Goal: Task Accomplishment & Management: Complete application form

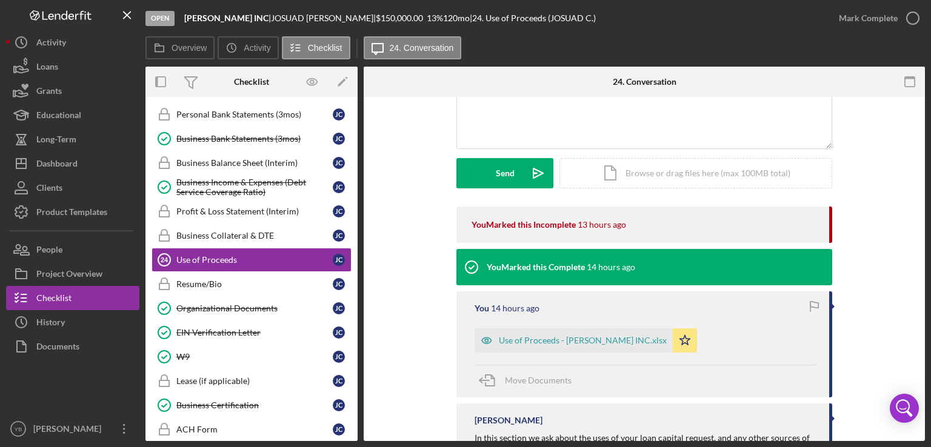
scroll to position [125, 0]
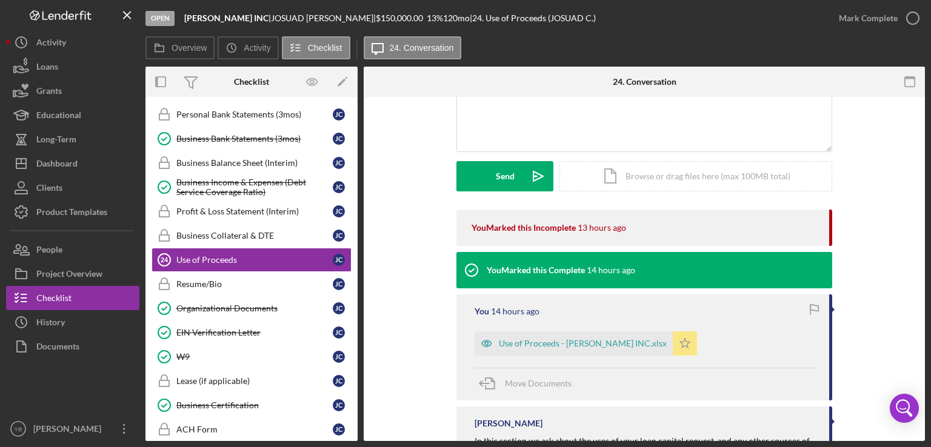
click at [680, 338] on polygon "button" at bounding box center [685, 343] width 10 height 10
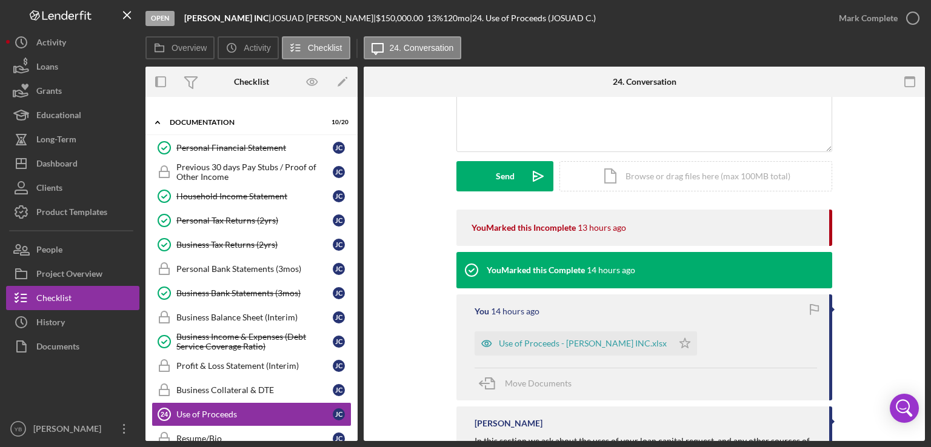
scroll to position [202, 0]
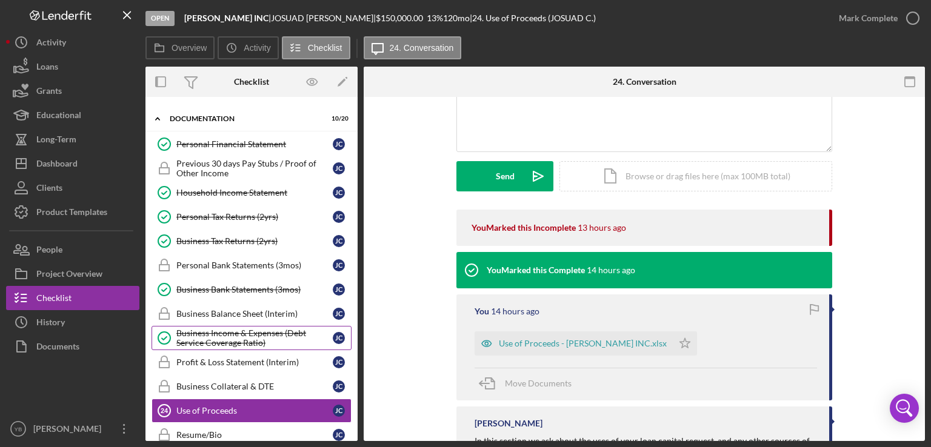
click at [222, 329] on div "Business Income & Expenses (Debt Service Coverage Ratio)" at bounding box center [254, 338] width 156 height 19
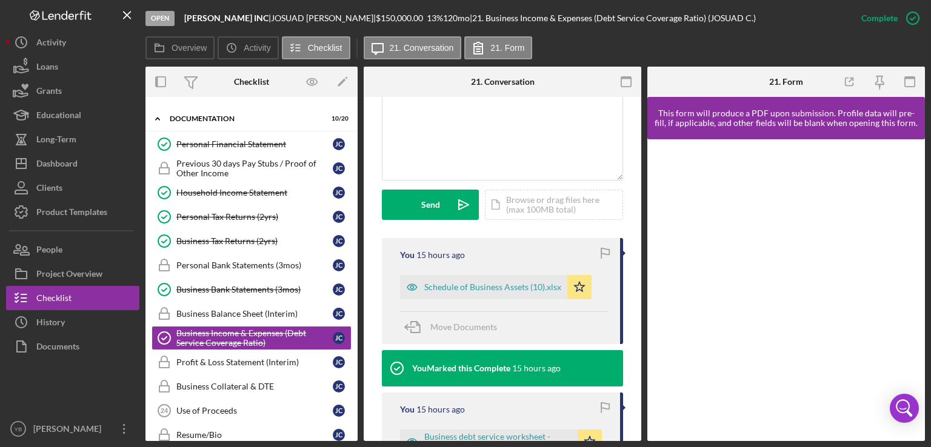
scroll to position [274, 0]
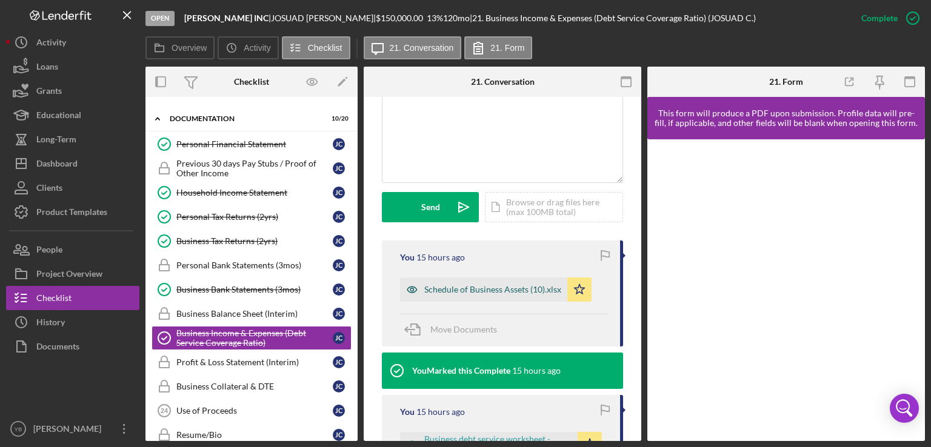
click at [514, 295] on div "Schedule of Business Assets (10).xlsx" at bounding box center [492, 290] width 137 height 10
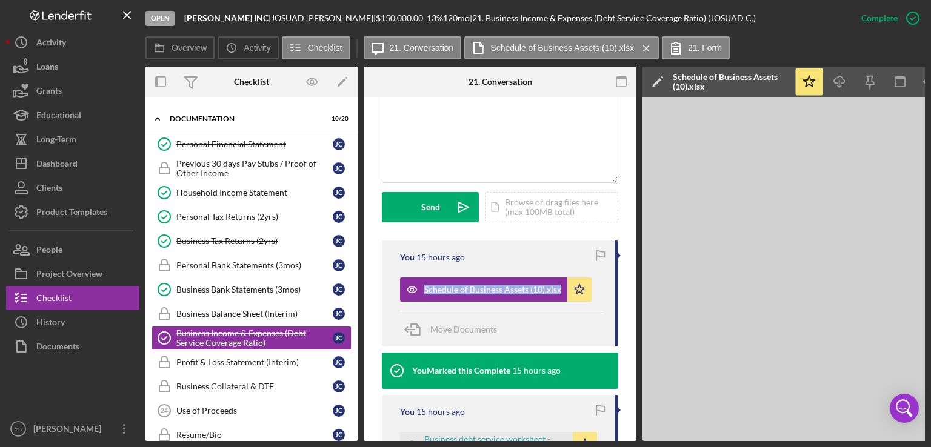
drag, startPoint x: 636, startPoint y: 273, endPoint x: 633, endPoint y: 299, distance: 26.3
click at [633, 299] on div "Overview Internal Workflow Stage Open Icon/Dropdown Arrow Archive (can unarchiv…" at bounding box center [534, 254] width 779 height 375
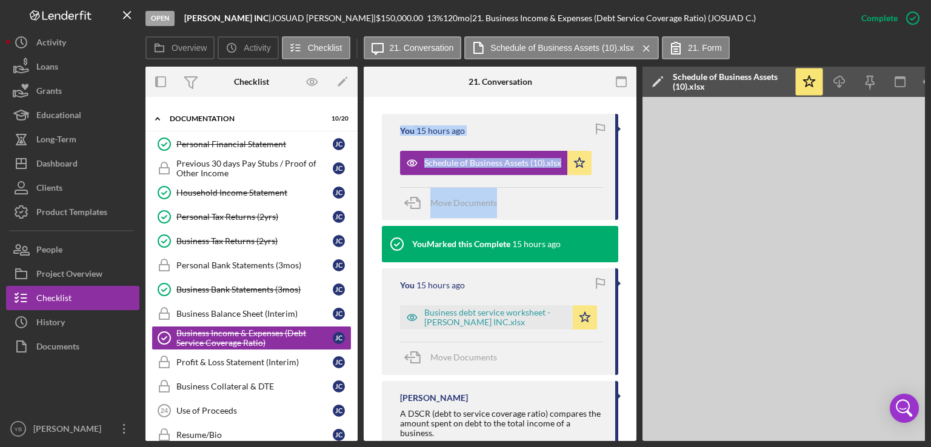
drag, startPoint x: 633, startPoint y: 340, endPoint x: 633, endPoint y: 32, distance: 307.9
click at [633, 32] on div "Open AJ LUX INC | JOSUAD CRUZ GONZALEZ | $150,000.00 13 % 120 mo | 21. Business…" at bounding box center [534, 220] width 779 height 441
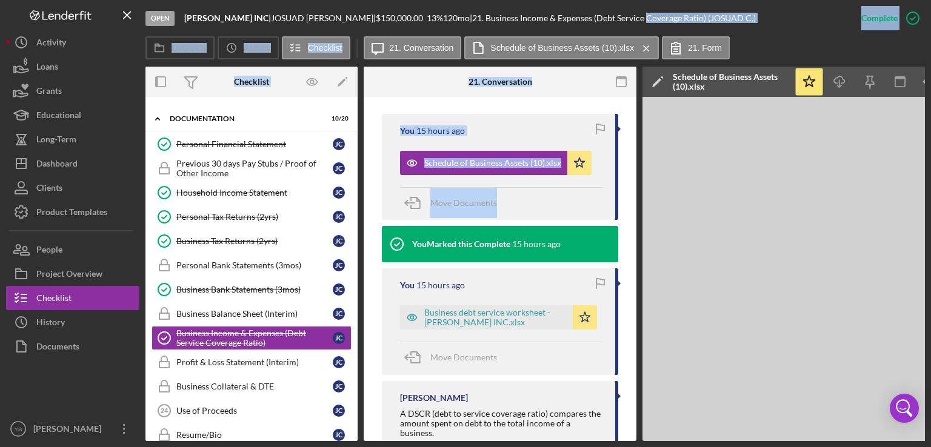
scroll to position [224, 0]
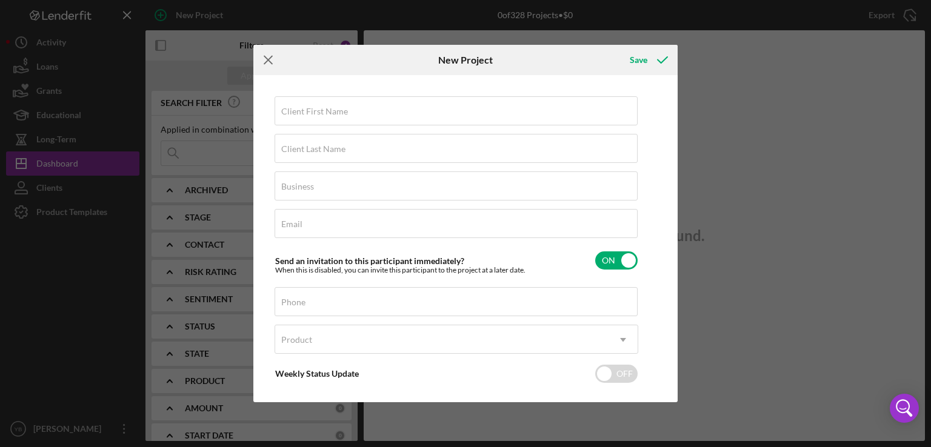
click at [270, 61] on icon "Icon/Menu Close" at bounding box center [268, 60] width 30 height 30
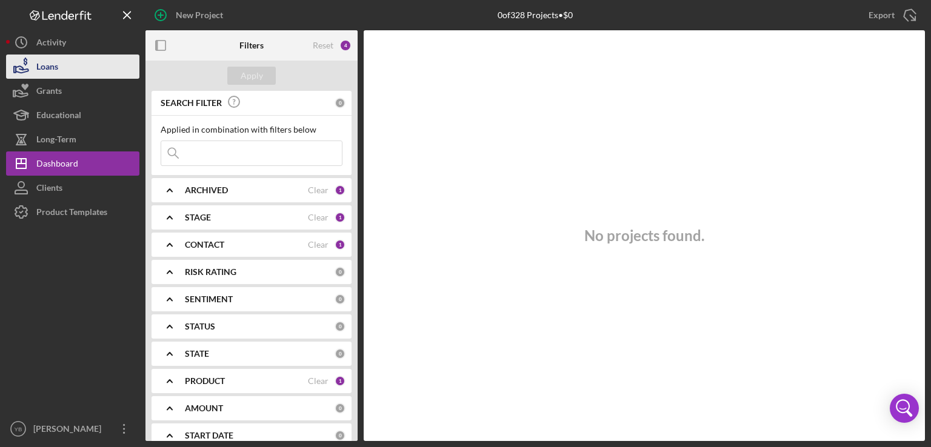
click at [61, 67] on button "Loans" at bounding box center [72, 67] width 133 height 24
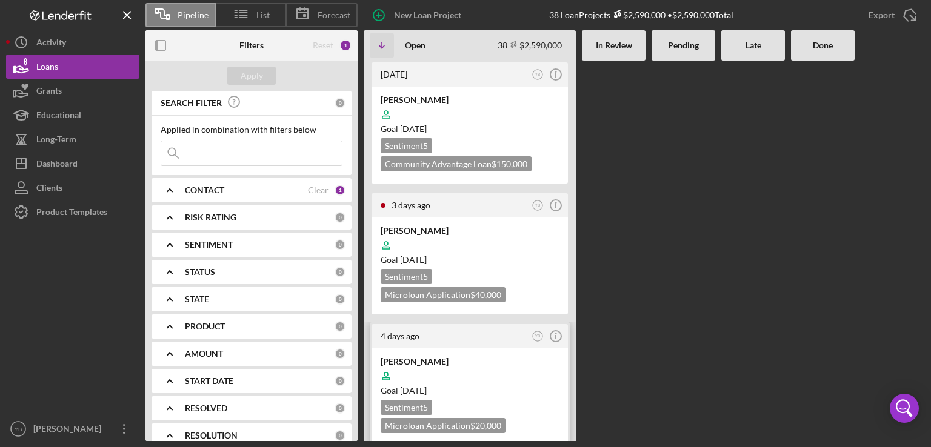
click at [472, 371] on div at bounding box center [470, 376] width 178 height 23
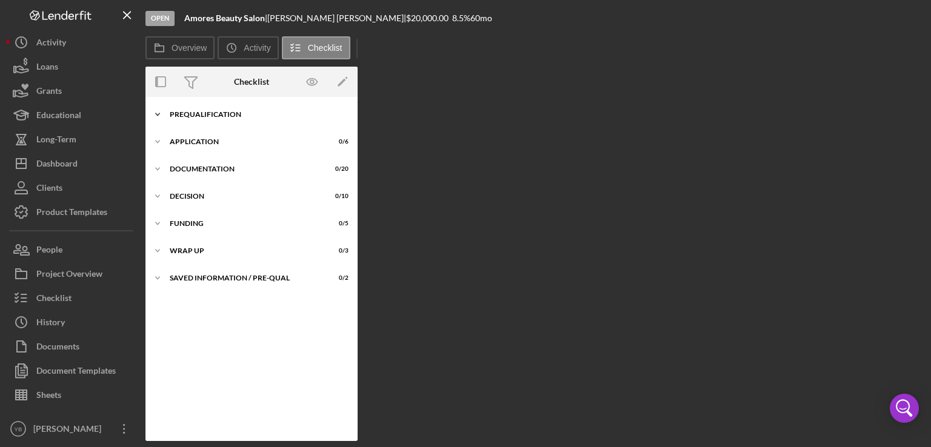
click at [196, 111] on div "Prequalification" at bounding box center [256, 114] width 173 height 7
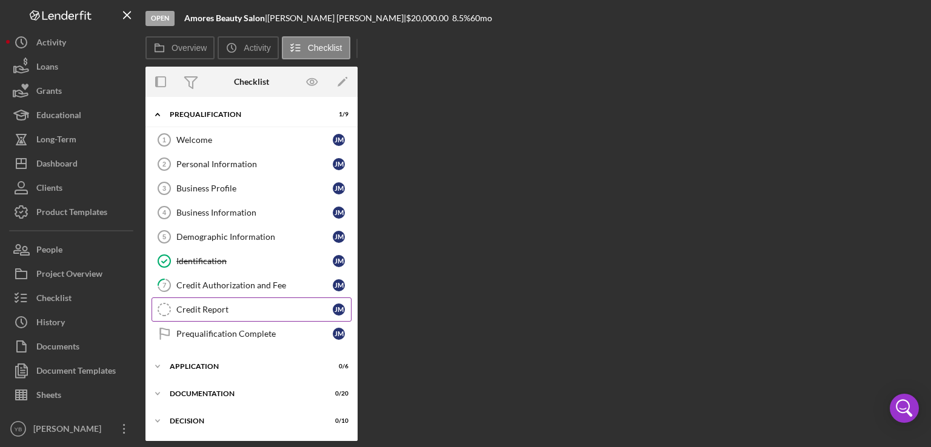
click at [206, 305] on div "Credit Report" at bounding box center [254, 310] width 156 height 10
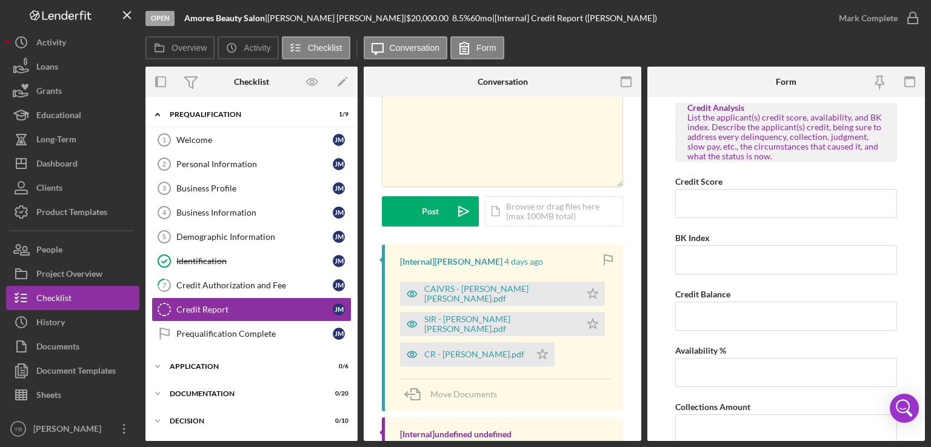
scroll to position [78, 0]
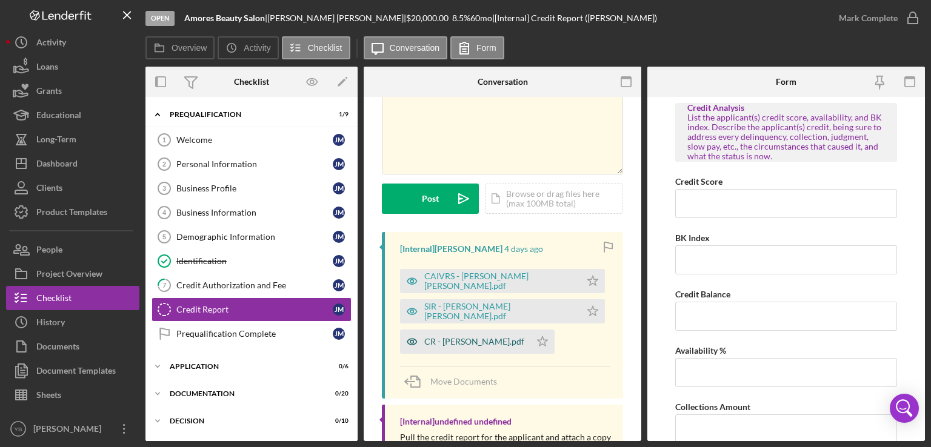
click at [475, 343] on div "CR - [PERSON_NAME].pdf" at bounding box center [474, 342] width 100 height 10
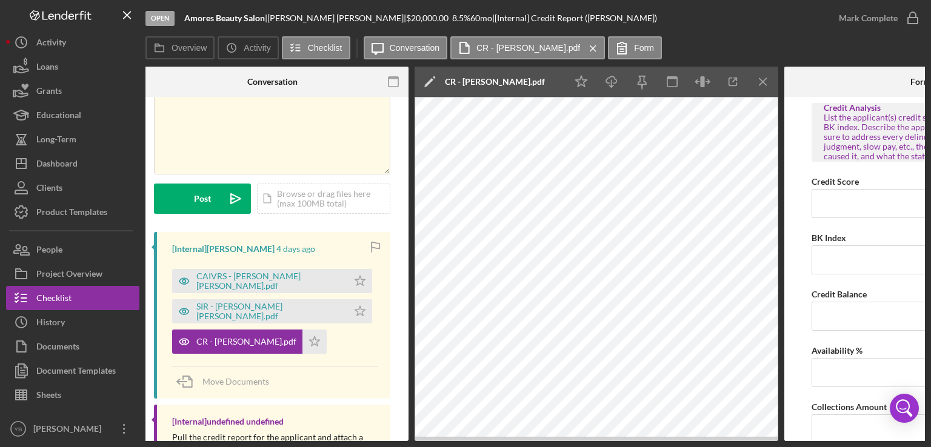
scroll to position [0, 229]
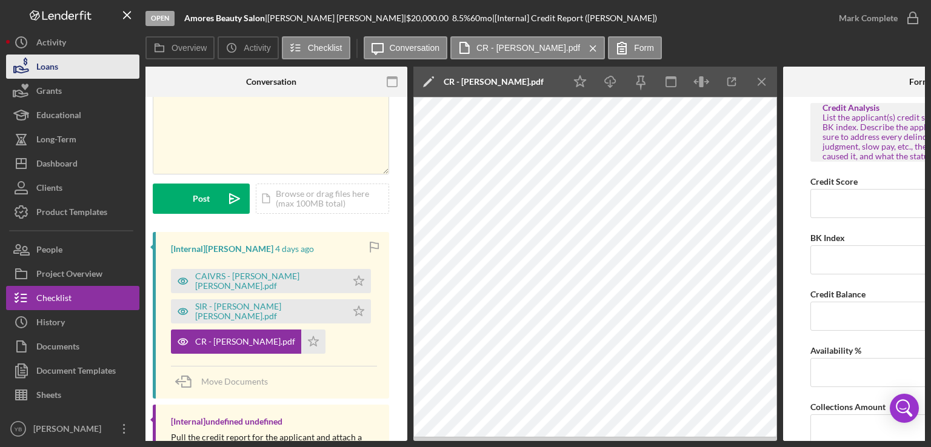
click at [50, 73] on div "Loans" at bounding box center [47, 68] width 22 height 27
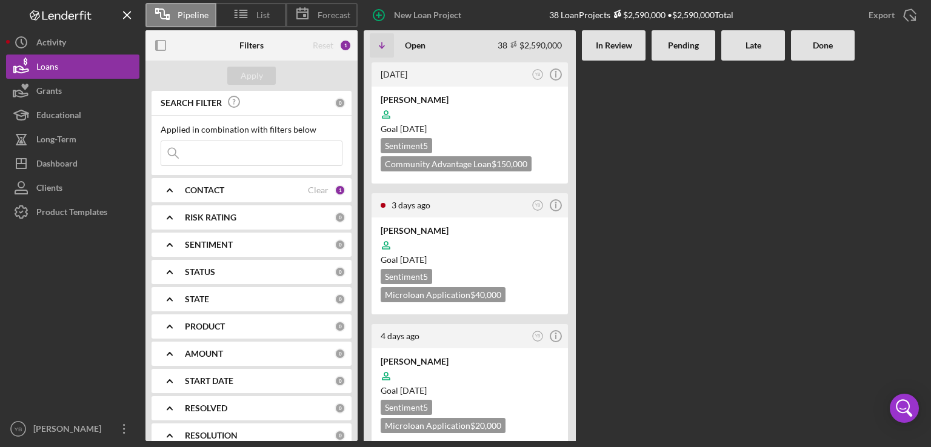
click at [684, 261] on div at bounding box center [684, 251] width 64 height 381
click at [432, 15] on div "New Loan Project" at bounding box center [427, 15] width 67 height 24
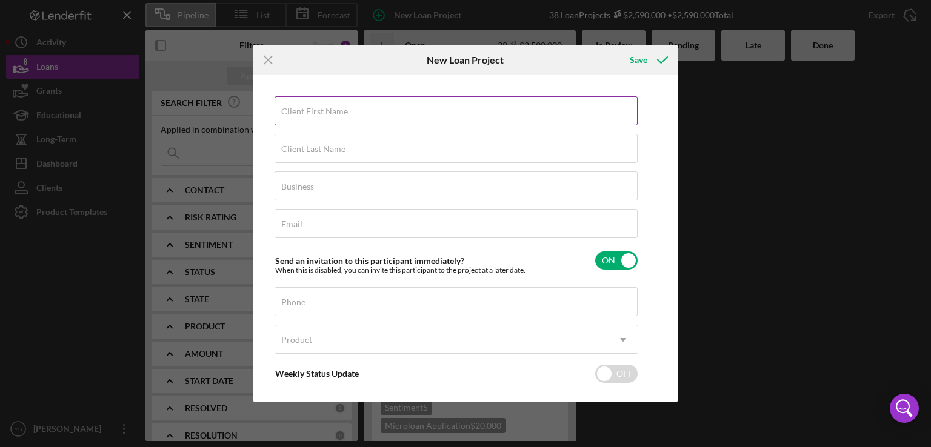
click at [317, 110] on label "Client First Name" at bounding box center [314, 112] width 67 height 10
click at [317, 110] on input "Client First Name" at bounding box center [456, 110] width 363 height 29
type input "Adrian"
click at [310, 148] on label "Client Last Name" at bounding box center [313, 149] width 64 height 10
click at [310, 148] on input "Client Last Name" at bounding box center [456, 148] width 363 height 29
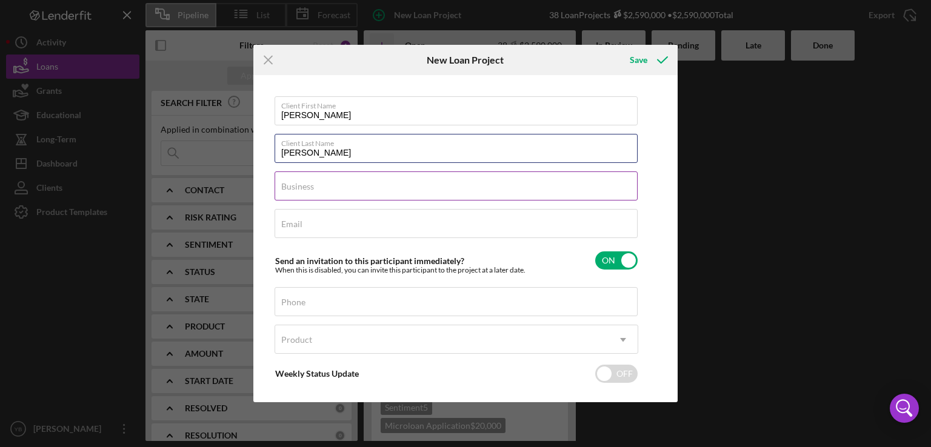
type input "Gil"
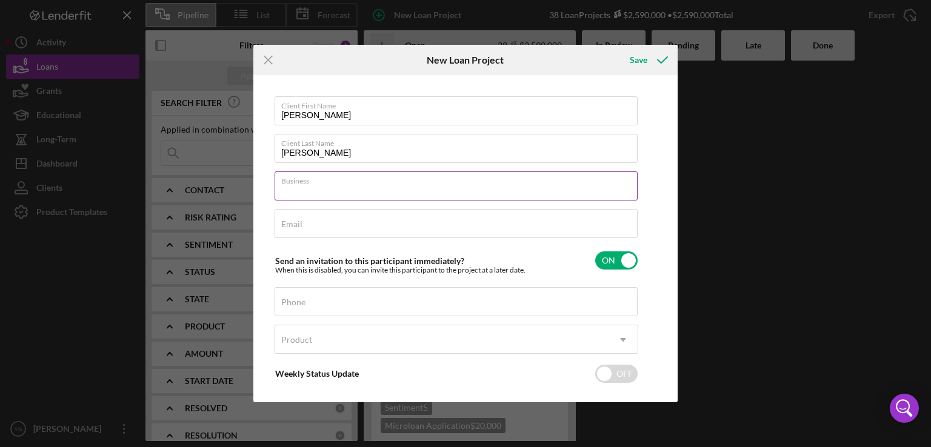
click at [303, 192] on input "Business" at bounding box center [456, 186] width 363 height 29
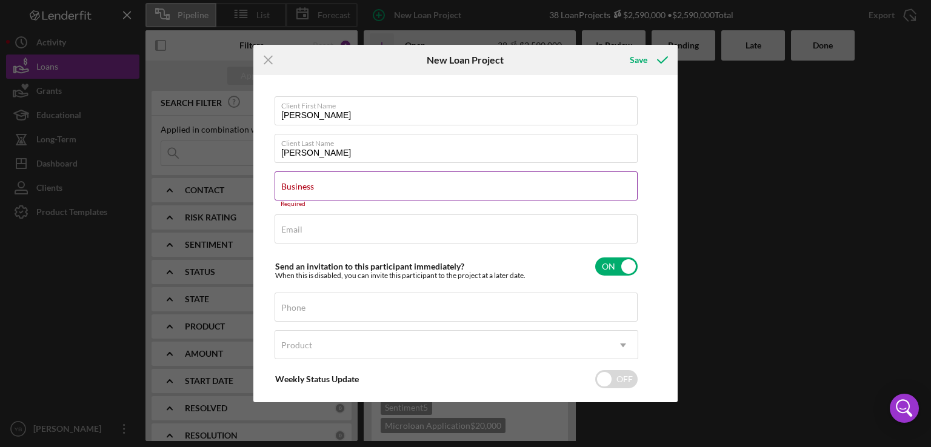
click at [316, 181] on div "Business Required" at bounding box center [457, 190] width 364 height 36
click at [299, 193] on input "Business" at bounding box center [456, 186] width 363 height 29
paste input "AG Cut Studio LLC"
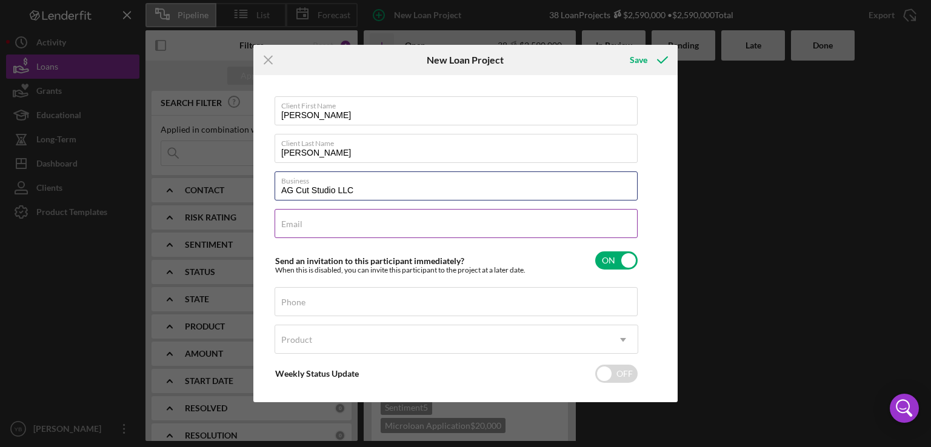
type input "AG Cut Studio LLC"
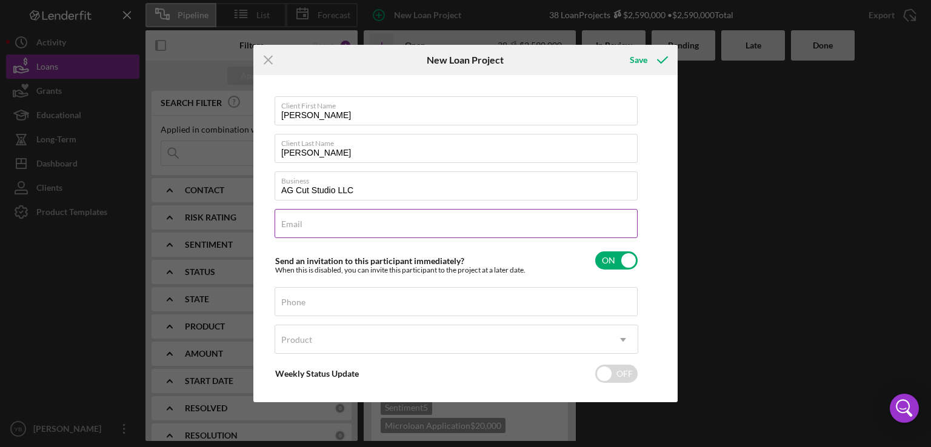
click at [296, 225] on label "Email" at bounding box center [291, 224] width 21 height 10
click at [296, 225] on input "Email" at bounding box center [456, 223] width 363 height 29
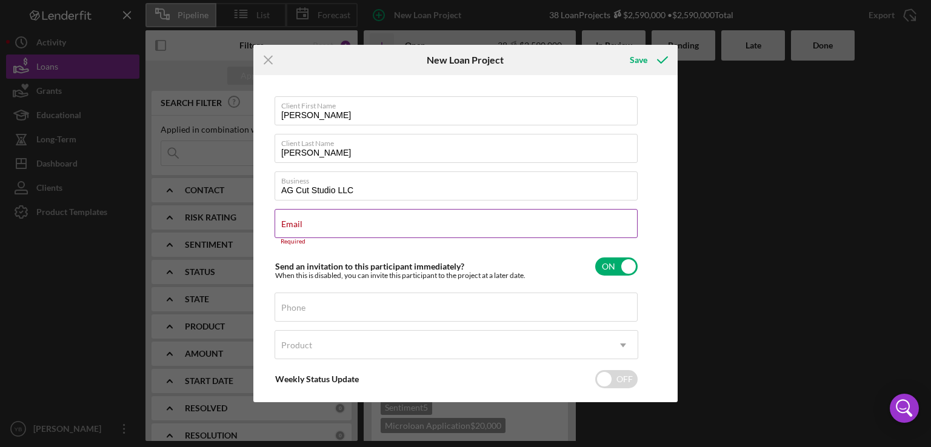
click at [291, 219] on label "Email" at bounding box center [291, 224] width 21 height 10
click at [291, 219] on input "Email" at bounding box center [456, 223] width 363 height 29
paste input "adriangil24@gmail.com"
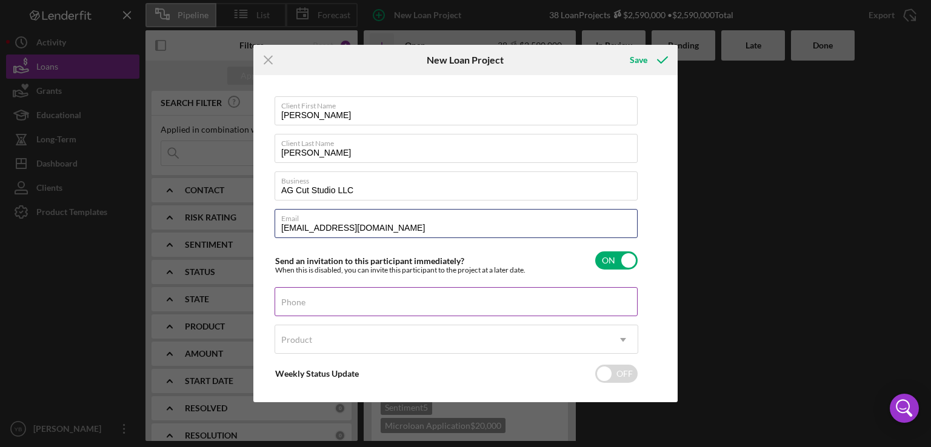
type input "adriangil24@gmail.com"
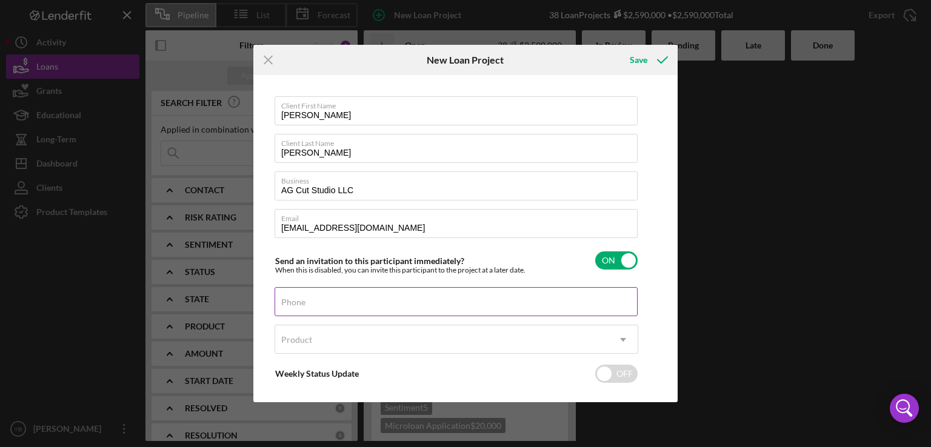
click at [302, 303] on label "Phone" at bounding box center [293, 303] width 24 height 10
click at [302, 303] on input "Phone" at bounding box center [456, 301] width 363 height 29
type input "(718) 705-2879"
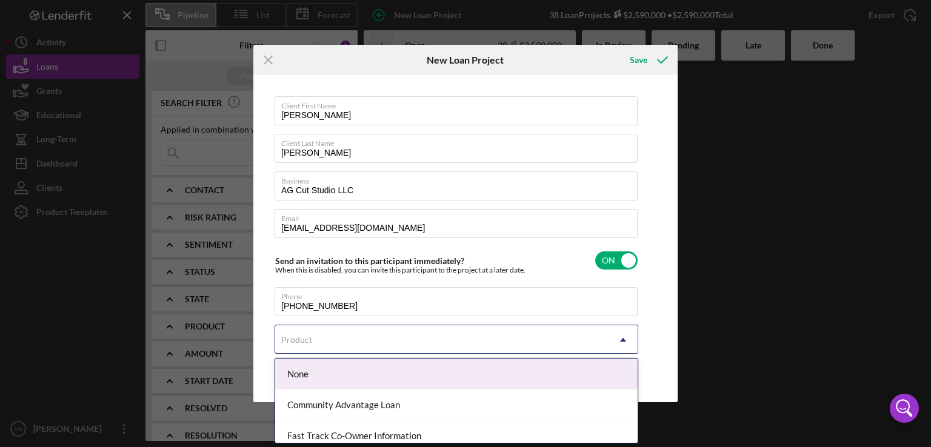
click at [296, 342] on div "Product" at bounding box center [296, 340] width 31 height 10
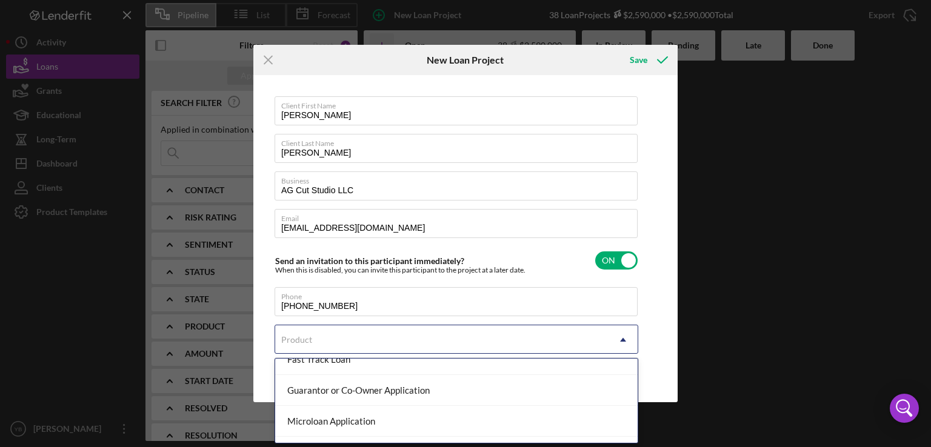
scroll to position [109, 0]
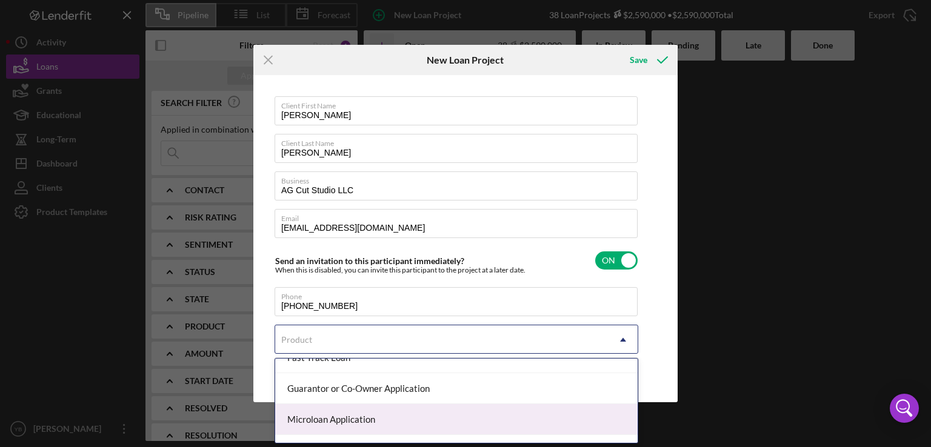
click at [415, 412] on div "Microloan Application" at bounding box center [456, 419] width 362 height 31
checkbox input "true"
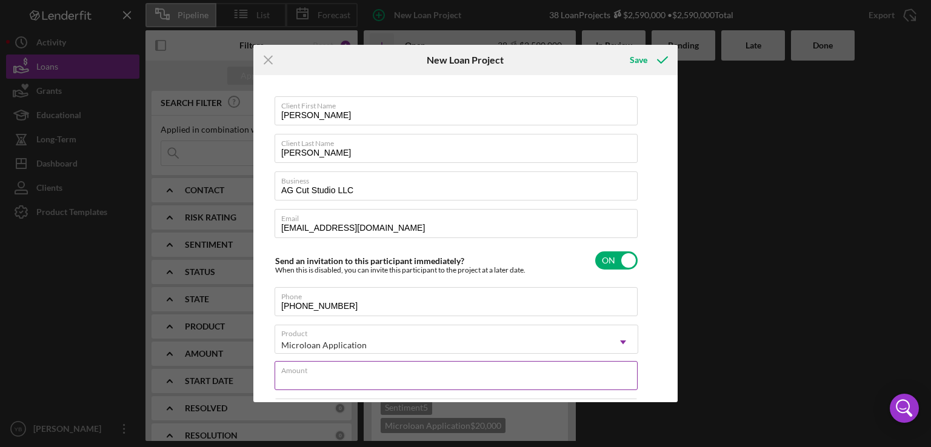
click at [322, 371] on div "Amount" at bounding box center [457, 376] width 364 height 30
type input "$1"
type textarea "Here's a snapshot of information that has been fully approved, as well as the i…"
type input "$15"
type textarea "Here's a snapshot of information that has been fully approved, as well as the i…"
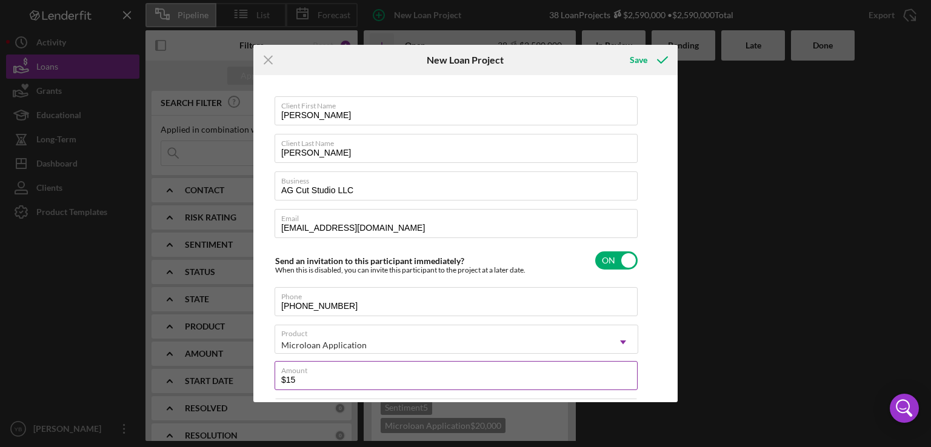
type input "$150"
type textarea "Here's a snapshot of information that has been fully approved, as well as the i…"
type input "$1,500"
type textarea "Here's a snapshot of information that has been fully approved, as well as the i…"
type input "$15,000"
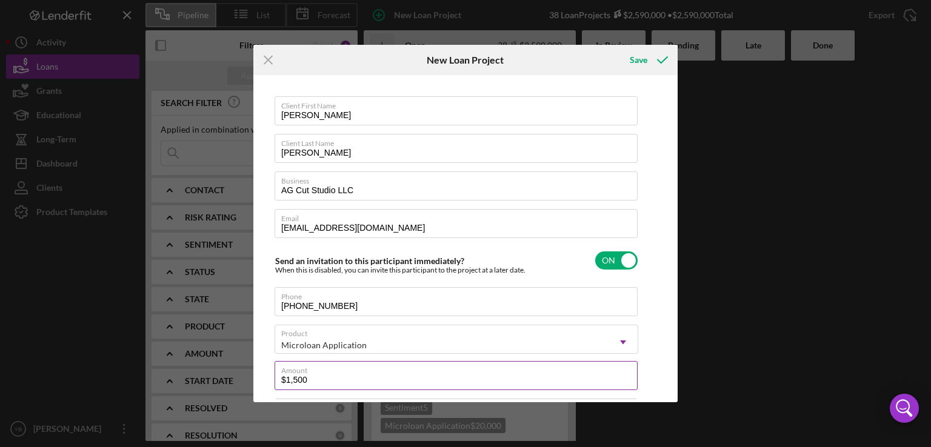
type textarea "Here's a snapshot of information that has been fully approved, as well as the i…"
type input "$15,000"
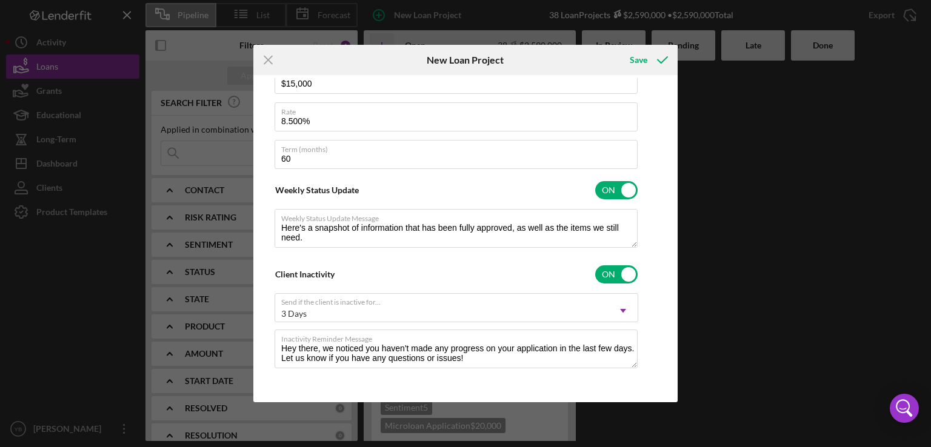
scroll to position [0, 0]
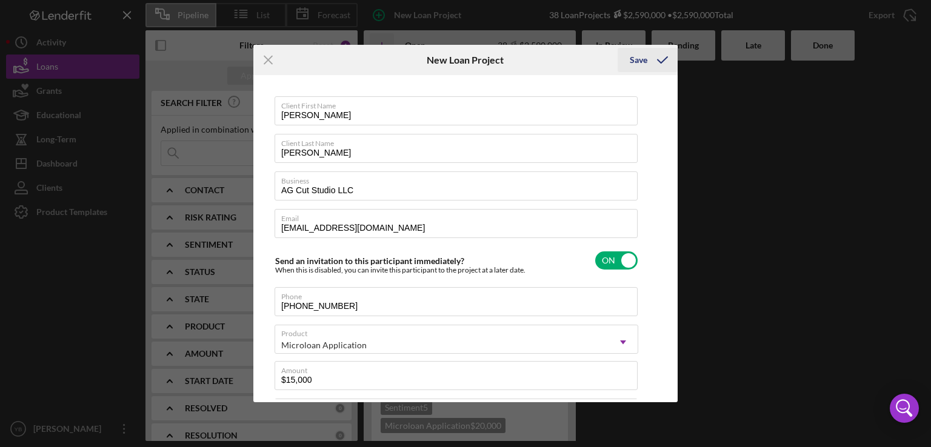
click at [638, 61] on div "Save" at bounding box center [639, 60] width 18 height 24
type textarea "Here's a snapshot of information that has been fully approved, as well as the i…"
checkbox input "false"
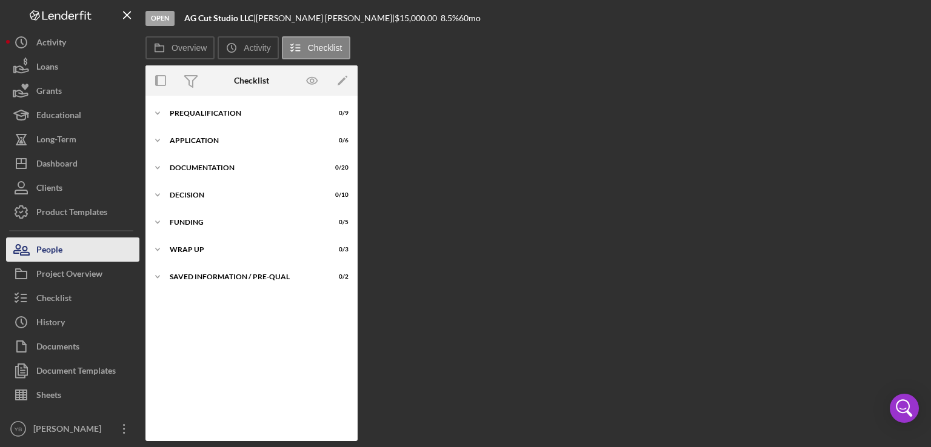
click at [70, 247] on button "People" at bounding box center [72, 250] width 133 height 24
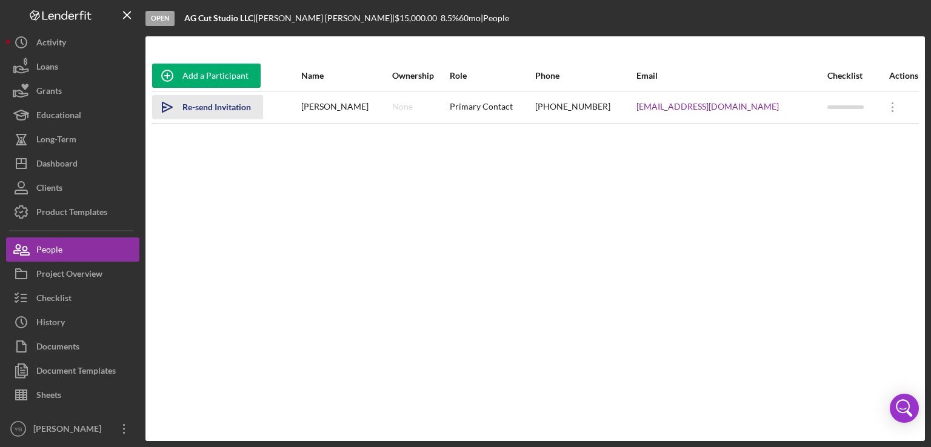
click at [236, 108] on div "Re-send Invitation" at bounding box center [216, 107] width 68 height 24
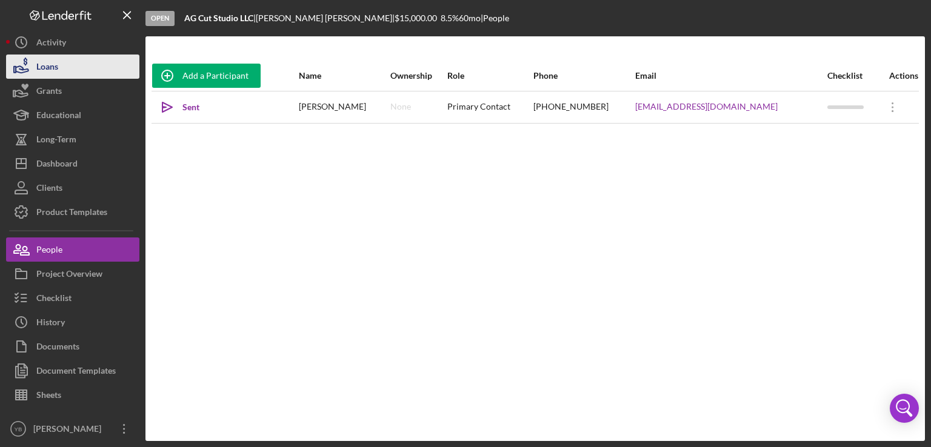
click at [63, 71] on button "Loans" at bounding box center [72, 67] width 133 height 24
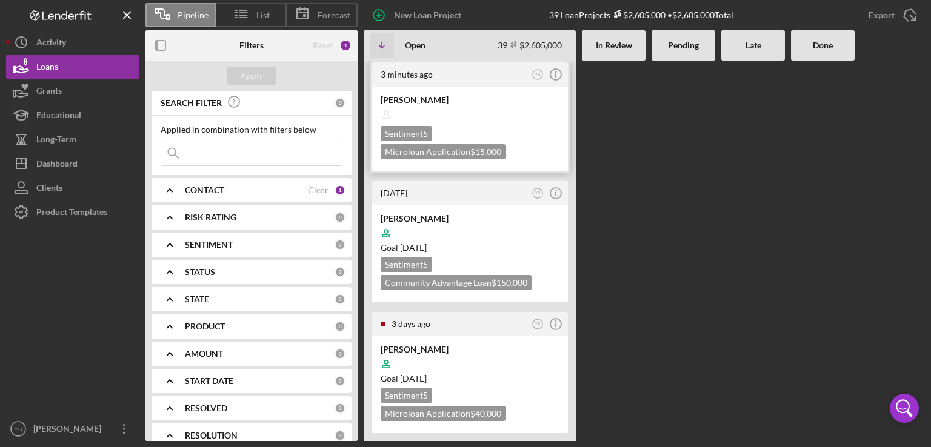
click at [477, 110] on div at bounding box center [470, 114] width 178 height 23
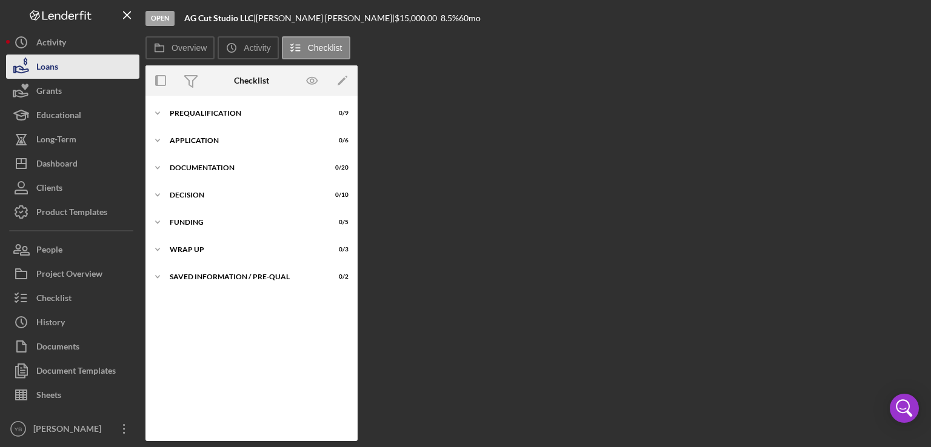
click at [68, 71] on button "Loans" at bounding box center [72, 67] width 133 height 24
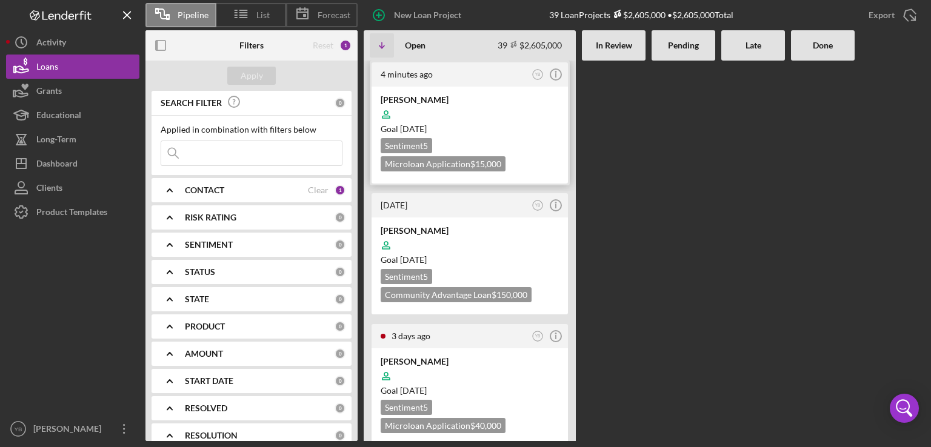
click at [482, 107] on div at bounding box center [470, 114] width 178 height 23
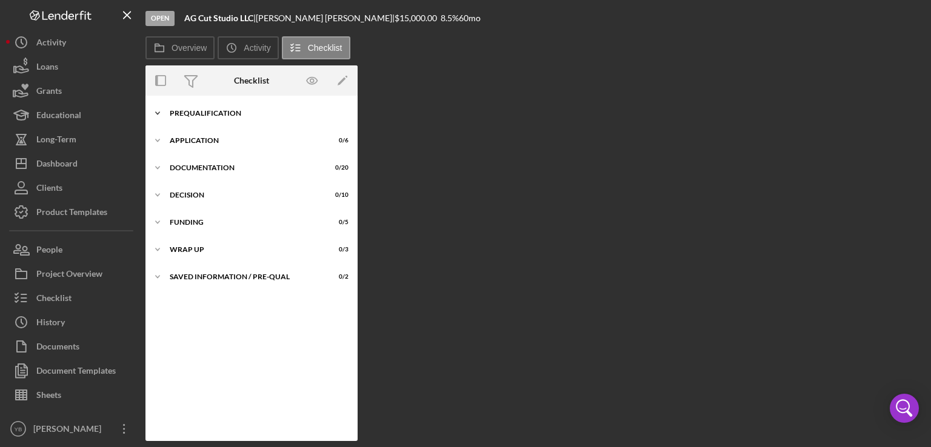
click at [199, 112] on div "Prequalification" at bounding box center [256, 113] width 173 height 7
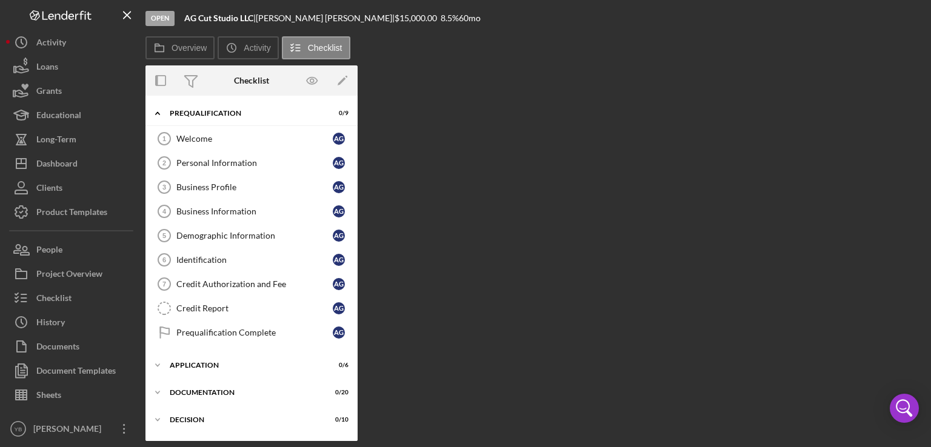
click at [484, 188] on div "Overview Internal Workflow Stage Open Icon/Dropdown Arrow Archive (can unarchiv…" at bounding box center [534, 253] width 779 height 376
drag, startPoint x: 354, startPoint y: 322, endPoint x: 355, endPoint y: 374, distance: 51.5
click at [355, 374] on div "Icon/Expander Prequalification 0 / 9 Welcome 1 Welcome A G Personal Information…" at bounding box center [251, 268] width 212 height 345
click at [71, 70] on button "Loans" at bounding box center [72, 67] width 133 height 24
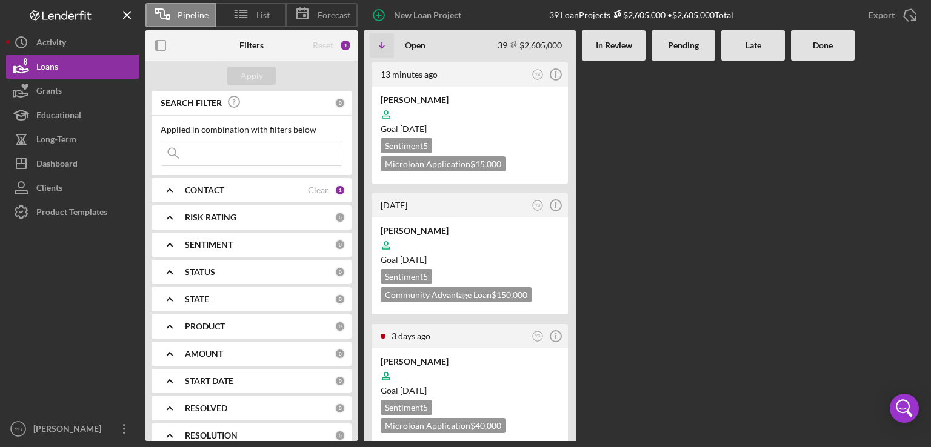
click at [652, 394] on div at bounding box center [684, 251] width 64 height 381
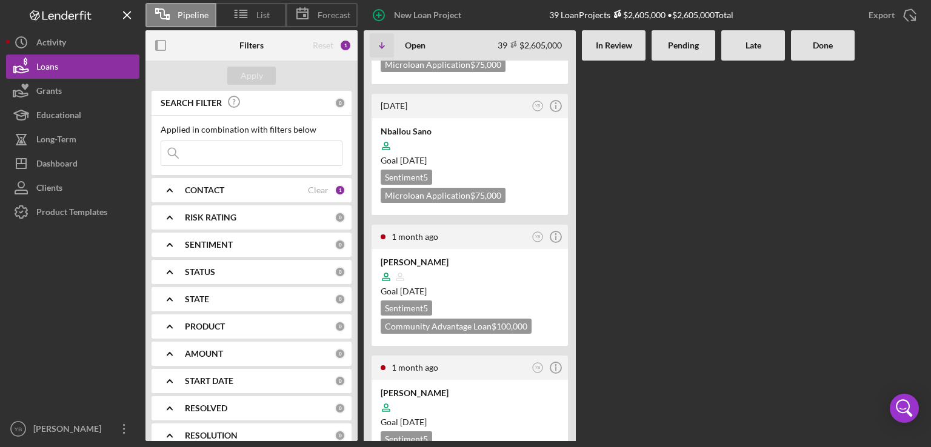
scroll to position [2715, 0]
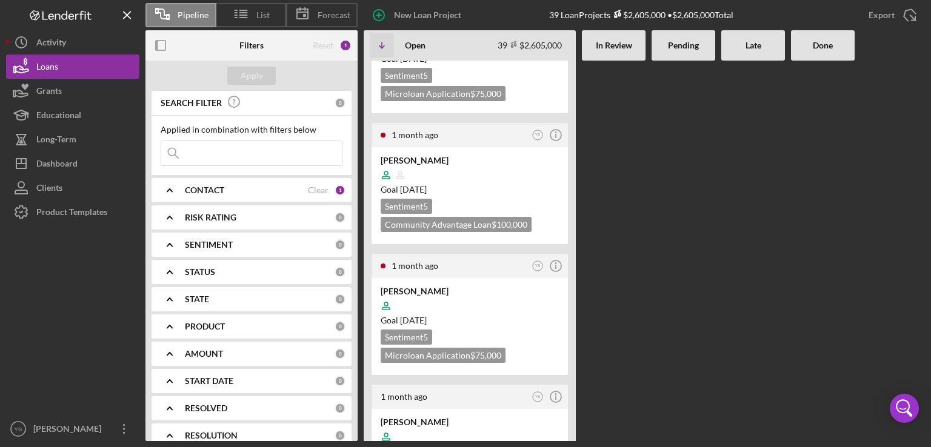
click at [699, 254] on div "15 minutes ago YB Icon/Info Adrian Gil Goal 2 months from now Sentiment 5 Micro…" at bounding box center [644, 251] width 561 height 381
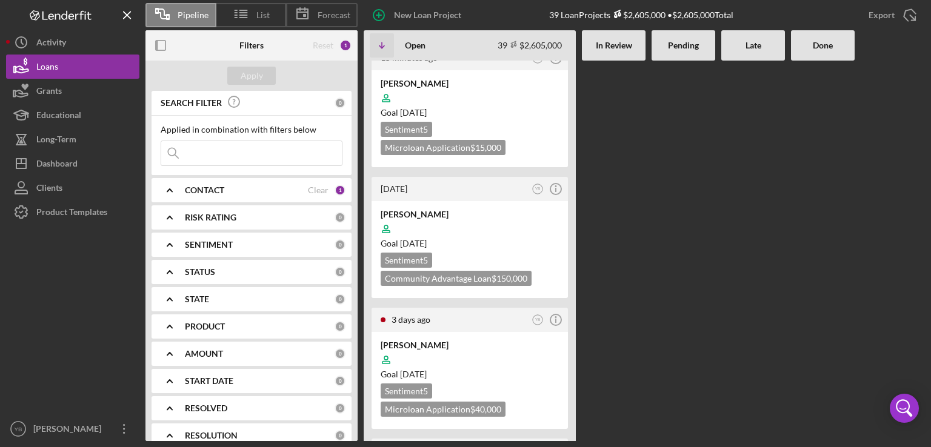
scroll to position [0, 0]
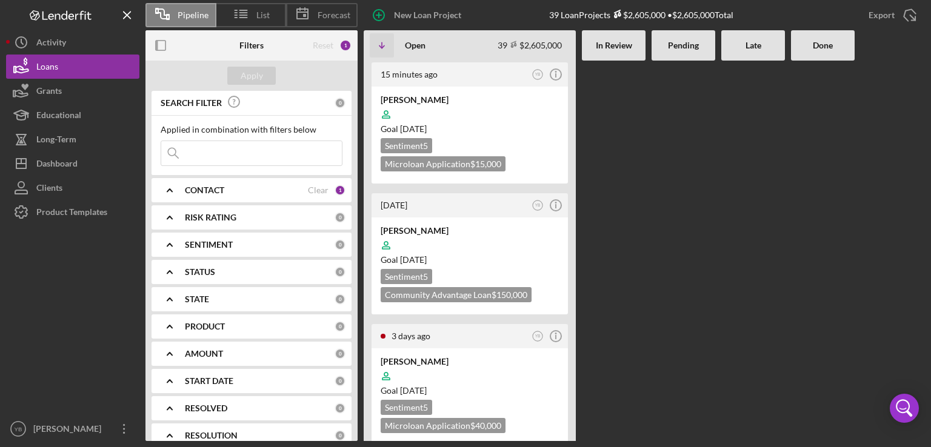
click at [638, 253] on Review at bounding box center [614, 251] width 64 height 381
click at [518, 264] on div "Goal 1 month from now" at bounding box center [470, 260] width 178 height 12
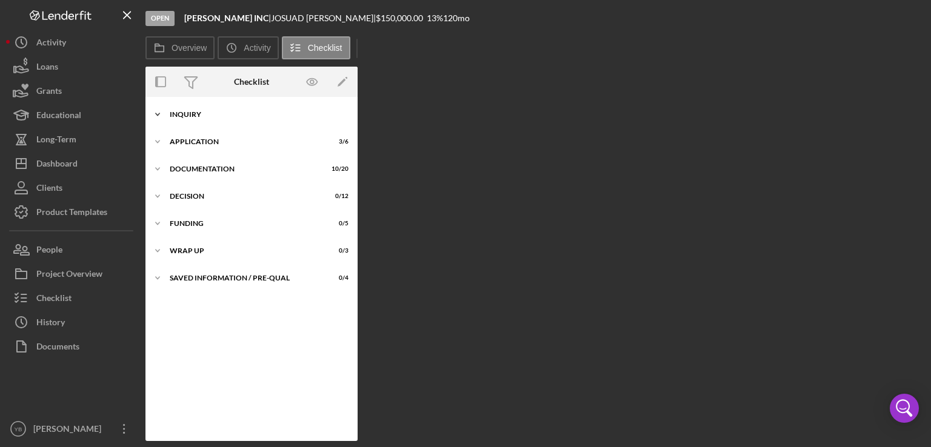
click at [195, 119] on div "Icon/Expander Inquiry 8 / 9" at bounding box center [251, 114] width 212 height 24
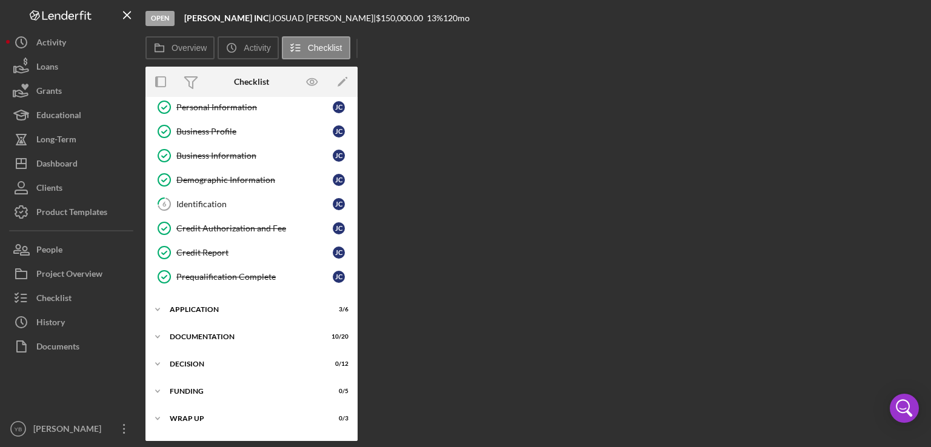
scroll to position [78, 0]
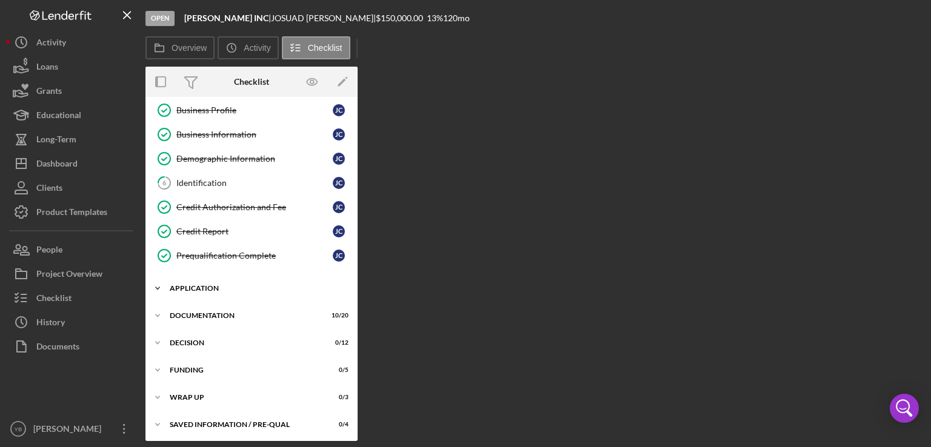
click at [192, 285] on div "Application" at bounding box center [256, 288] width 173 height 7
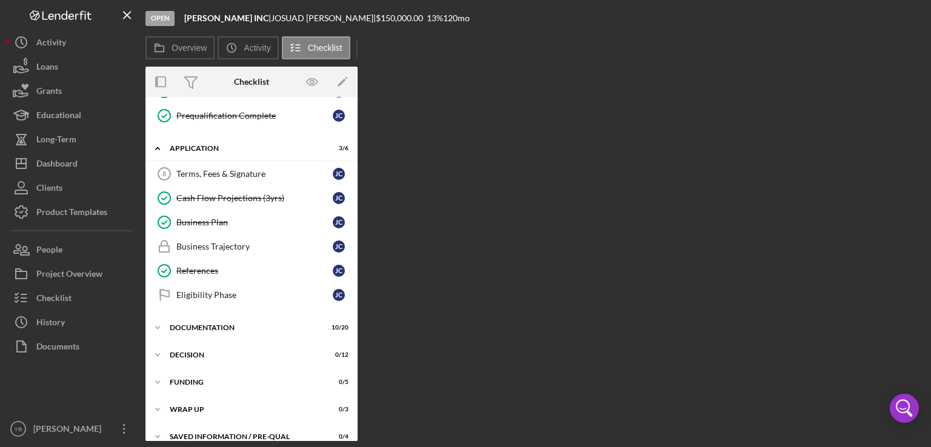
scroll to position [228, 0]
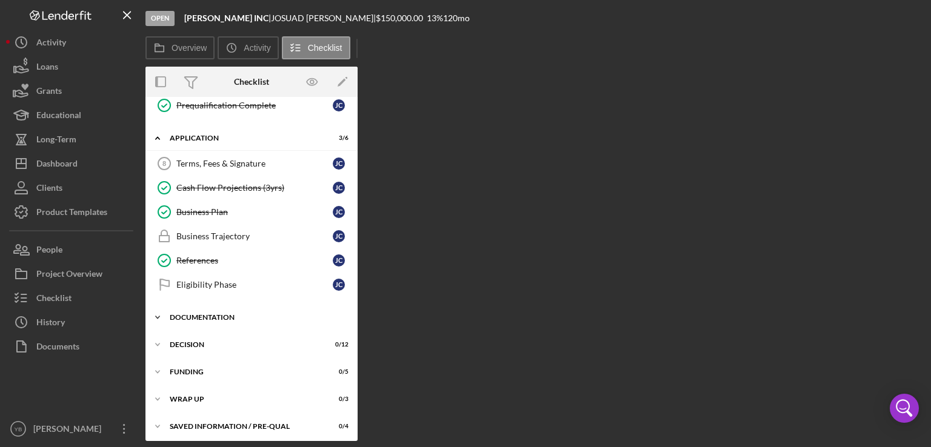
click at [198, 315] on div "Documentation" at bounding box center [256, 317] width 173 height 7
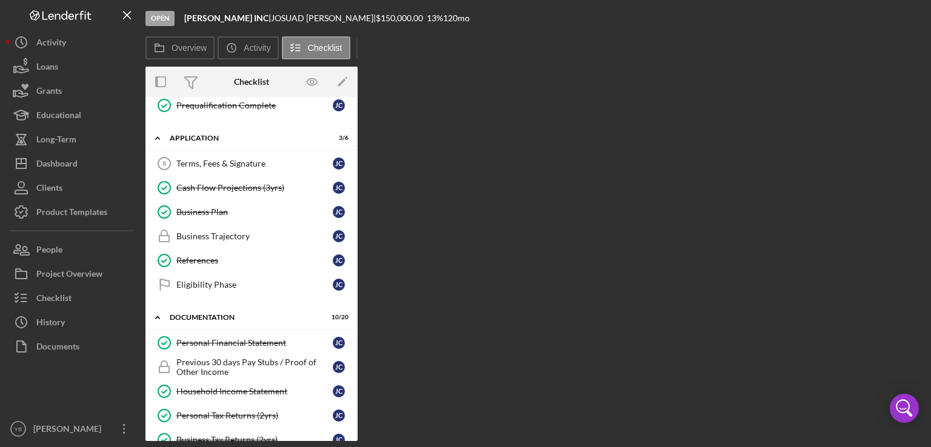
click at [356, 273] on div "Icon/Expander Inquiry 8 / 9 Welcome Welcome J C Personal Information Personal I…" at bounding box center [251, 269] width 212 height 344
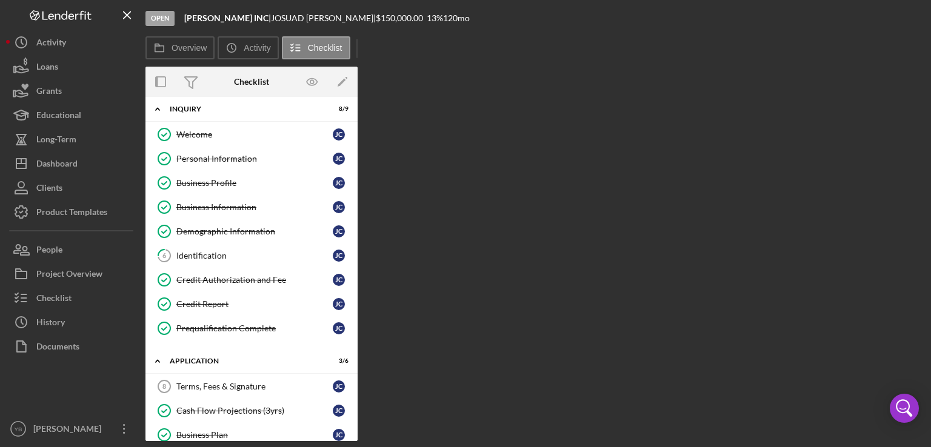
scroll to position [9, 0]
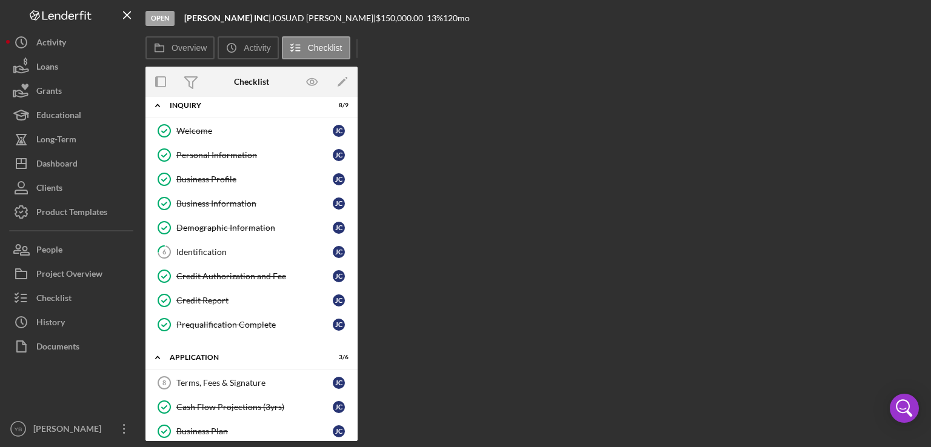
click at [353, 206] on div "Welcome Welcome J C Personal Information Personal Information J C Business Prof…" at bounding box center [251, 231] width 212 height 224
drag, startPoint x: 353, startPoint y: 206, endPoint x: 355, endPoint y: 244, distance: 38.2
click at [355, 244] on div "Icon/Expander Inquiry 8 / 9 Welcome Welcome J C Personal Information Personal I…" at bounding box center [251, 269] width 212 height 344
drag, startPoint x: 353, startPoint y: 209, endPoint x: 353, endPoint y: 243, distance: 33.9
click at [353, 243] on div "Welcome Welcome J C Personal Information Personal Information J C Business Prof…" at bounding box center [251, 231] width 212 height 224
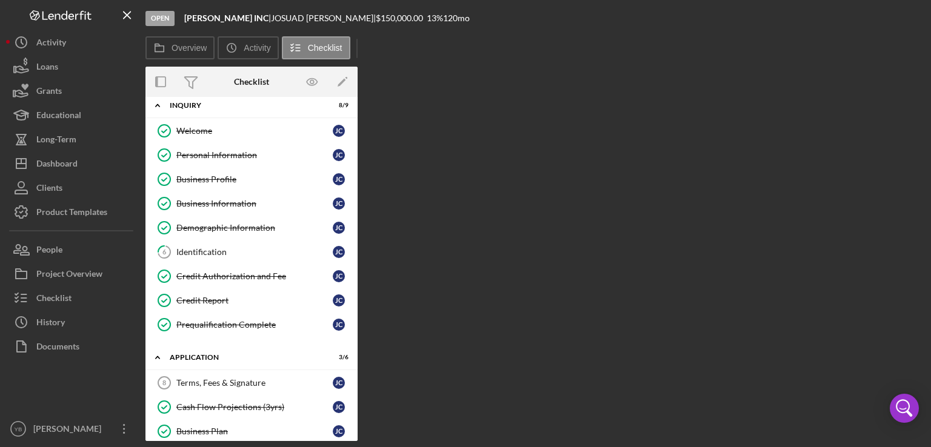
click at [353, 243] on div "Welcome Welcome J C Personal Information Personal Information J C Business Prof…" at bounding box center [251, 231] width 212 height 224
click at [242, 253] on div "Identification" at bounding box center [254, 252] width 156 height 10
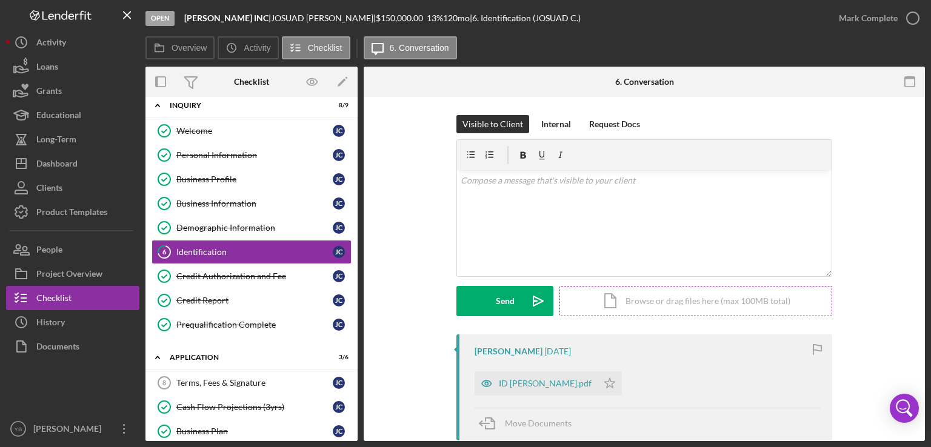
click at [728, 296] on div "Icon/Document Browse or drag files here (max 100MB total) Tap to choose files o…" at bounding box center [695, 301] width 273 height 30
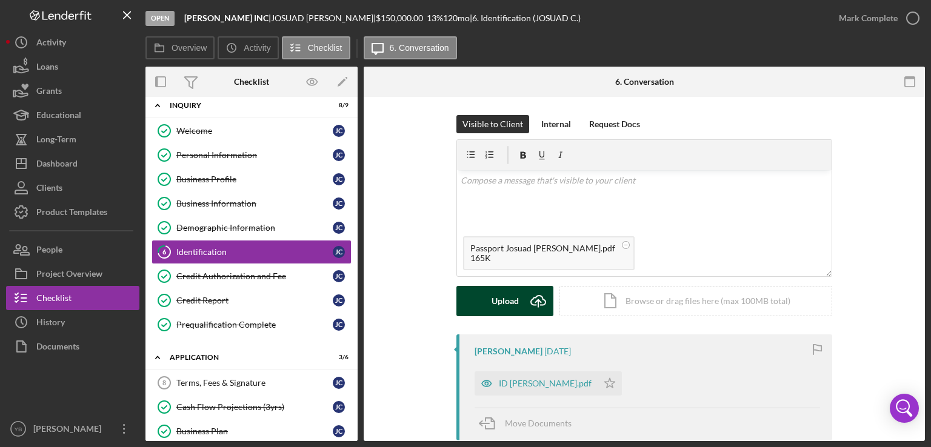
click at [510, 305] on div "Upload" at bounding box center [505, 301] width 27 height 30
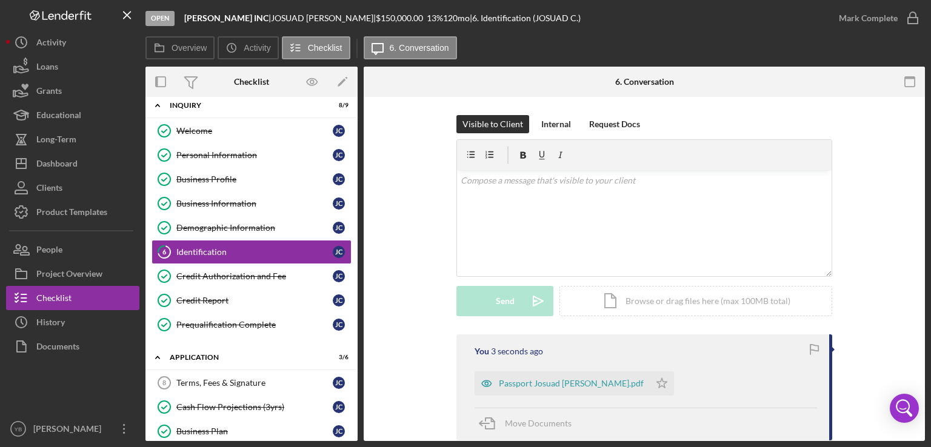
click at [919, 284] on div "Visible to Client Internal Request Docs v Color teal Color pink Remove color Ad…" at bounding box center [644, 440] width 561 height 687
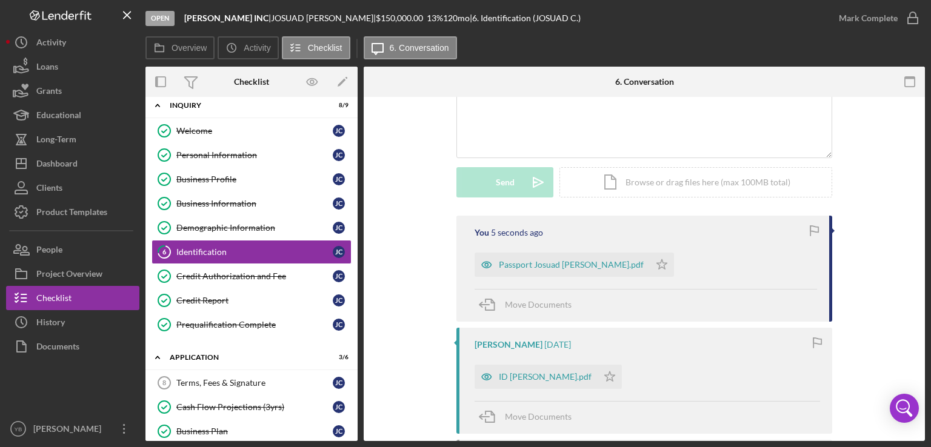
scroll to position [121, 0]
click at [667, 260] on polygon "button" at bounding box center [662, 262] width 10 height 10
click at [622, 372] on icon "Icon/Star" at bounding box center [610, 374] width 24 height 24
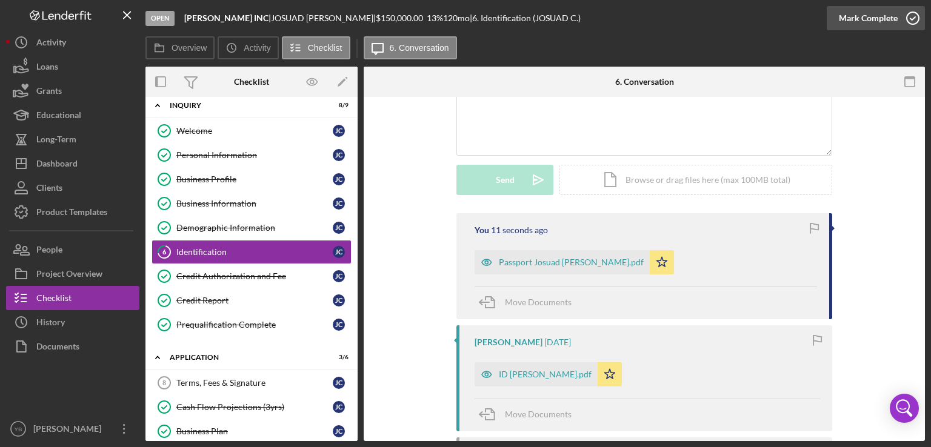
click at [878, 18] on div "Mark Complete" at bounding box center [868, 18] width 59 height 24
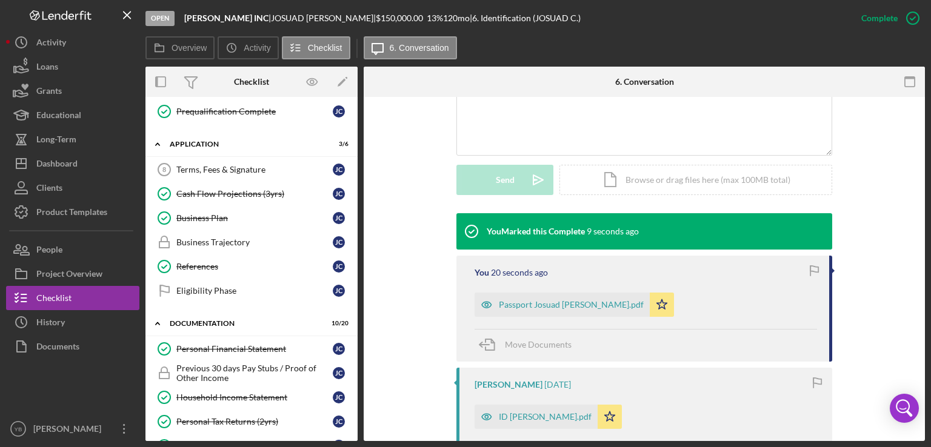
scroll to position [212, 0]
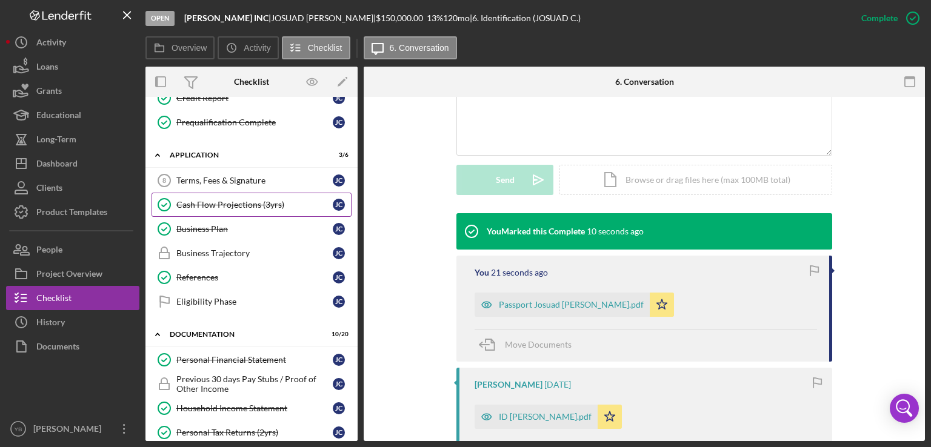
click at [266, 200] on div "Cash Flow Projections (3yrs)" at bounding box center [254, 205] width 156 height 10
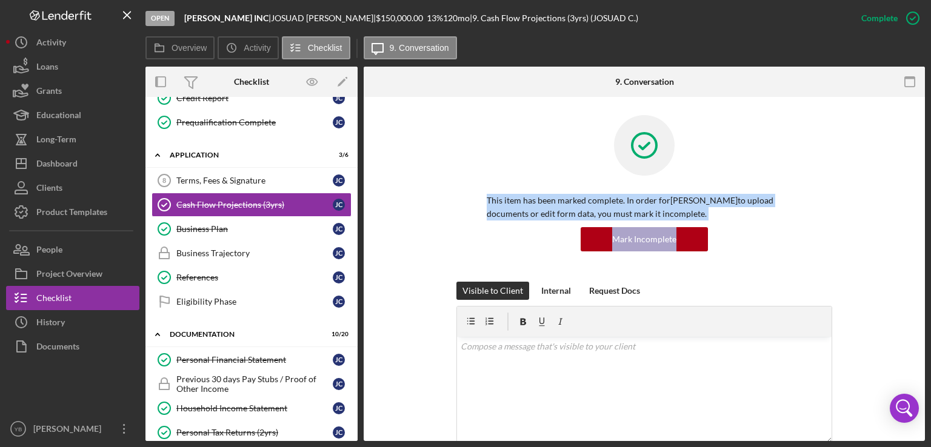
drag, startPoint x: 927, startPoint y: 169, endPoint x: 886, endPoint y: 244, distance: 85.2
click at [886, 244] on div "Open AJ LUX INC | JOSUAD CRUZ GONZALEZ | $150,000.00 13 % 120 mo | 9. Cash Flow…" at bounding box center [465, 223] width 931 height 447
click at [886, 244] on div "This item has been marked complete. In order for JOSUAD CRUZ GONZALEZ to upload…" at bounding box center [644, 198] width 525 height 167
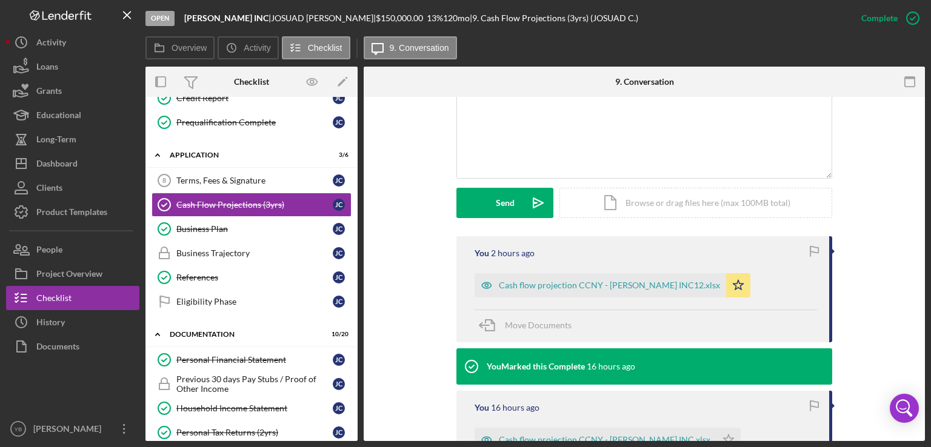
scroll to position [267, 0]
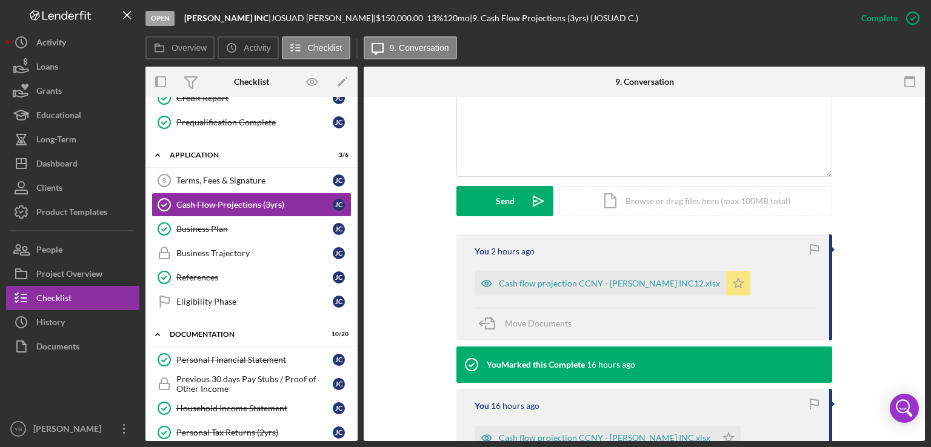
click at [726, 281] on icon "Icon/Star" at bounding box center [738, 284] width 24 height 24
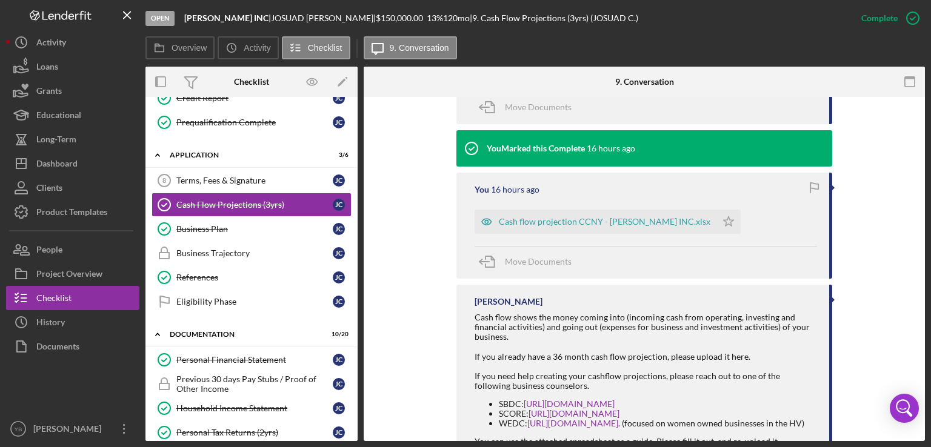
scroll to position [485, 0]
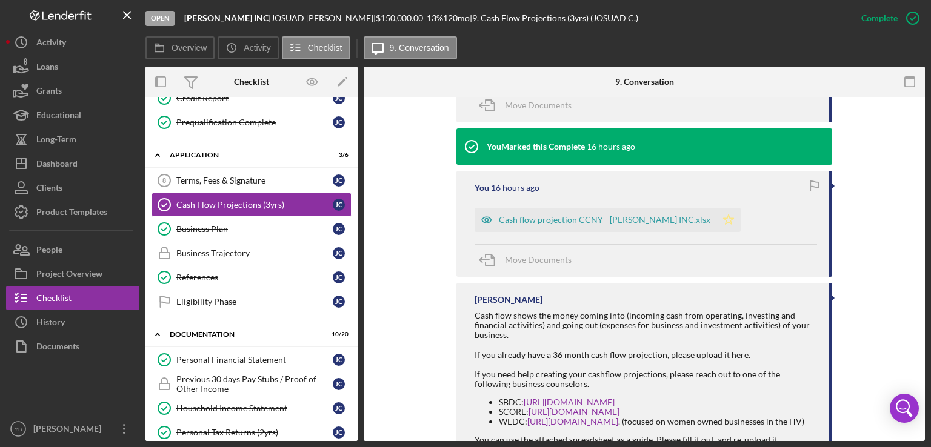
click at [733, 70] on polygon "button" at bounding box center [738, 65] width 10 height 10
click at [878, 21] on div "Mark Incomplete" at bounding box center [865, 18] width 65 height 24
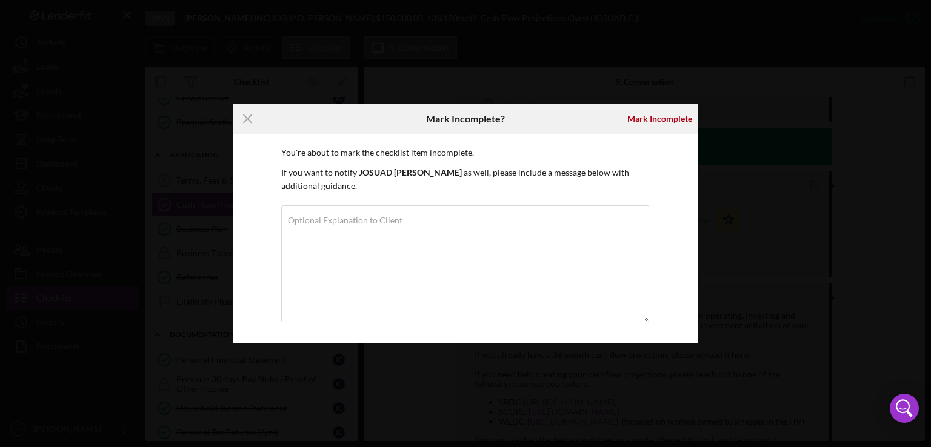
click at [757, 138] on div "Icon/Menu Close Mark Incomplete? Mark Incomplete You're about to mark the check…" at bounding box center [465, 223] width 931 height 447
click at [247, 124] on icon "Icon/Menu Close" at bounding box center [248, 119] width 30 height 30
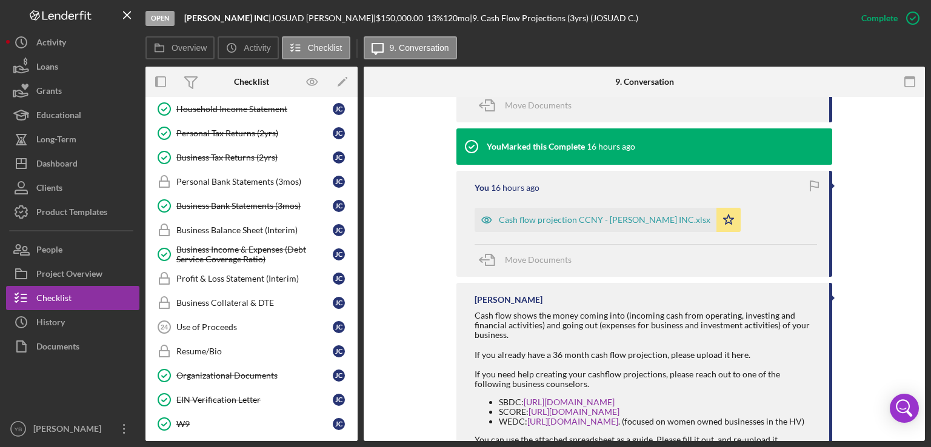
scroll to position [516, 0]
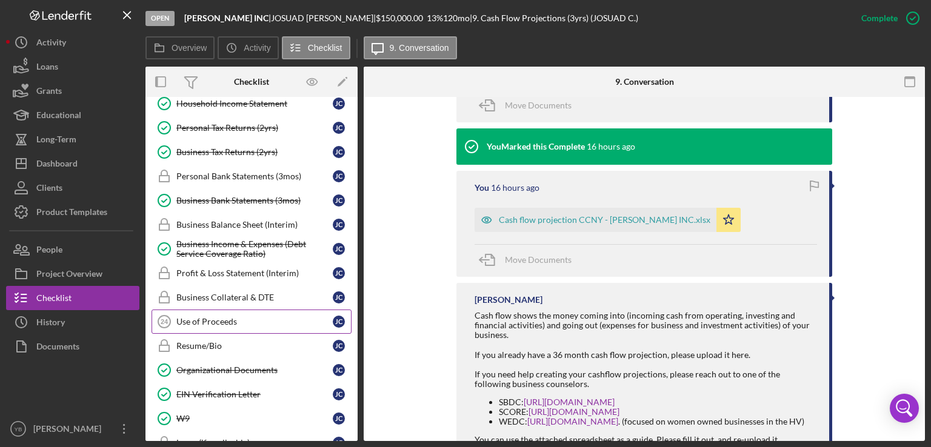
click at [230, 318] on div "Use of Proceeds" at bounding box center [254, 322] width 156 height 10
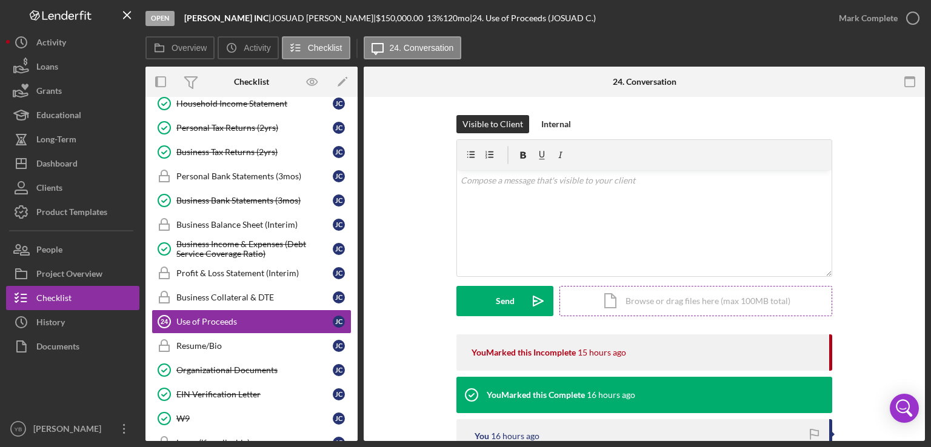
click at [668, 301] on div "Icon/Document Browse or drag files here (max 100MB total) Tap to choose files o…" at bounding box center [695, 301] width 273 height 30
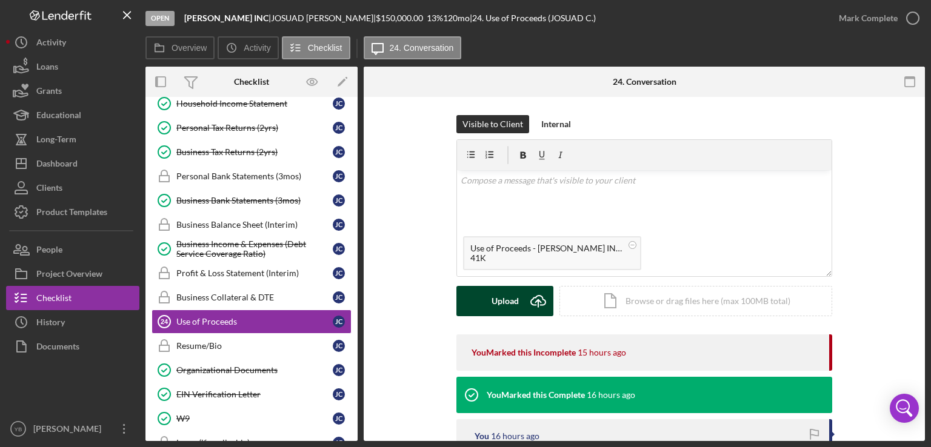
click at [490, 296] on button "Upload Icon/Upload" at bounding box center [504, 301] width 97 height 30
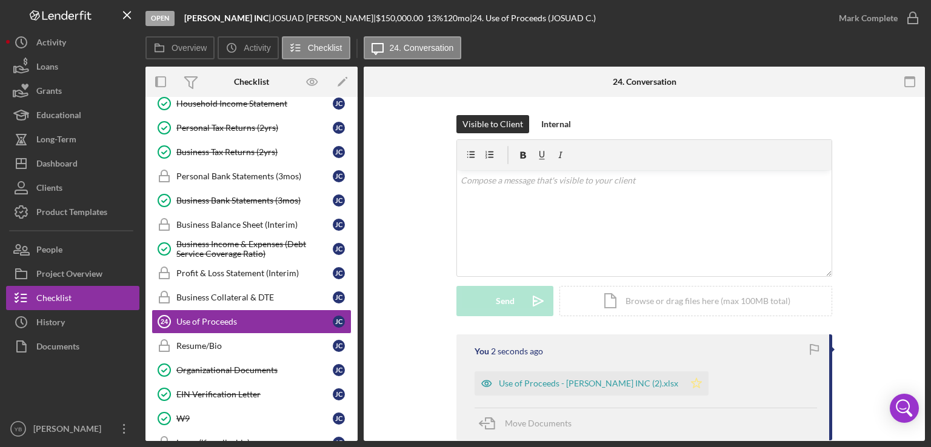
click at [692, 381] on polygon "button" at bounding box center [697, 383] width 10 height 10
click at [871, 13] on div "Mark Complete" at bounding box center [868, 18] width 59 height 24
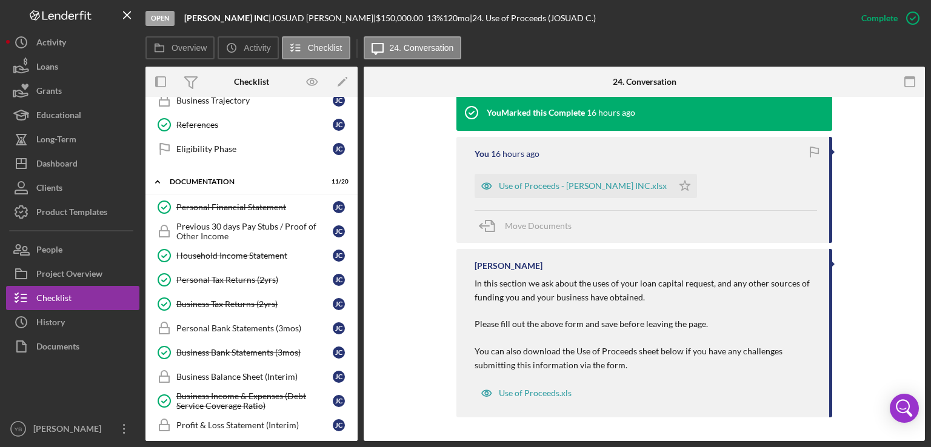
scroll to position [370, 0]
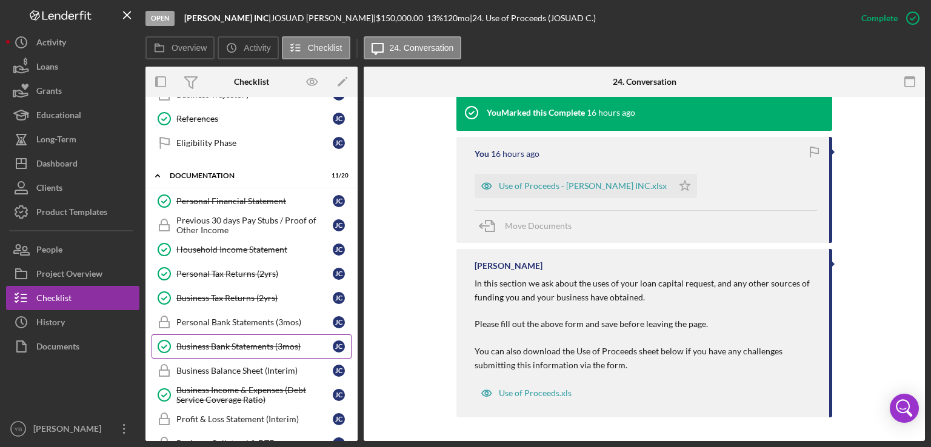
click at [240, 335] on link "Business Bank Statements (3mos) Business Bank Statements (3mos) J C" at bounding box center [252, 347] width 200 height 24
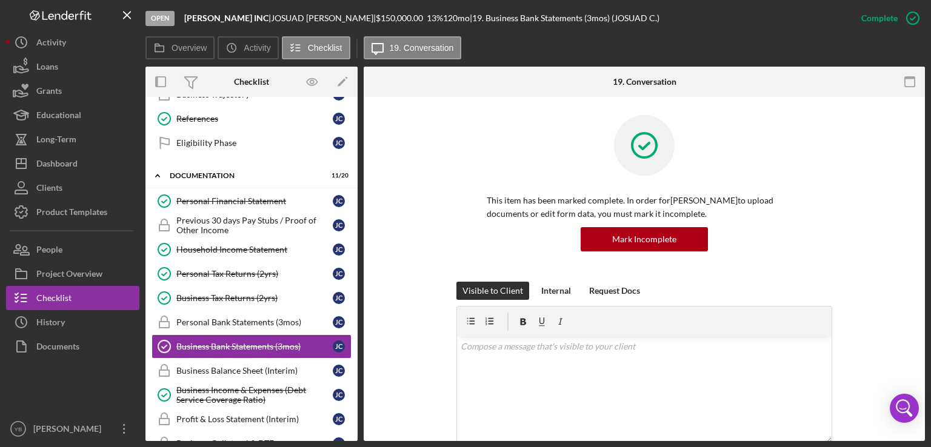
click at [882, 208] on div "This item has been marked complete. In order for JOSUAD CRUZ GONZALEZ to upload…" at bounding box center [644, 198] width 525 height 167
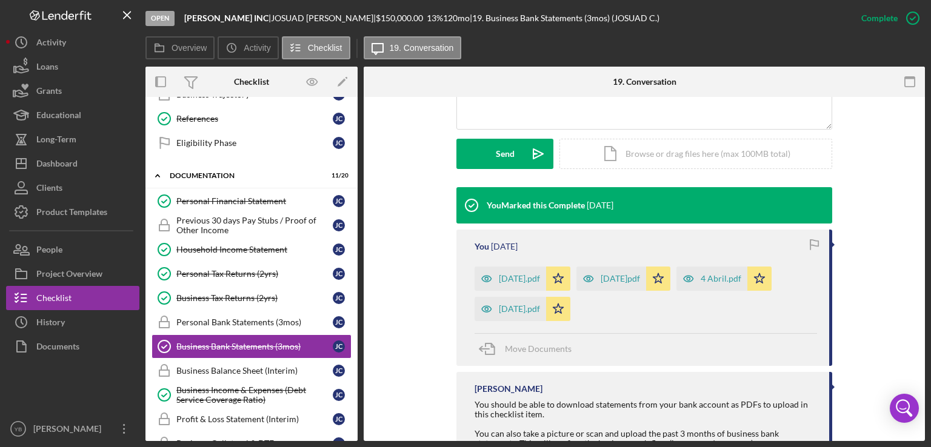
scroll to position [315, 0]
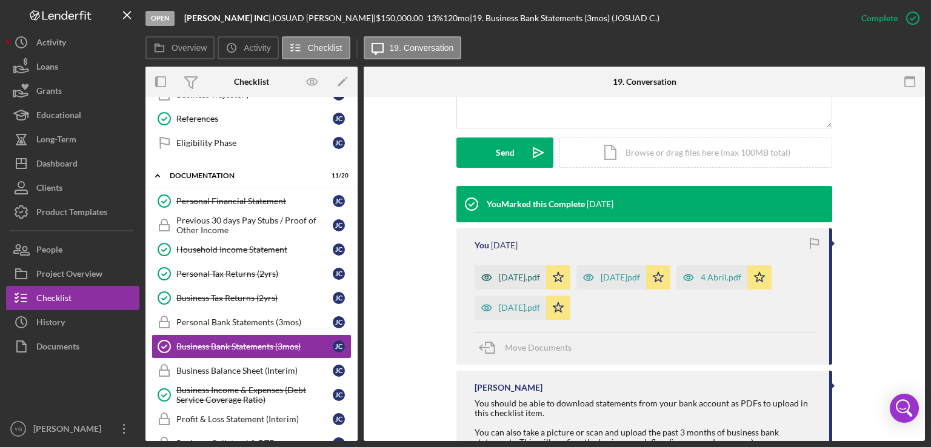
click at [525, 283] on div "6 June.pdf" at bounding box center [511, 277] width 72 height 24
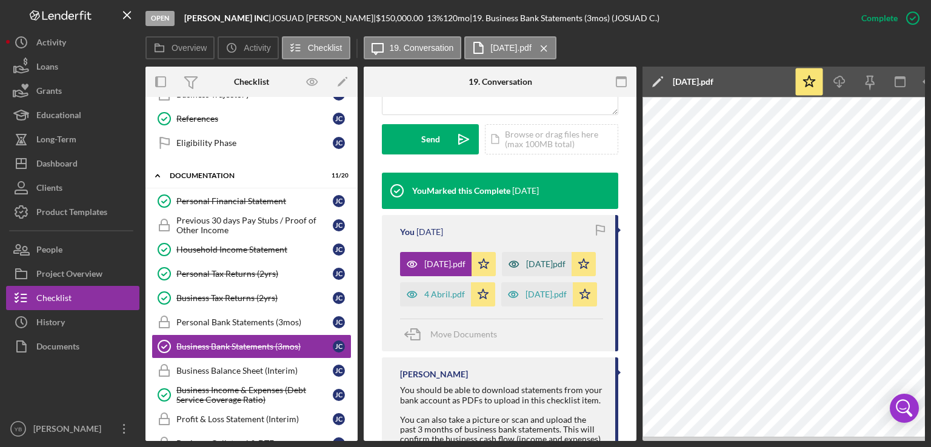
click at [546, 276] on div "5 May.pdf" at bounding box center [537, 264] width 70 height 24
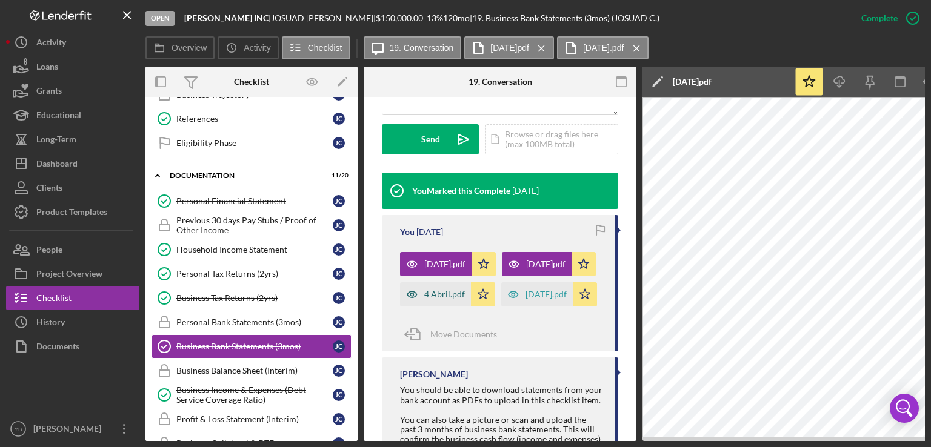
click at [449, 299] on div "4 Abril.pdf" at bounding box center [444, 295] width 41 height 10
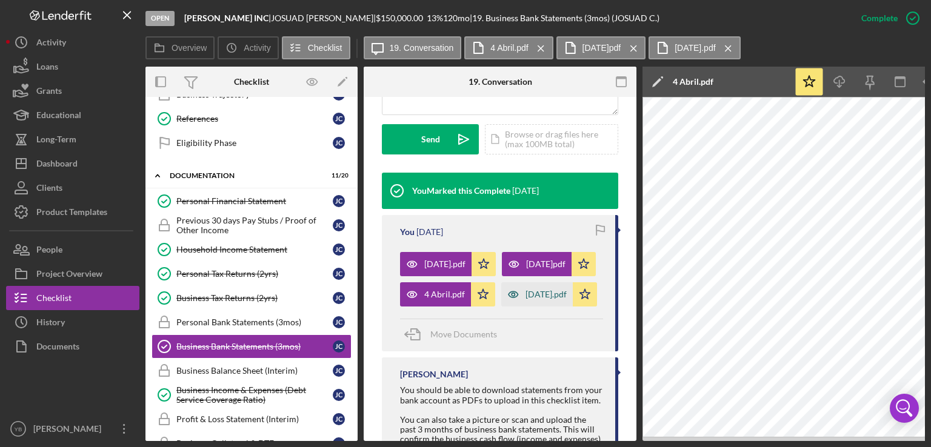
click at [501, 307] on div "3 March.pdf" at bounding box center [537, 294] width 72 height 24
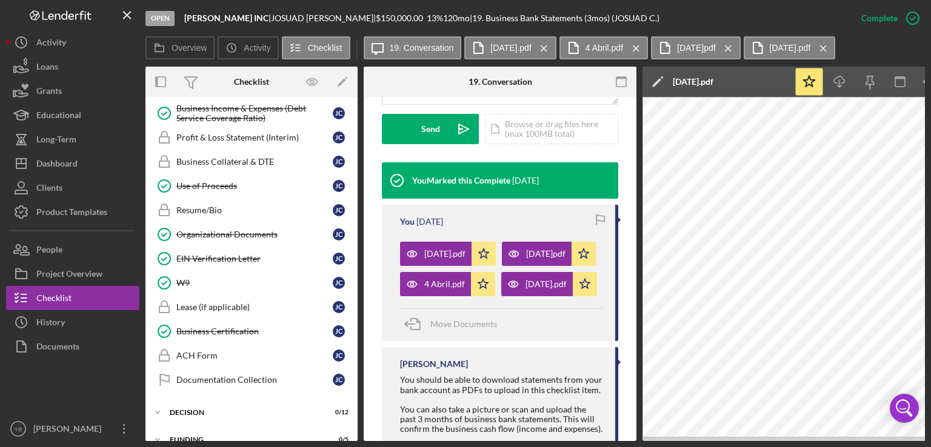
scroll to position [648, 0]
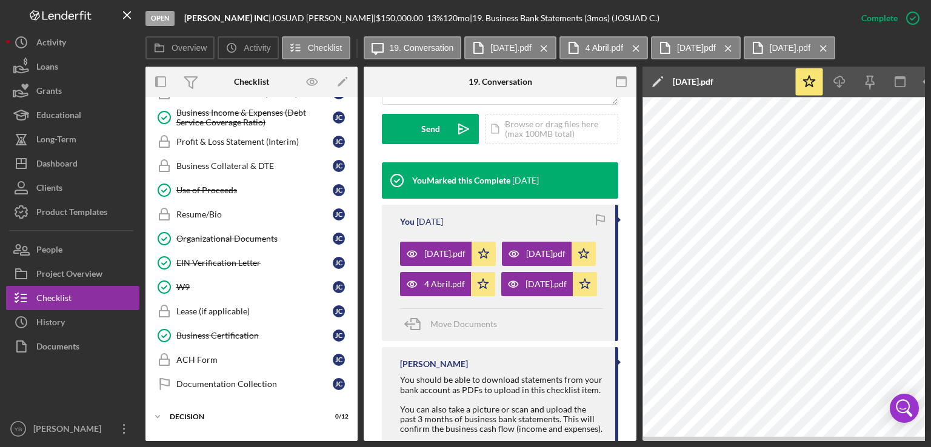
drag, startPoint x: 156, startPoint y: 437, endPoint x: 141, endPoint y: 429, distance: 17.1
click at [141, 429] on div "Open AJ LUX INC | JOSUAD CRUZ GONZALEZ | $150,000.00 13 % 120 mo | 19. Business…" at bounding box center [465, 220] width 919 height 441
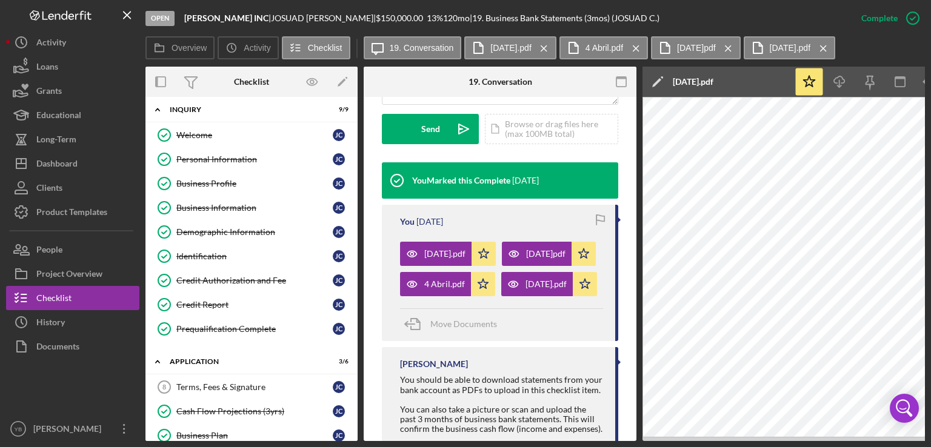
scroll to position [0, 0]
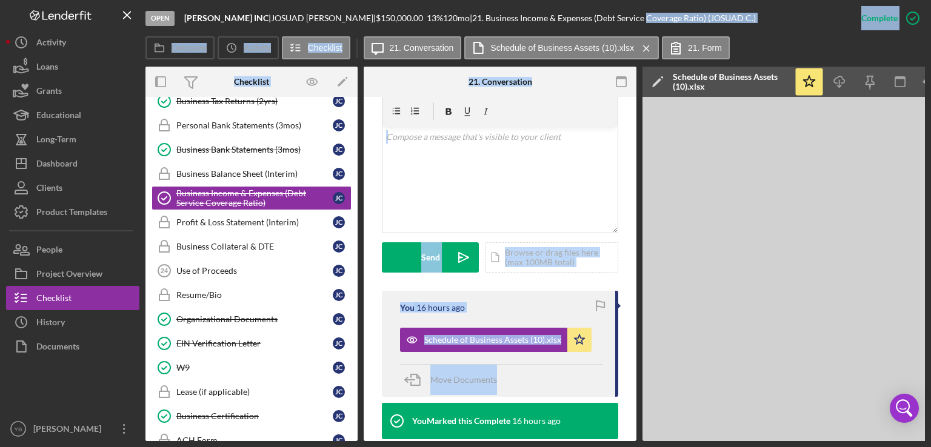
scroll to position [345, 0]
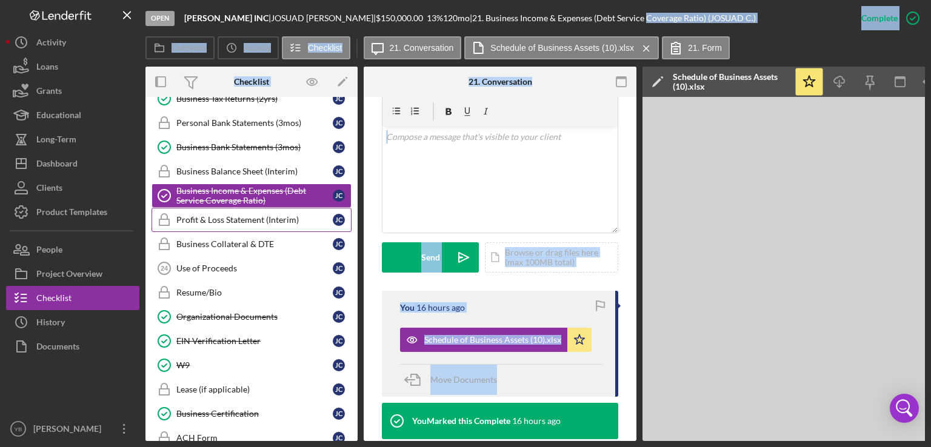
click at [274, 217] on div "Profit & Loss Statement (Interim)" at bounding box center [254, 220] width 156 height 10
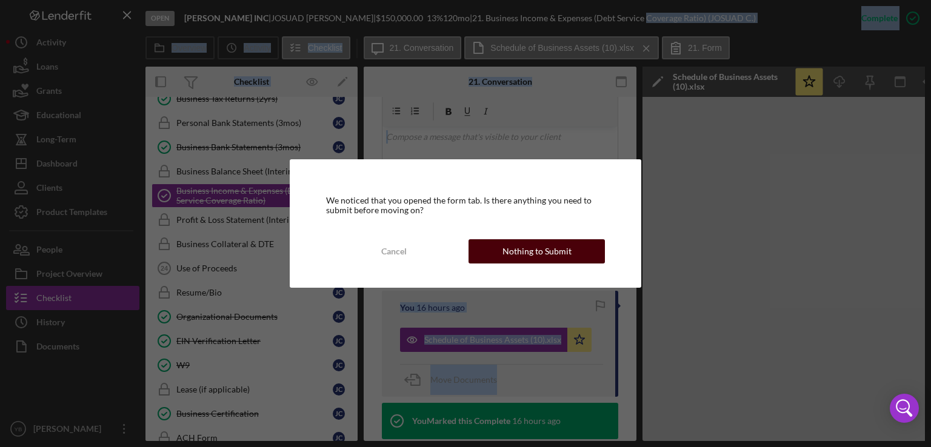
click at [532, 255] on div "Nothing to Submit" at bounding box center [536, 251] width 69 height 24
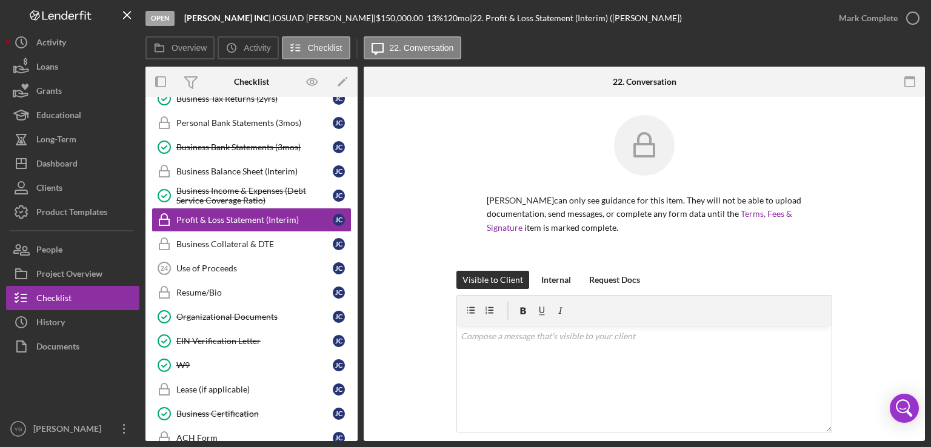
click at [873, 223] on div "JOSUAD CRUZ GONZALEZ can only see guidance for this item. They will not be able…" at bounding box center [644, 193] width 525 height 156
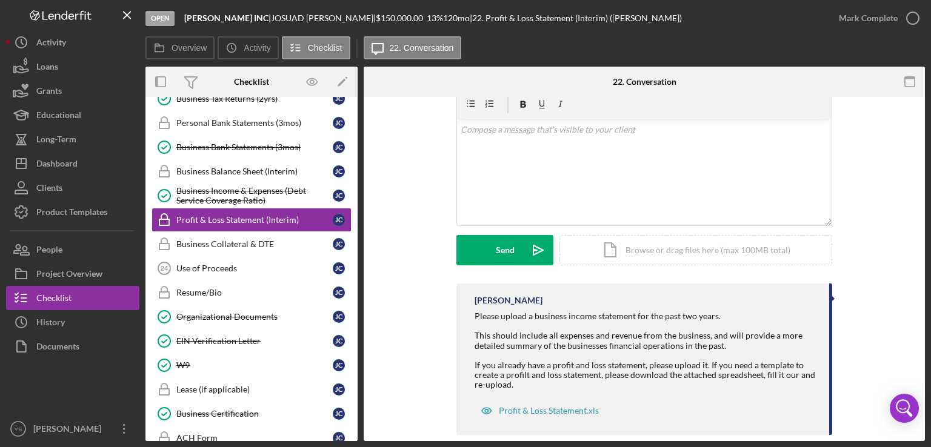
scroll to position [224, 0]
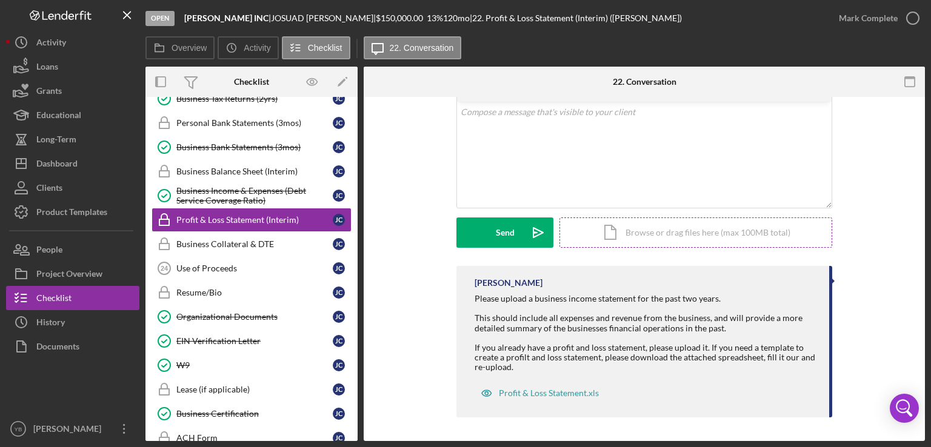
click at [672, 233] on div "Icon/Document Browse or drag files here (max 100MB total) Tap to choose files o…" at bounding box center [695, 233] width 273 height 30
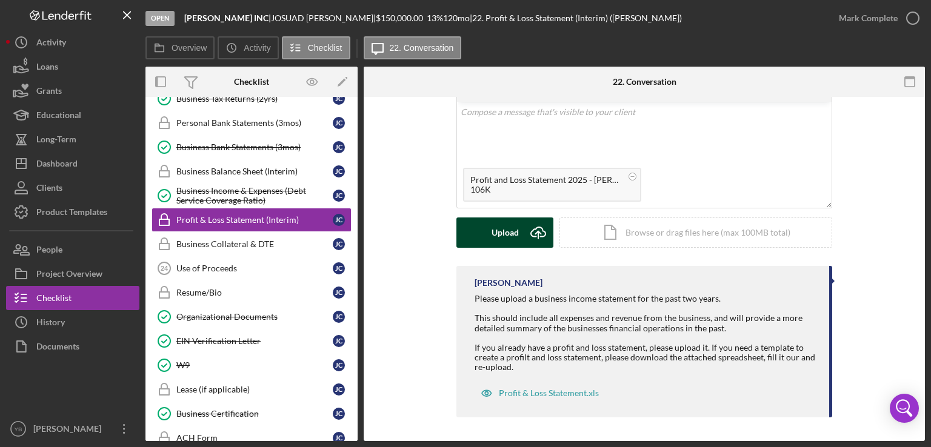
click at [503, 242] on div "Upload" at bounding box center [505, 233] width 27 height 30
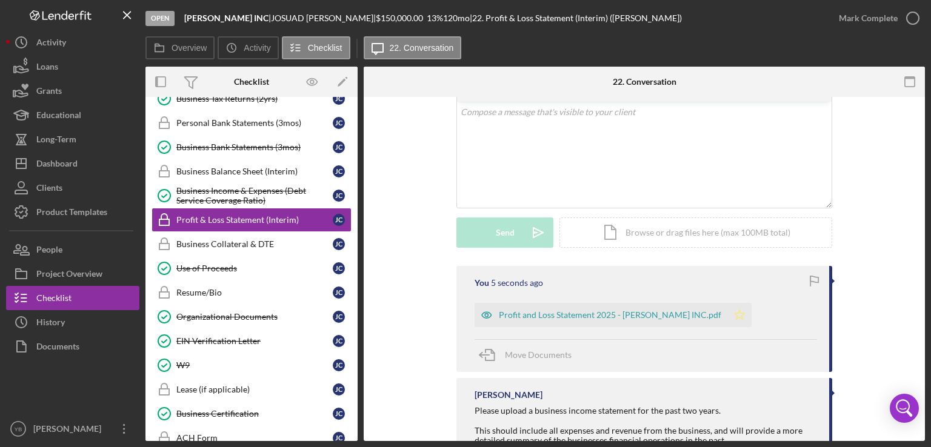
click at [727, 316] on icon "Icon/Star" at bounding box center [739, 315] width 24 height 24
click at [891, 15] on div "Mark Complete" at bounding box center [868, 18] width 59 height 24
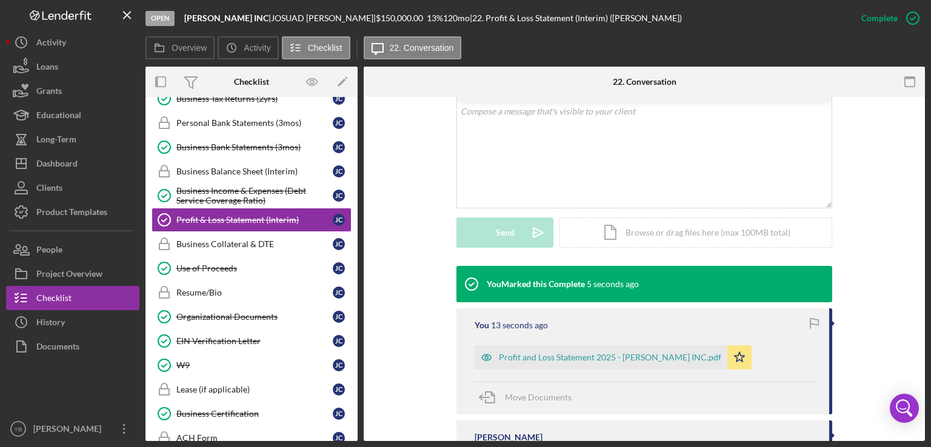
drag, startPoint x: 359, startPoint y: 260, endPoint x: 359, endPoint y: 239, distance: 20.6
click at [359, 239] on div "Overview Internal Workflow Stage Open Icon/Dropdown Arrow Archive (can unarchiv…" at bounding box center [534, 254] width 779 height 375
click at [279, 167] on div "Business Balance Sheet (Interim)" at bounding box center [254, 172] width 156 height 10
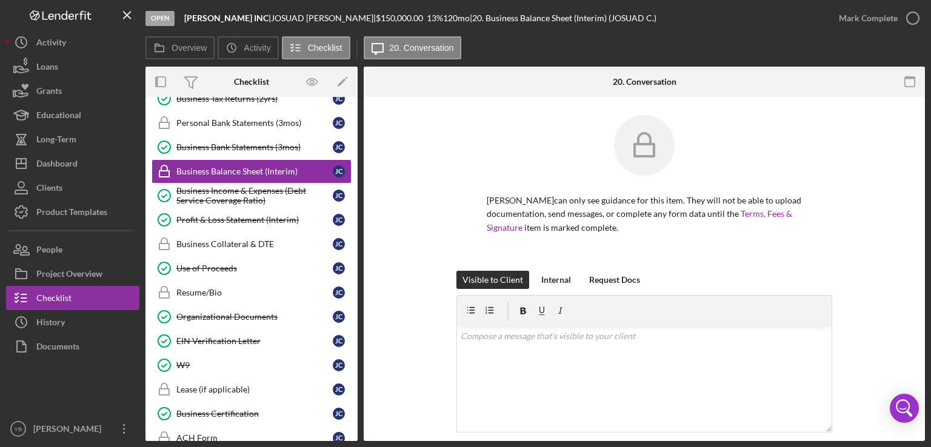
click at [893, 286] on div "Visible to Client Internal Request Docs v Color teal Color pink Remove color Ad…" at bounding box center [644, 380] width 525 height 219
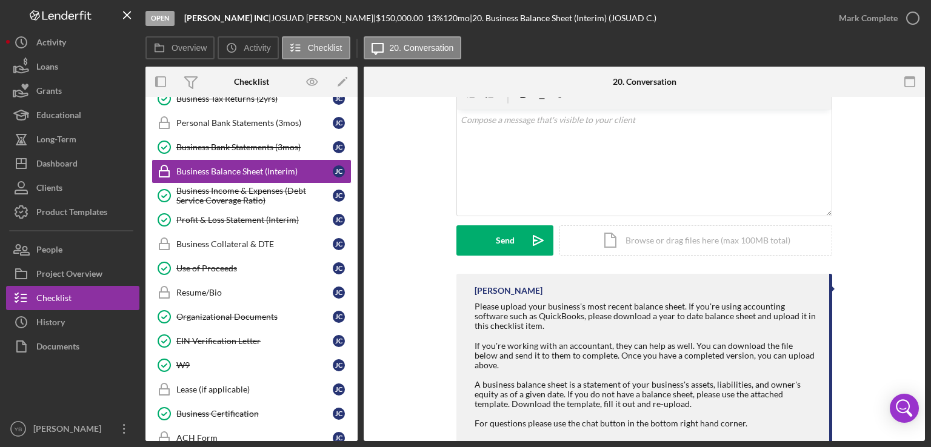
scroll to position [264, 0]
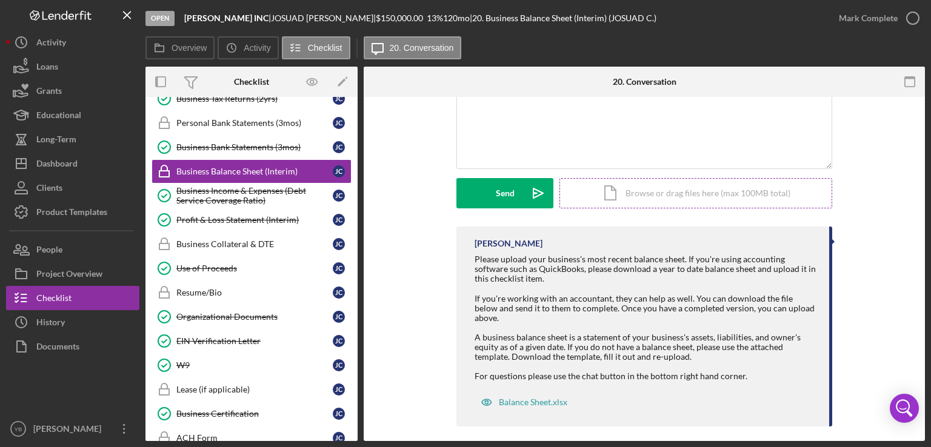
click at [702, 192] on div "Icon/Document Browse or drag files here (max 100MB total) Tap to choose files o…" at bounding box center [695, 193] width 273 height 30
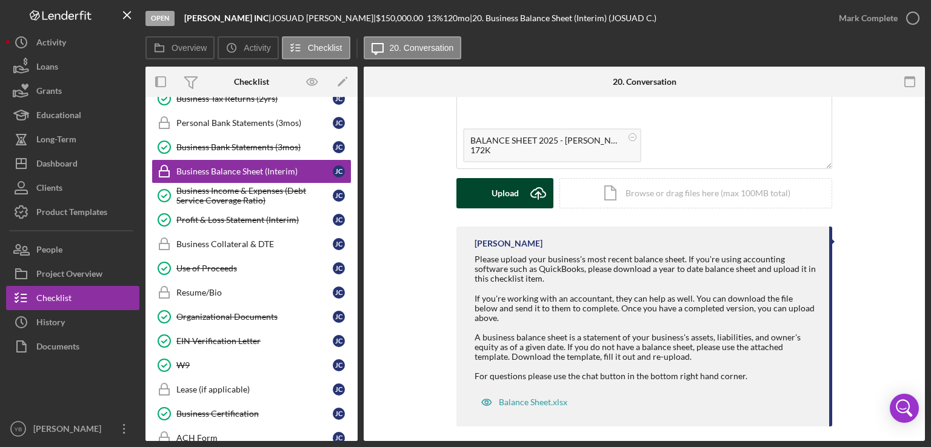
click at [503, 194] on div "Upload" at bounding box center [505, 193] width 27 height 30
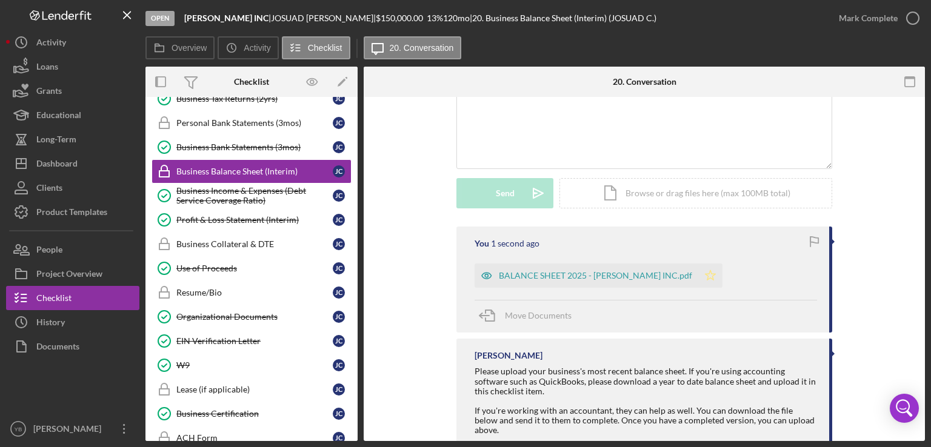
click at [698, 272] on icon "Icon/Star" at bounding box center [710, 276] width 24 height 24
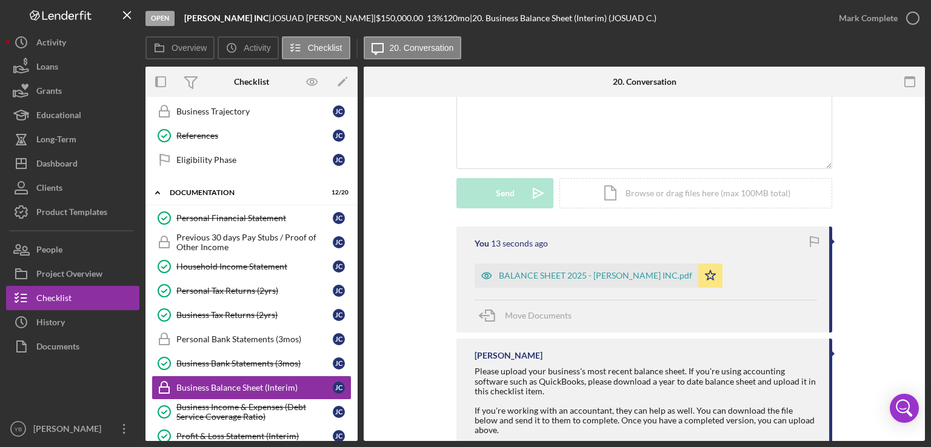
scroll to position [0, 0]
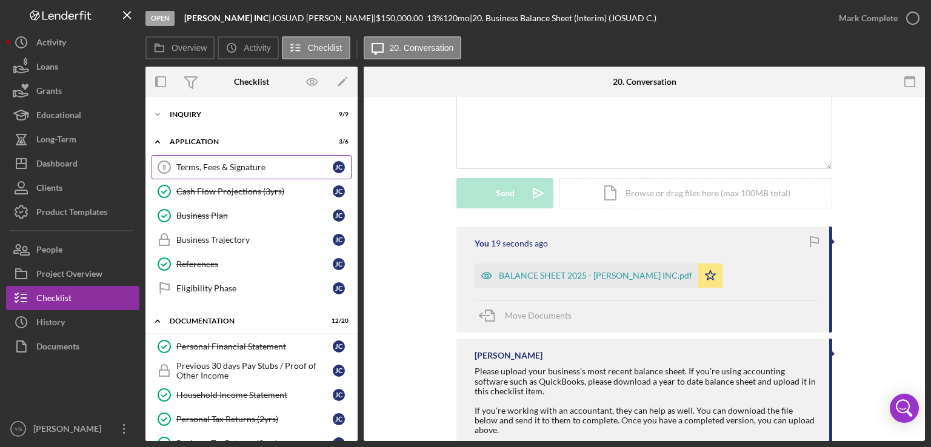
click at [228, 170] on div "Terms, Fees & Signature" at bounding box center [254, 167] width 156 height 10
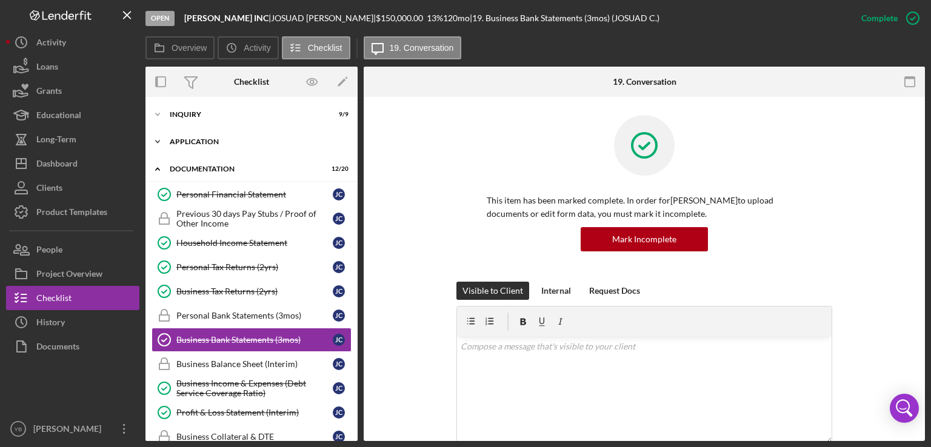
click at [210, 145] on div "Application" at bounding box center [256, 141] width 173 height 7
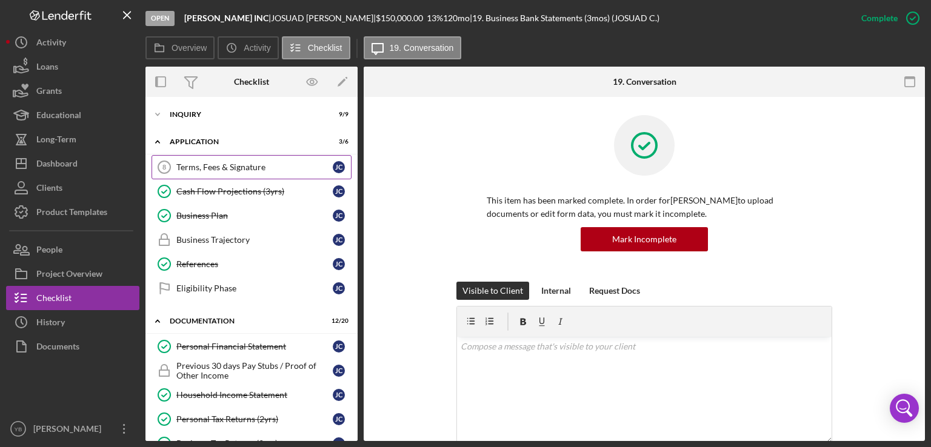
drag, startPoint x: 360, startPoint y: 209, endPoint x: 208, endPoint y: 165, distance: 158.3
click at [208, 165] on div "Overview Internal Workflow Stage Open Icon/Dropdown Arrow Archive (can unarchiv…" at bounding box center [534, 254] width 779 height 375
drag, startPoint x: 353, startPoint y: 229, endPoint x: 355, endPoint y: 238, distance: 8.6
click at [355, 238] on div "Icon/Expander Inquiry 9 / 9 Icon/Expander Application 3 / 6 Terms, Fees & Signa…" at bounding box center [251, 269] width 212 height 344
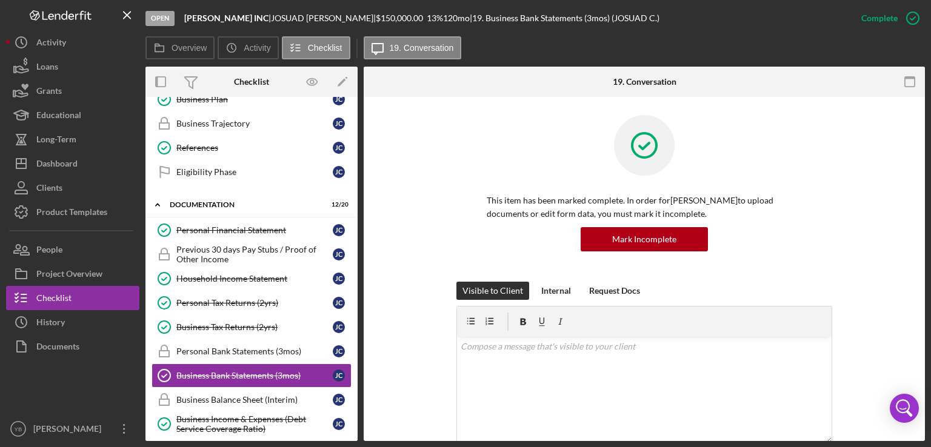
scroll to position [119, 0]
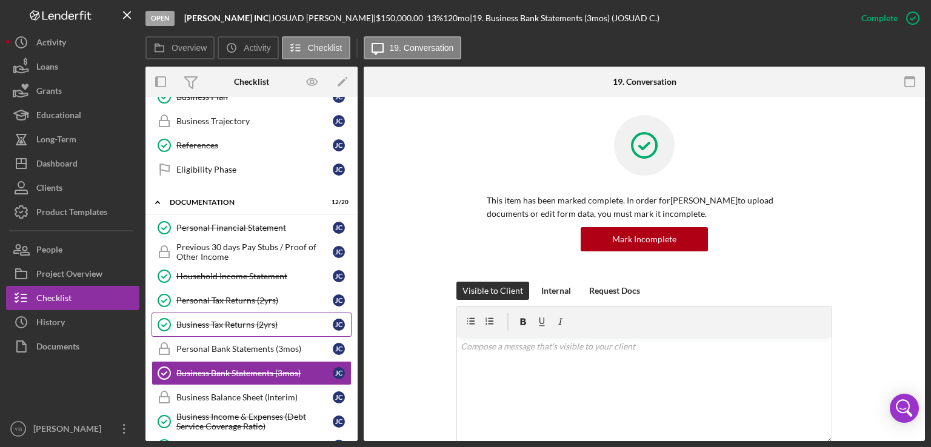
click at [233, 325] on div "Business Tax Returns (2yrs)" at bounding box center [254, 325] width 156 height 10
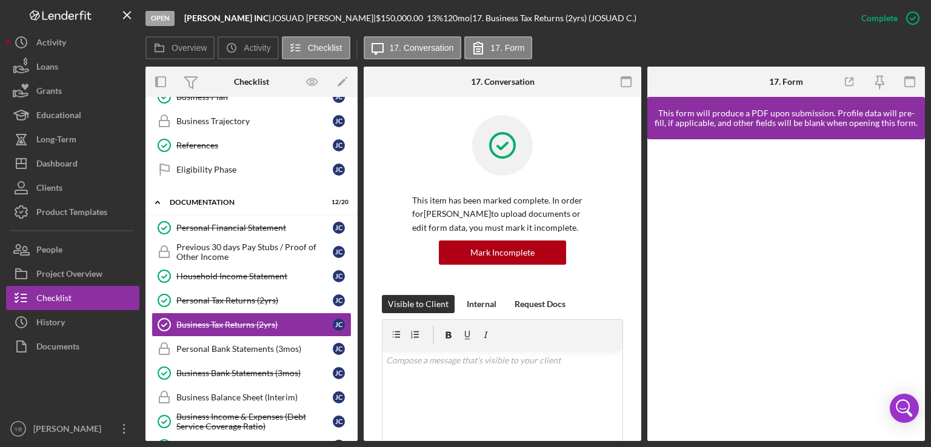
click at [639, 248] on div "Overview Internal Workflow Stage Open Icon/Dropdown Arrow Archive (can unarchiv…" at bounding box center [534, 254] width 779 height 375
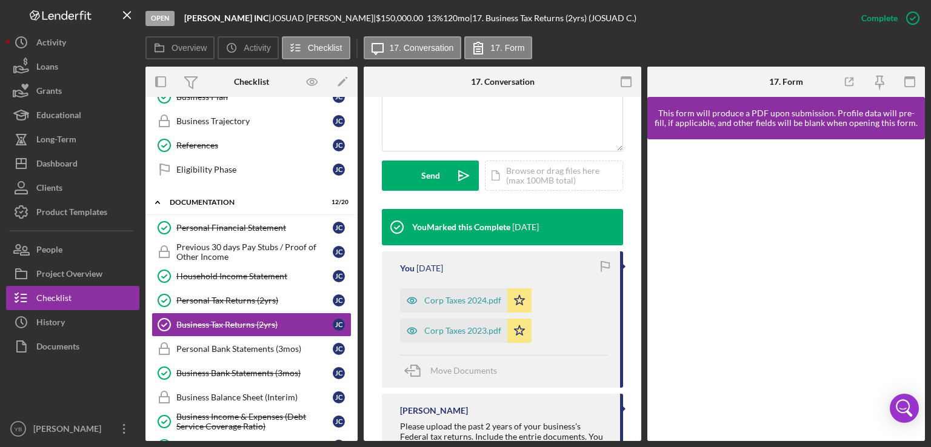
scroll to position [307, 0]
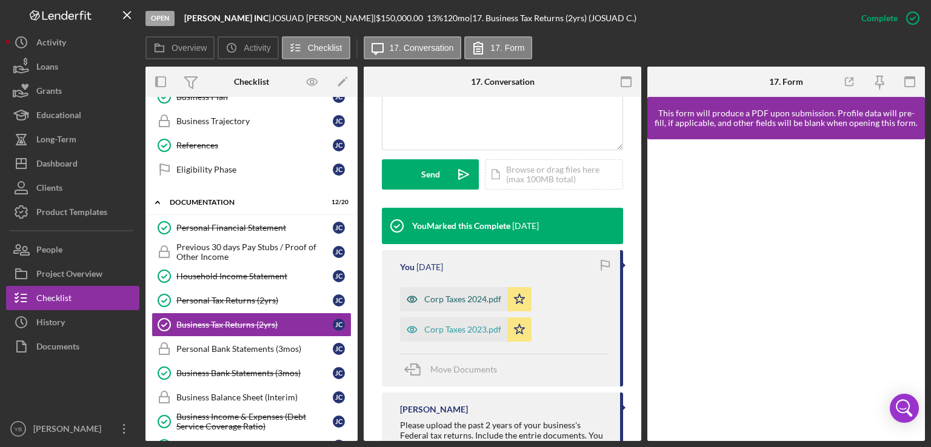
click at [456, 312] on div "Corp Taxes 2024.pdf" at bounding box center [453, 299] width 107 height 24
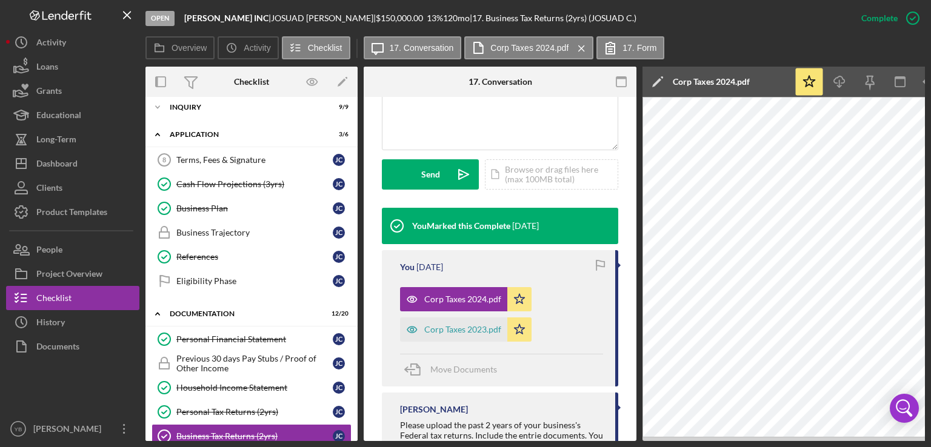
scroll to position [0, 0]
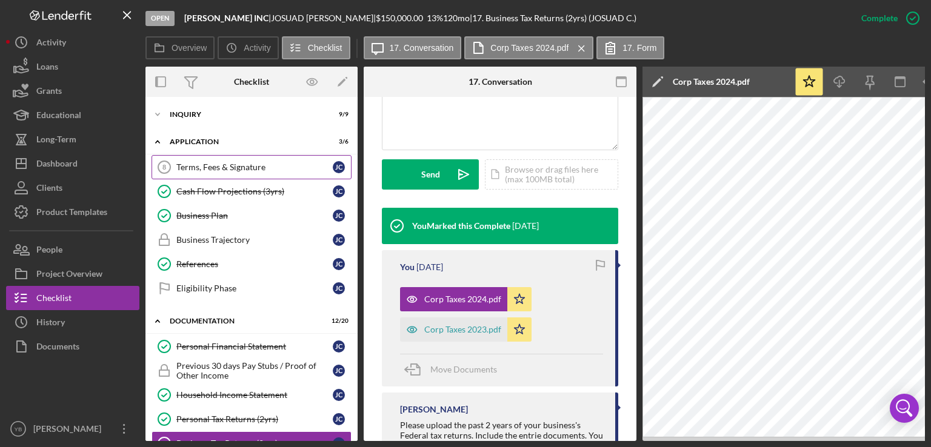
click at [243, 169] on div "Terms, Fees & Signature" at bounding box center [254, 167] width 156 height 10
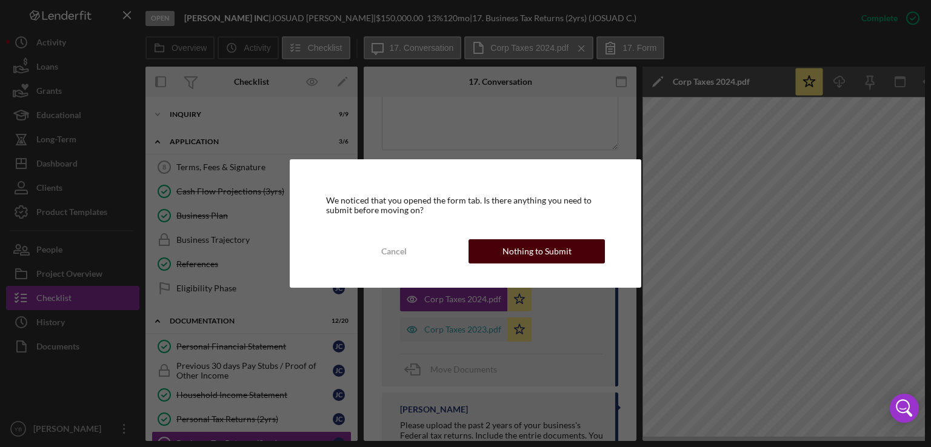
click at [519, 253] on div "Nothing to Submit" at bounding box center [536, 251] width 69 height 24
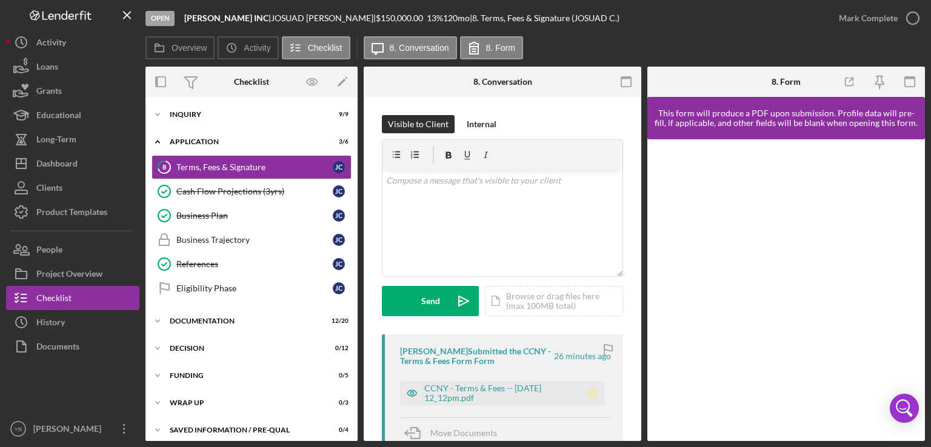
click at [588, 393] on icon "Icon/Star" at bounding box center [593, 393] width 24 height 24
click at [877, 19] on div "Mark Complete" at bounding box center [868, 18] width 59 height 24
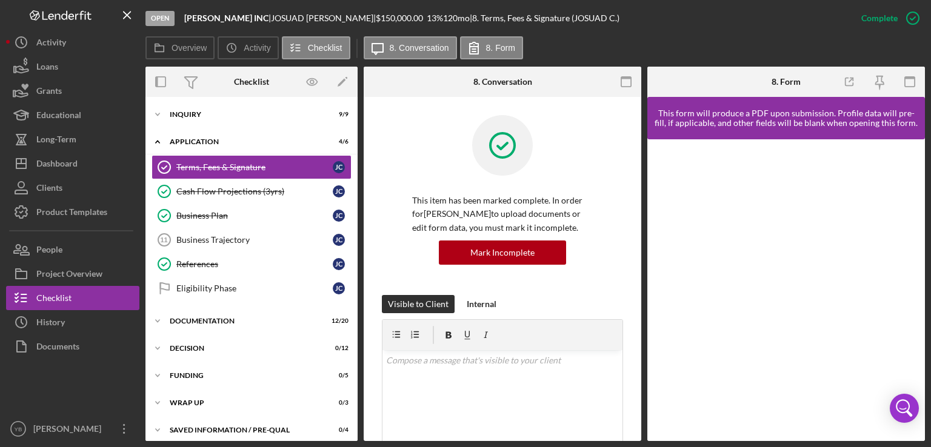
scroll to position [6, 0]
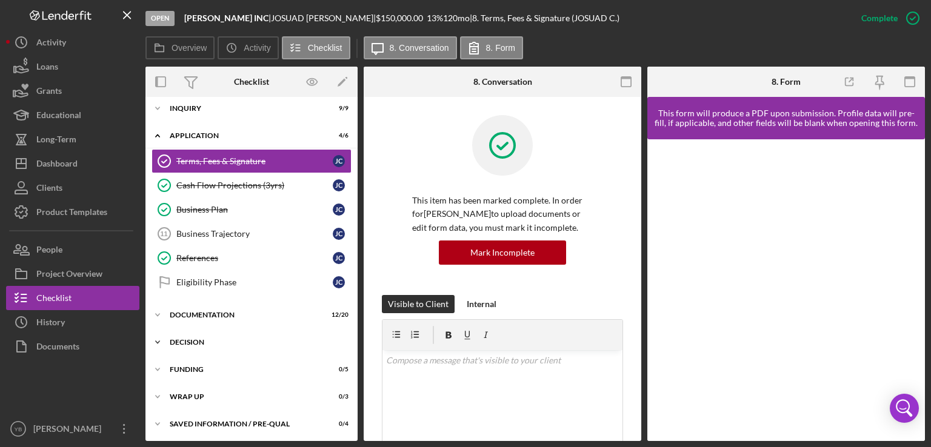
click at [208, 339] on div "Decision" at bounding box center [256, 342] width 173 height 7
drag, startPoint x: 359, startPoint y: 272, endPoint x: 366, endPoint y: 173, distance: 98.5
click at [366, 173] on div "Overview Internal Workflow Stage Open Icon/Dropdown Arrow Archive (can unarchiv…" at bounding box center [534, 254] width 779 height 375
click at [186, 102] on div "Icon/Expander Inquiry 9 / 9" at bounding box center [251, 108] width 212 height 24
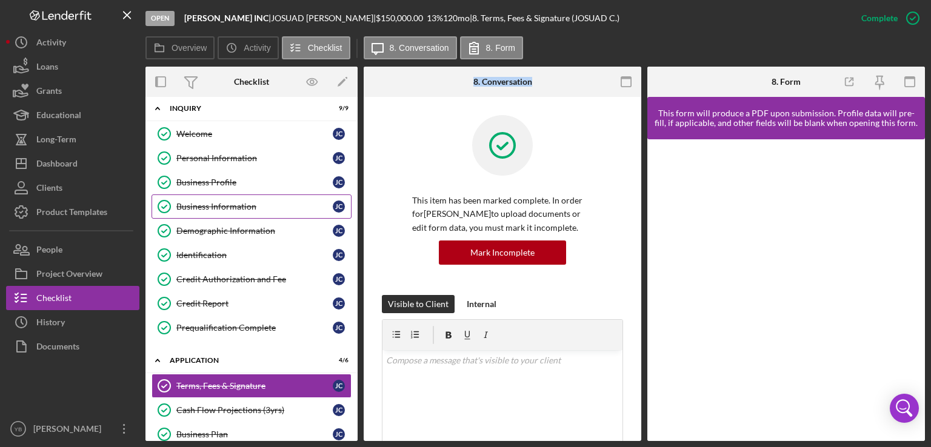
click at [211, 204] on div "Business Information" at bounding box center [254, 207] width 156 height 10
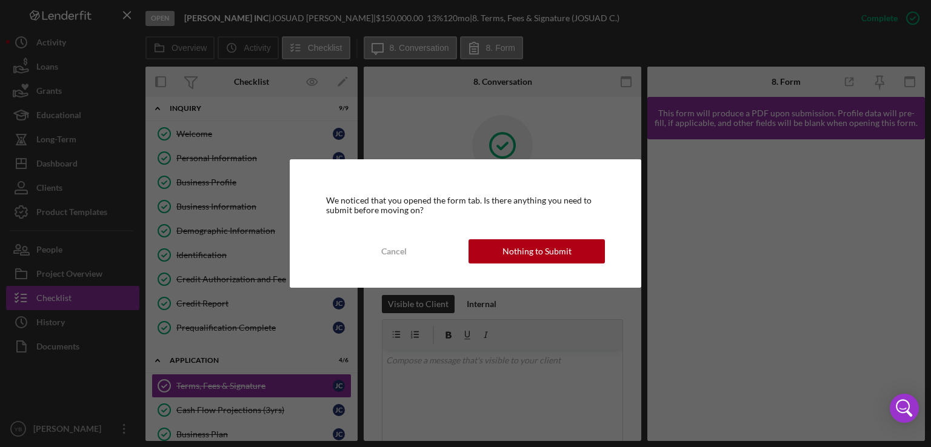
click at [231, 184] on div "We noticed that you opened the form tab. Is there anything you need to submit b…" at bounding box center [465, 223] width 931 height 447
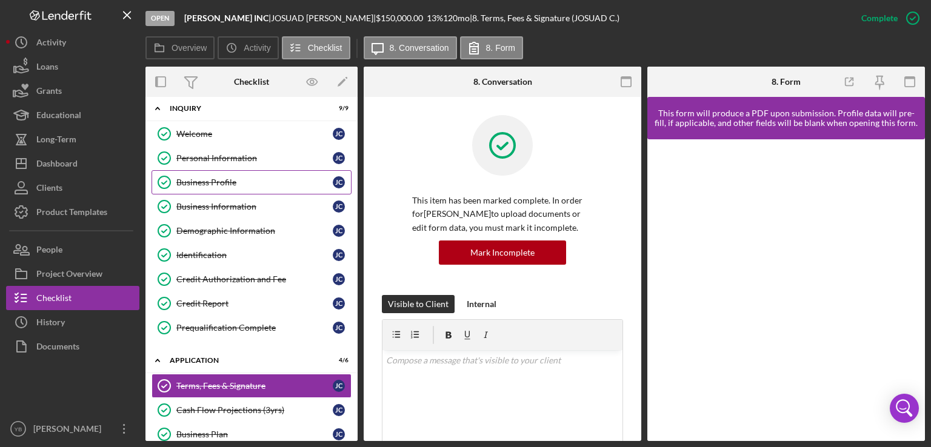
click at [230, 184] on div "Business Profile" at bounding box center [254, 183] width 156 height 10
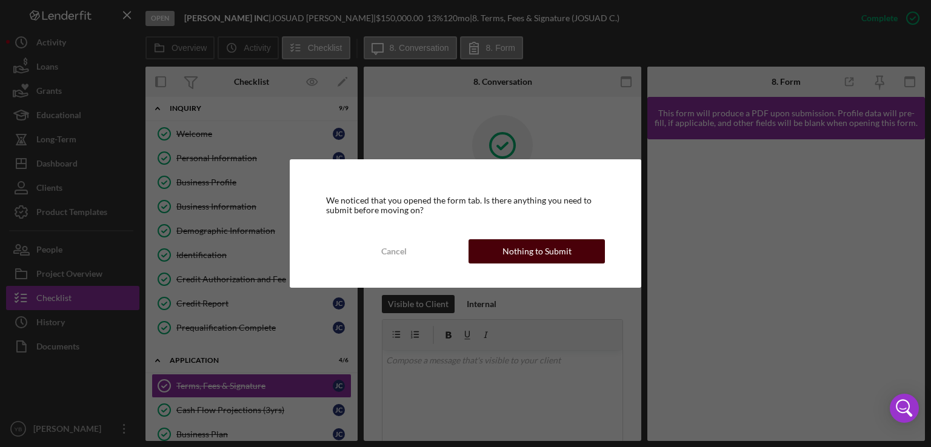
click at [530, 250] on div "Nothing to Submit" at bounding box center [536, 251] width 69 height 24
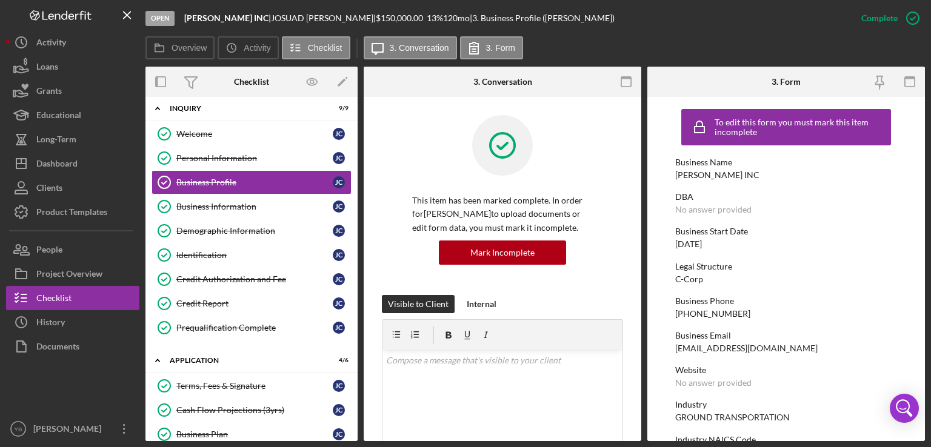
click at [787, 277] on div "Legal Structure C-Corp" at bounding box center [786, 273] width 222 height 22
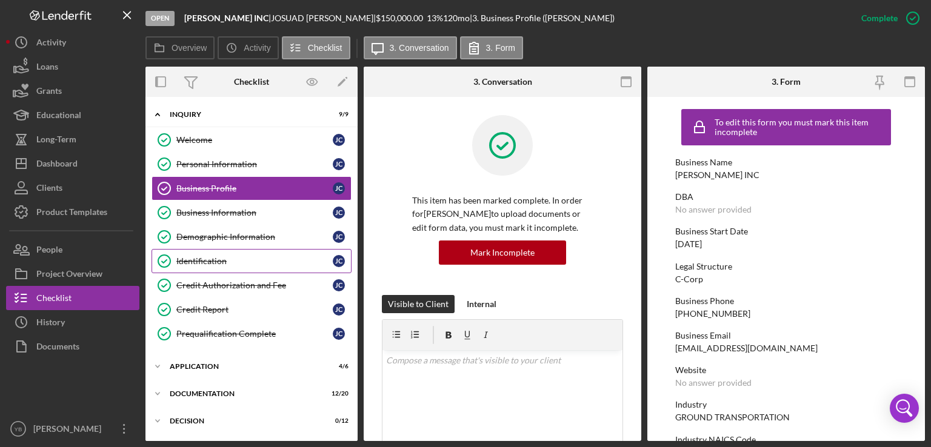
click at [223, 259] on div "Identification" at bounding box center [254, 261] width 156 height 10
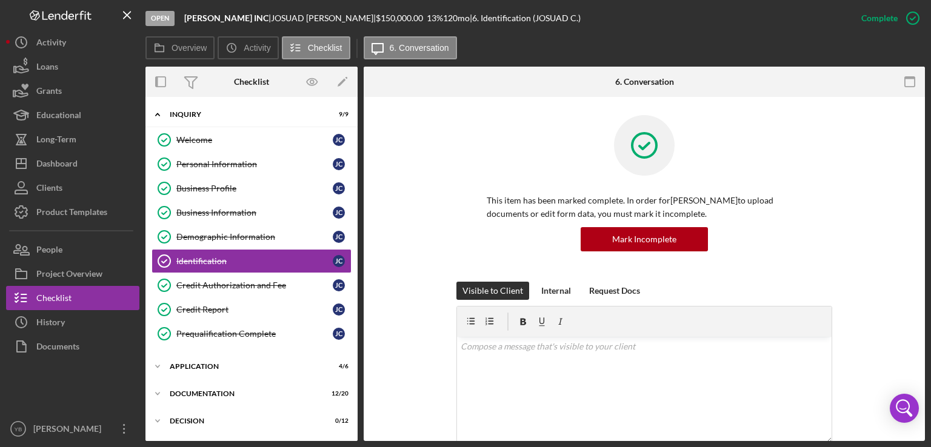
click at [829, 262] on div "This item has been marked complete. In order for JOSUAD CRUZ GONZALEZ to upload…" at bounding box center [644, 198] width 376 height 167
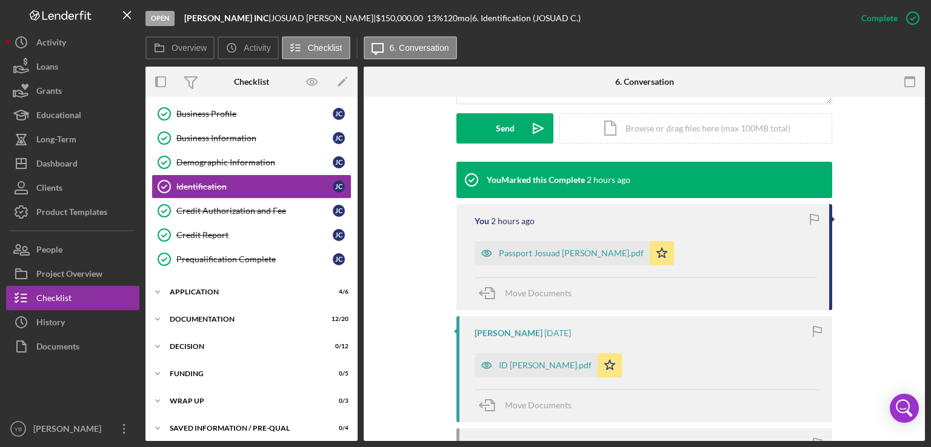
scroll to position [78, 0]
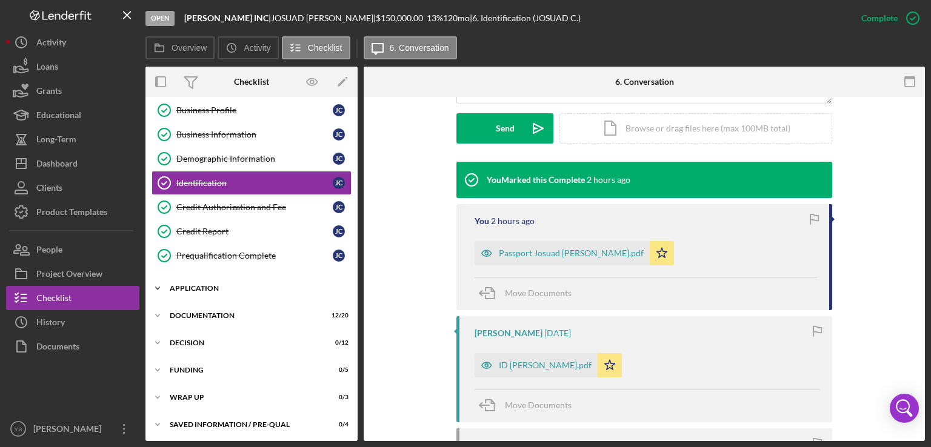
click at [215, 285] on div "Application" at bounding box center [256, 288] width 173 height 7
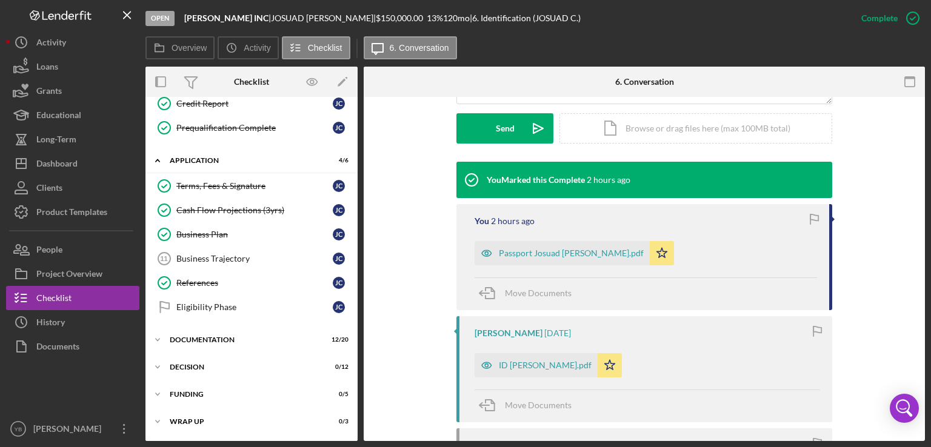
scroll to position [208, 0]
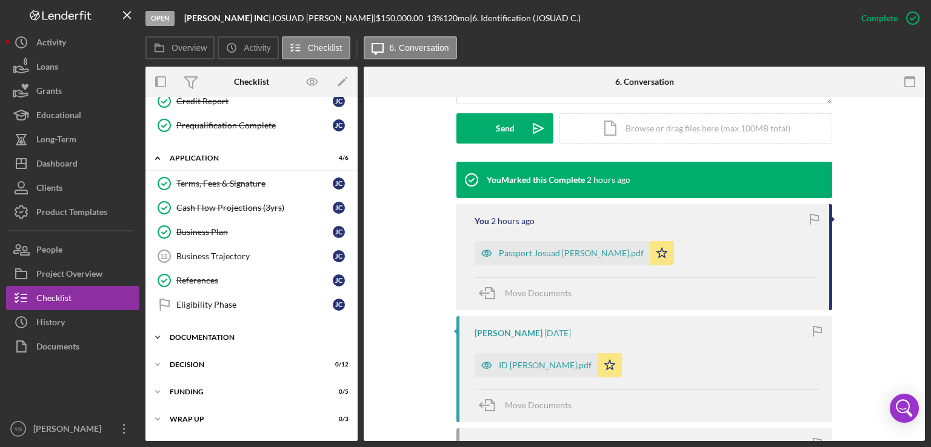
click at [211, 334] on div "Documentation" at bounding box center [256, 337] width 173 height 7
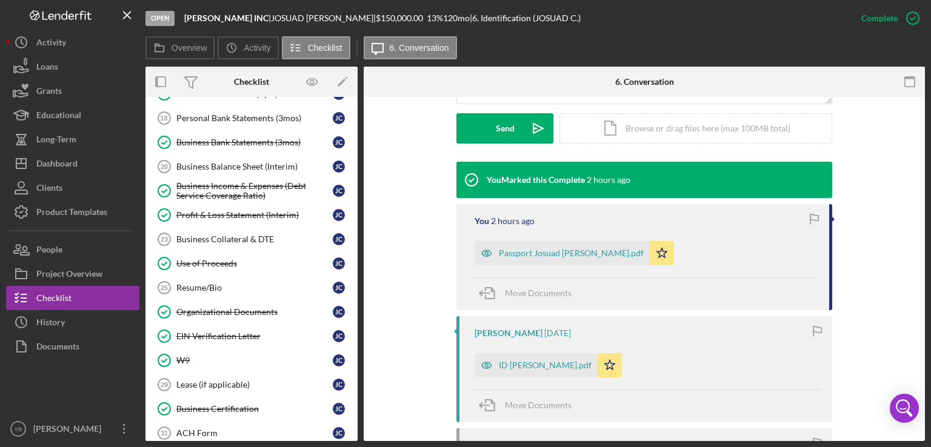
scroll to position [576, 0]
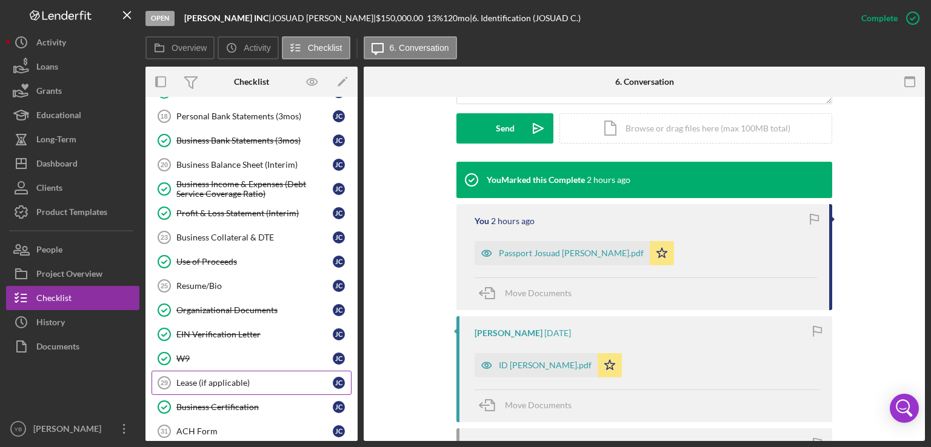
click at [215, 378] on div "Lease (if applicable)" at bounding box center [254, 383] width 156 height 10
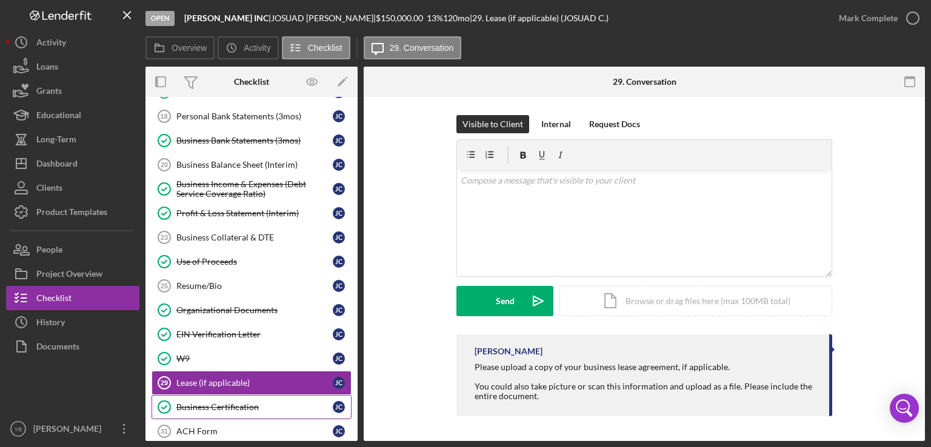
click at [247, 402] on div "Business Certification" at bounding box center [254, 407] width 156 height 10
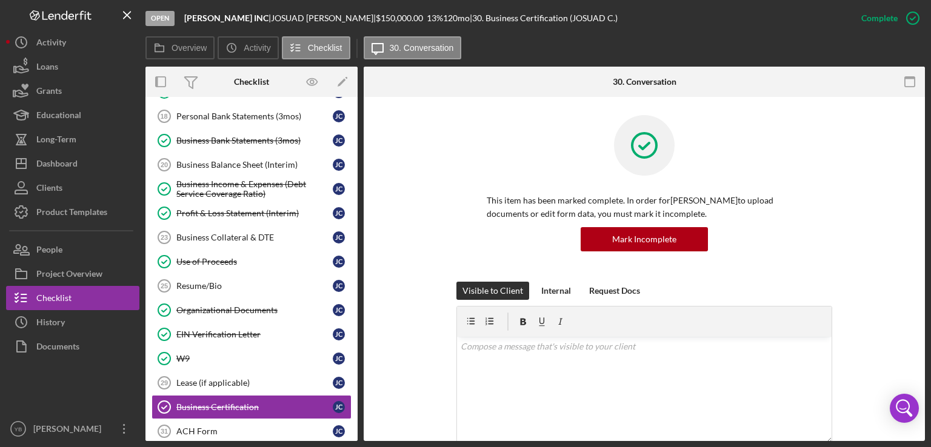
click at [787, 214] on p "This item has been marked complete. In order for JOSUAD CRUZ GONZALEZ to upload…" at bounding box center [644, 207] width 315 height 27
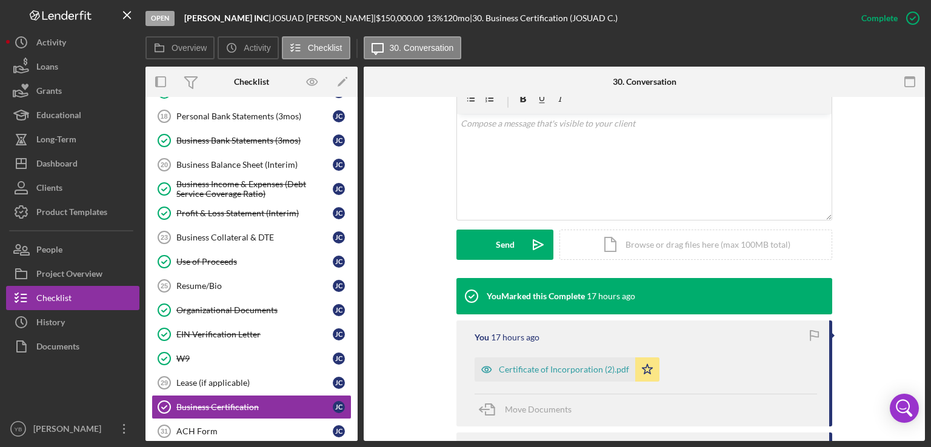
scroll to position [291, 0]
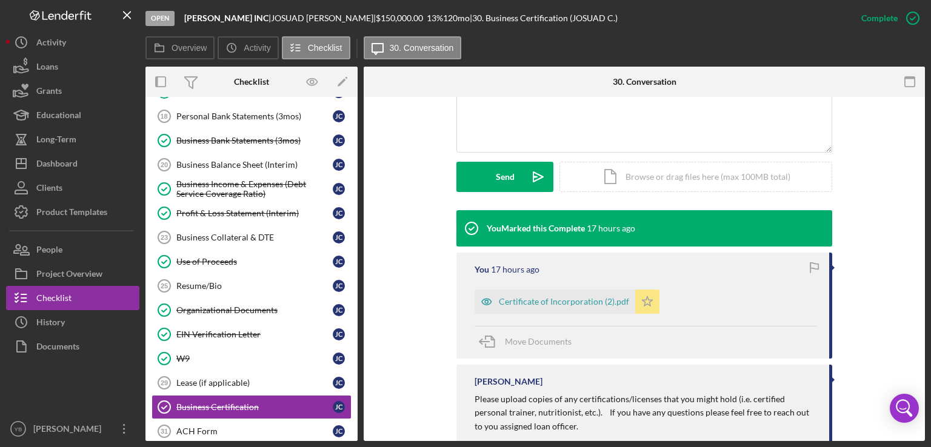
click at [645, 304] on polygon "button" at bounding box center [647, 301] width 10 height 10
click at [665, 182] on div "Icon/Document Browse or drag files here (max 100MB total) Tap to choose files o…" at bounding box center [695, 177] width 273 height 30
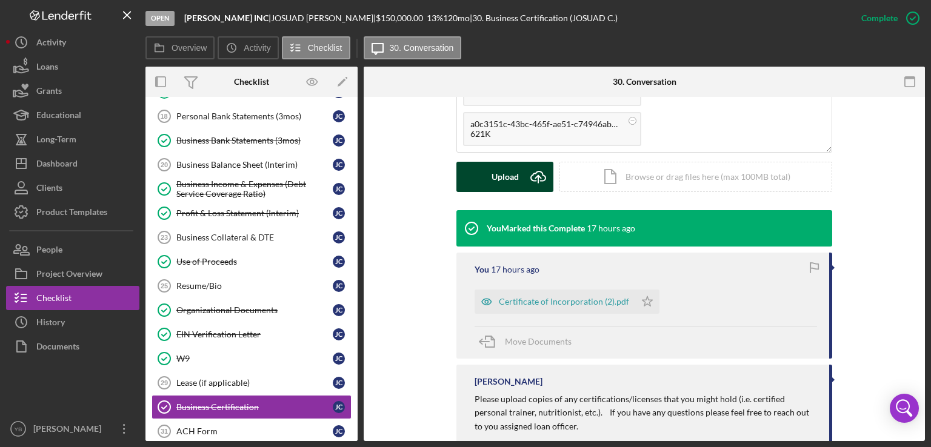
click at [485, 188] on button "Upload Icon/Upload" at bounding box center [504, 177] width 97 height 30
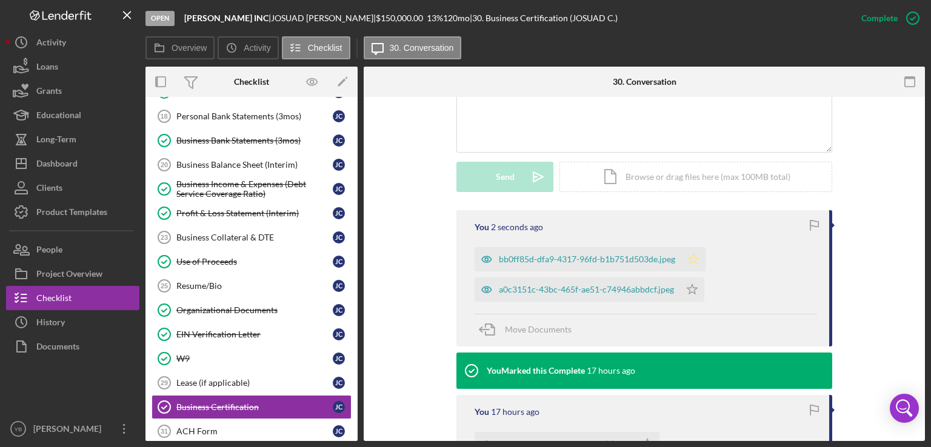
click at [692, 259] on icon "Icon/Star" at bounding box center [693, 259] width 24 height 24
click at [690, 286] on polygon "button" at bounding box center [692, 289] width 10 height 10
drag, startPoint x: 358, startPoint y: 347, endPoint x: 356, endPoint y: 286, distance: 61.2
click at [356, 286] on div "Overview Internal Workflow Stage Open Icon/Dropdown Arrow Archive (can unarchiv…" at bounding box center [534, 254] width 779 height 375
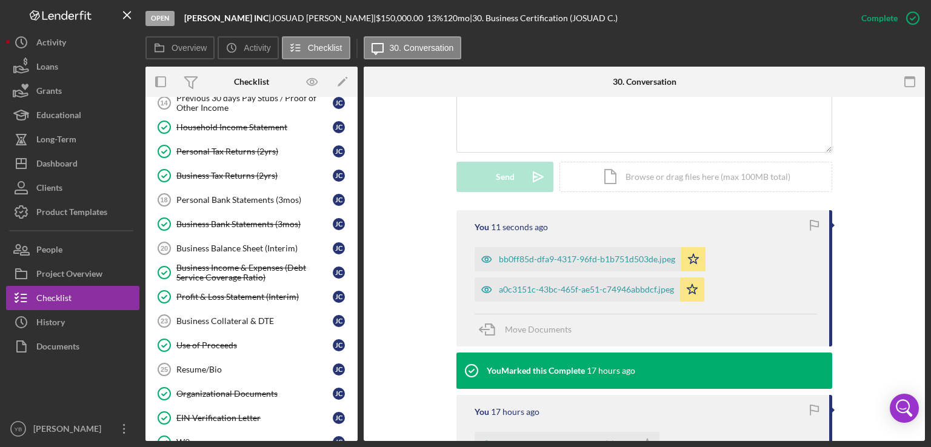
scroll to position [490, 0]
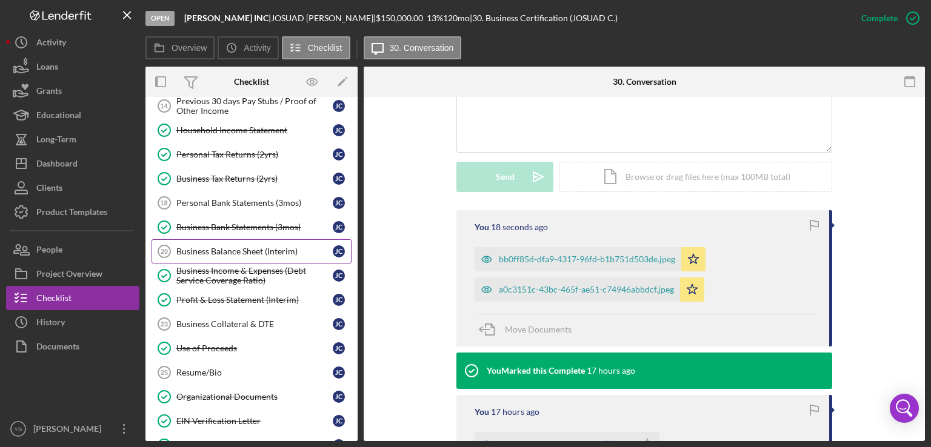
click at [246, 247] on div "Business Balance Sheet (Interim)" at bounding box center [254, 252] width 156 height 10
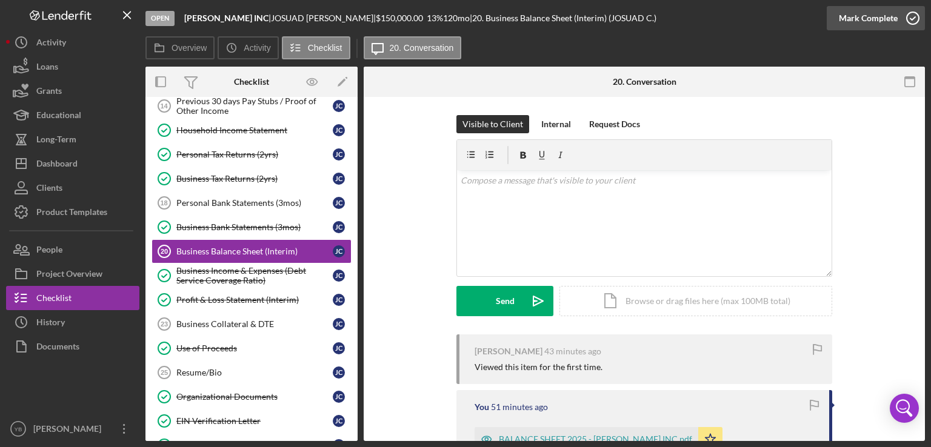
click at [882, 18] on div "Mark Complete" at bounding box center [868, 18] width 59 height 24
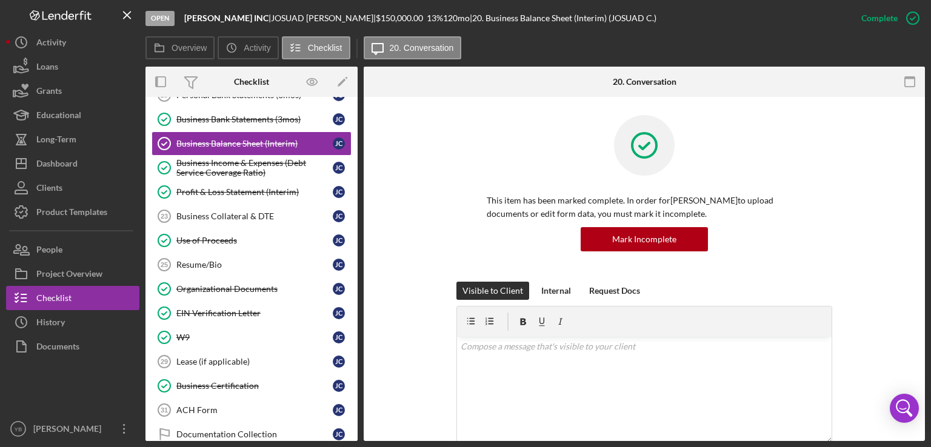
scroll to position [602, 0]
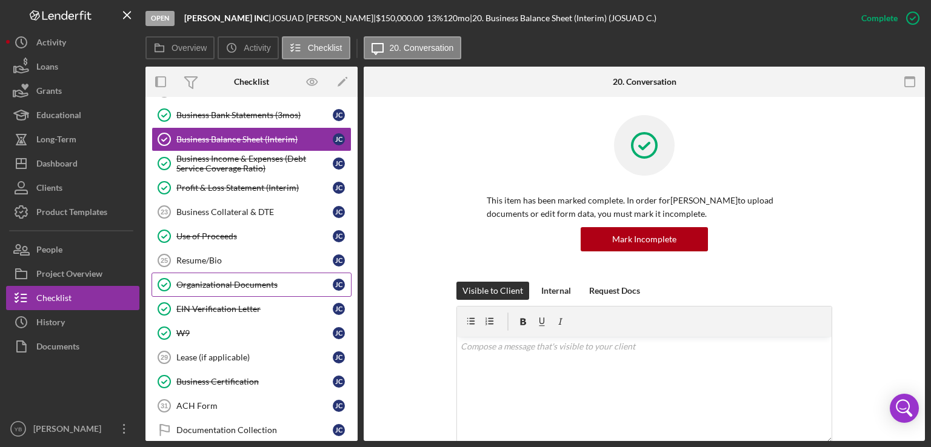
click at [247, 281] on div "Organizational Documents" at bounding box center [254, 285] width 156 height 10
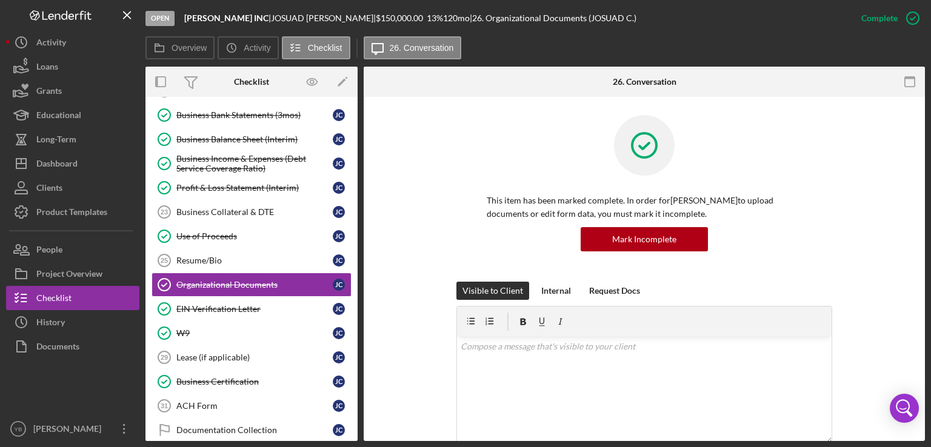
click at [878, 316] on div "Visible to Client Internal Request Docs v Color teal Color pink Remove color Ad…" at bounding box center [644, 391] width 525 height 219
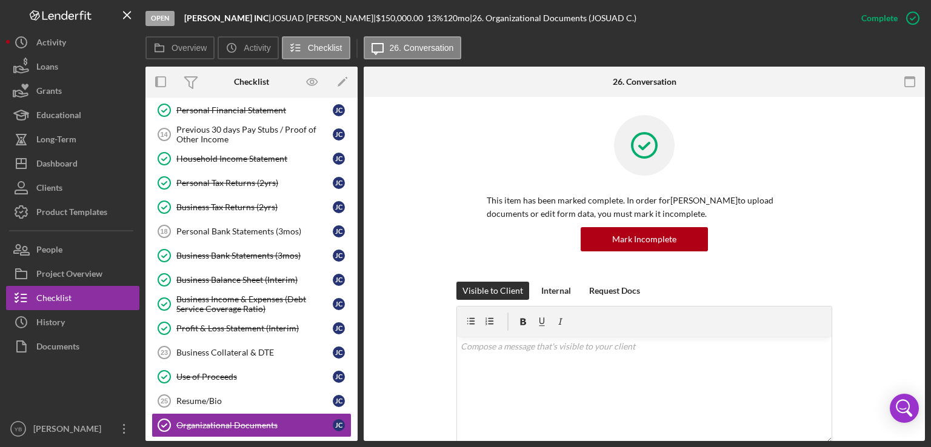
scroll to position [466, 0]
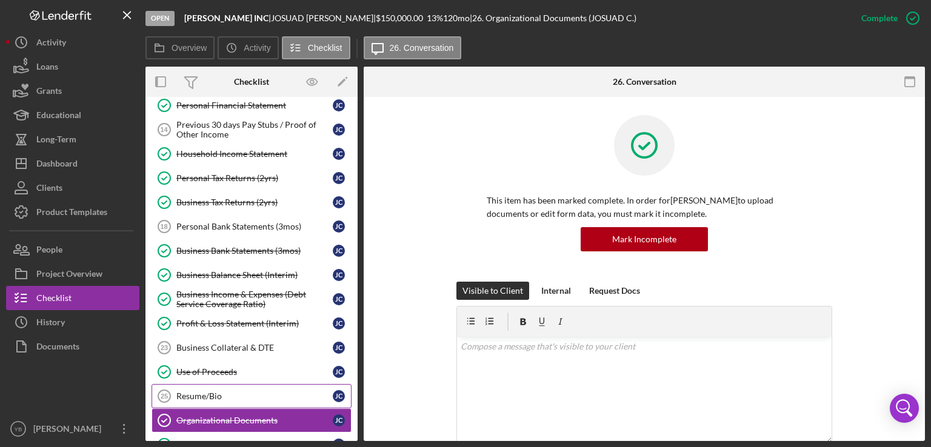
click at [200, 392] on div "Resume/Bio" at bounding box center [254, 397] width 156 height 10
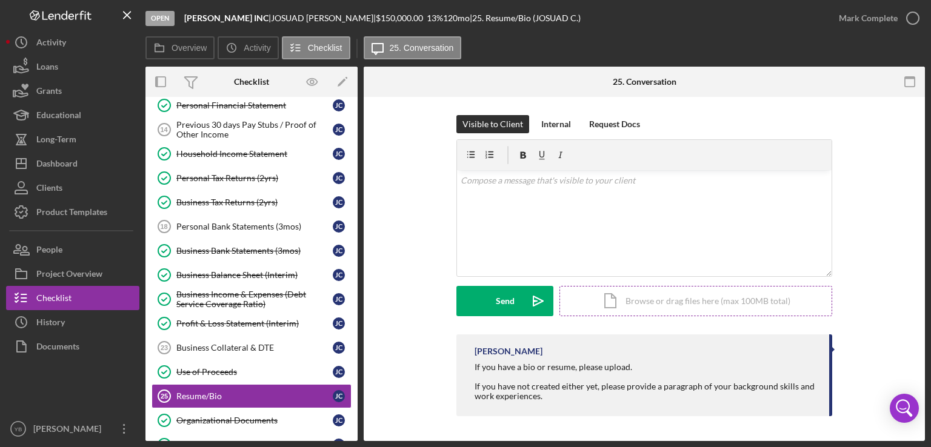
click at [652, 301] on div "Icon/Document Browse or drag files here (max 100MB total) Tap to choose files o…" at bounding box center [695, 301] width 273 height 30
click at [490, 299] on button "Upload Icon/Upload" at bounding box center [504, 301] width 97 height 30
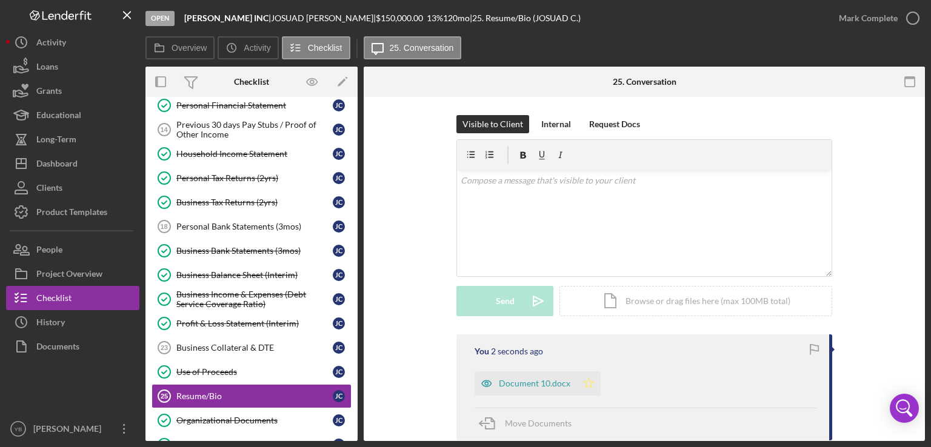
click at [585, 384] on icon "Icon/Star" at bounding box center [588, 384] width 24 height 24
click at [853, 15] on div "Mark Complete" at bounding box center [868, 18] width 59 height 24
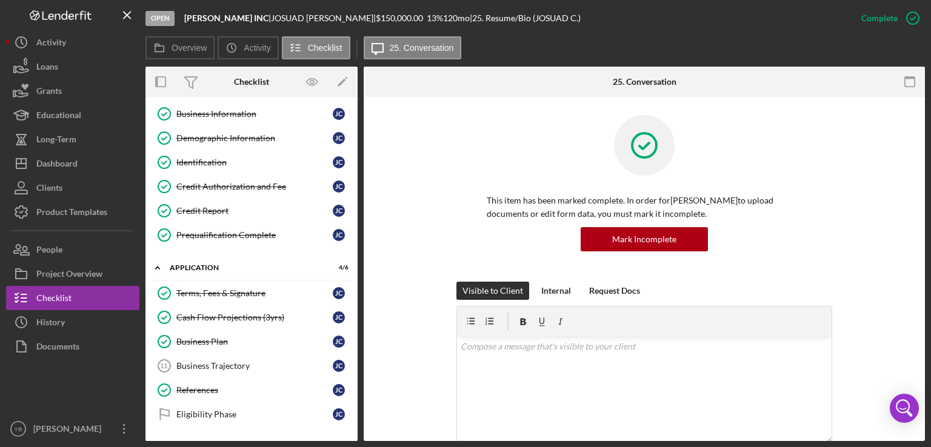
scroll to position [99, 0]
click at [230, 364] on div "Business Trajectory" at bounding box center [254, 366] width 156 height 10
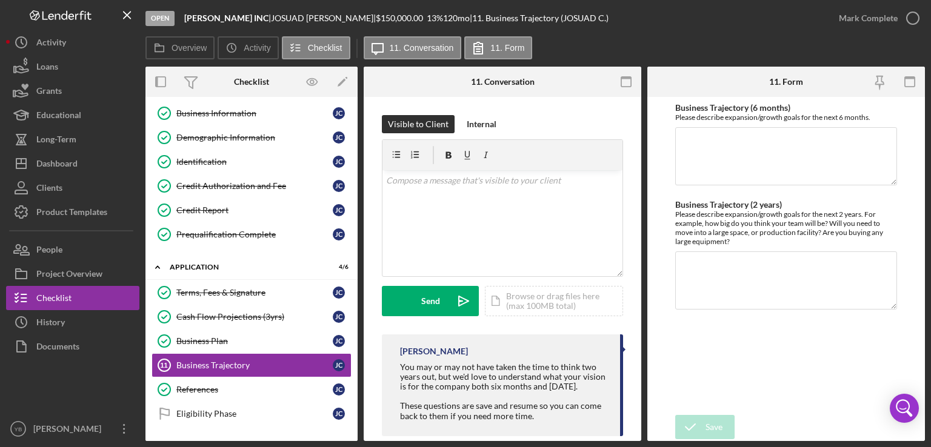
drag, startPoint x: 358, startPoint y: 232, endPoint x: 356, endPoint y: 238, distance: 6.3
click at [356, 238] on div "Overview Internal Workflow Stage Open Icon/Dropdown Arrow Archive (can unarchiv…" at bounding box center [534, 254] width 779 height 375
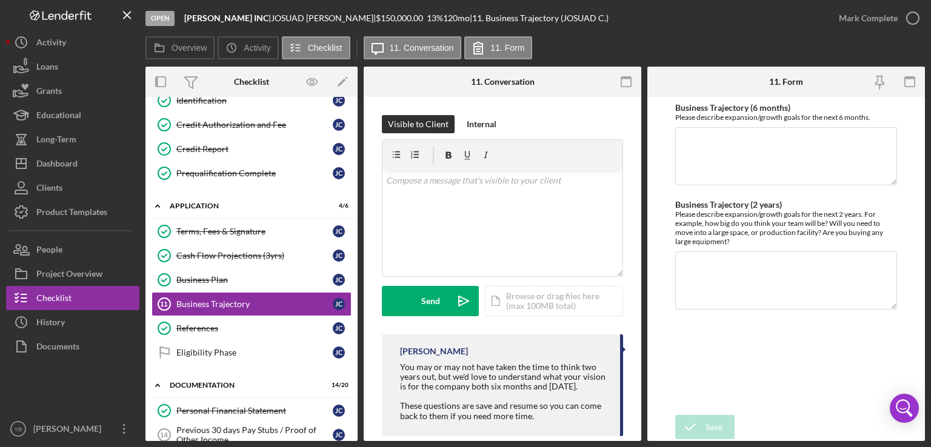
scroll to position [169, 0]
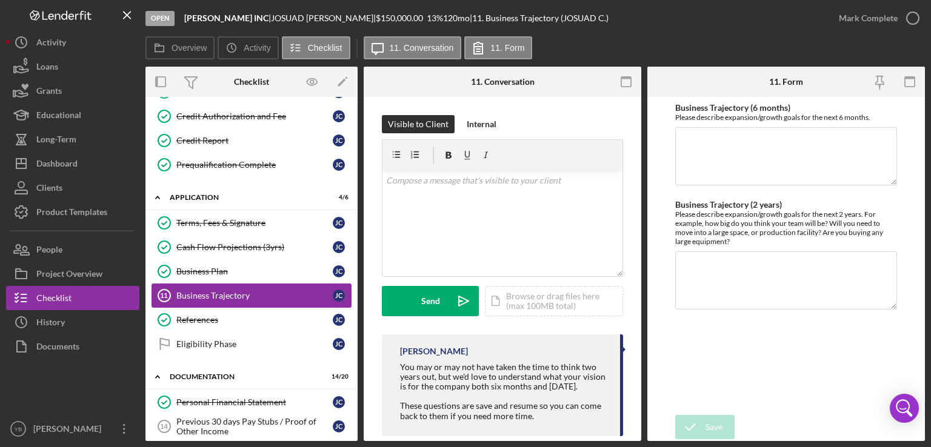
click at [230, 295] on div "Business Trajectory" at bounding box center [254, 296] width 156 height 10
click at [502, 311] on div "Icon/Document Browse or drag files here (max 100MB total) Tap to choose files o…" at bounding box center [554, 301] width 138 height 30
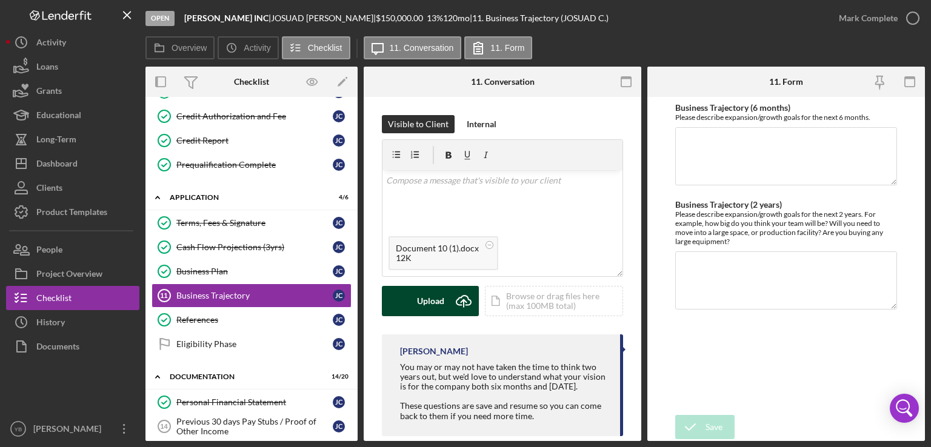
click at [425, 298] on div "Upload" at bounding box center [430, 301] width 27 height 30
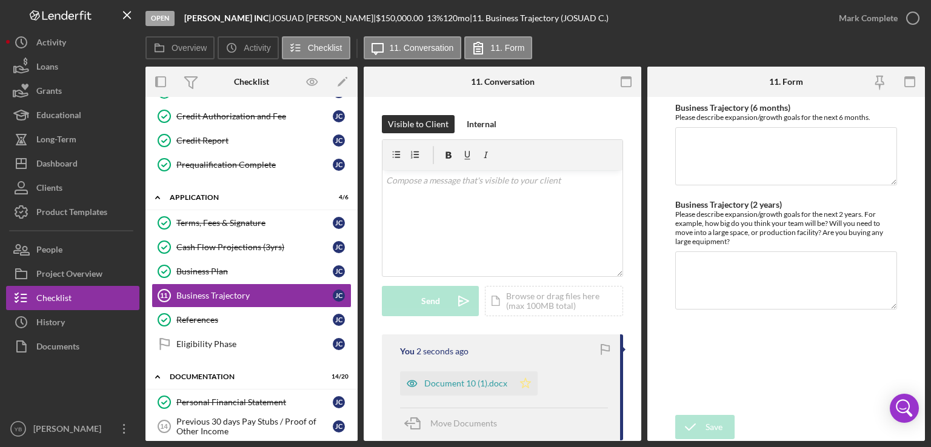
click at [526, 382] on polygon "button" at bounding box center [526, 383] width 10 height 10
click at [875, 22] on div "Mark Complete" at bounding box center [868, 18] width 59 height 24
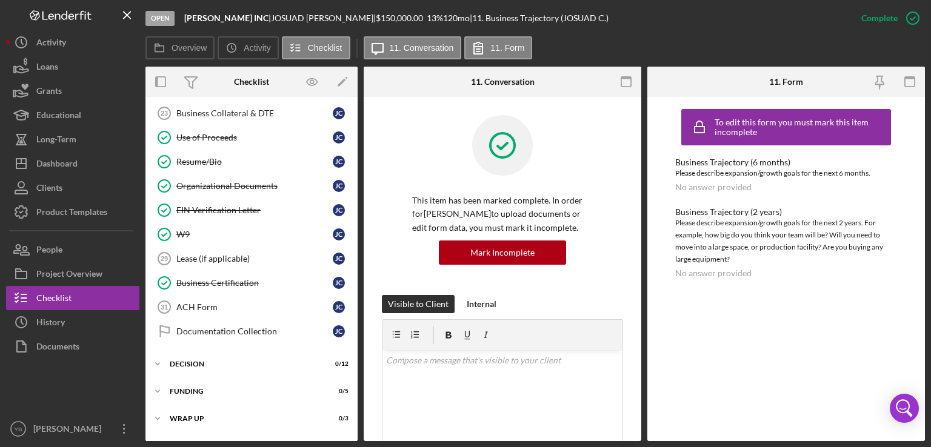
scroll to position [715, 0]
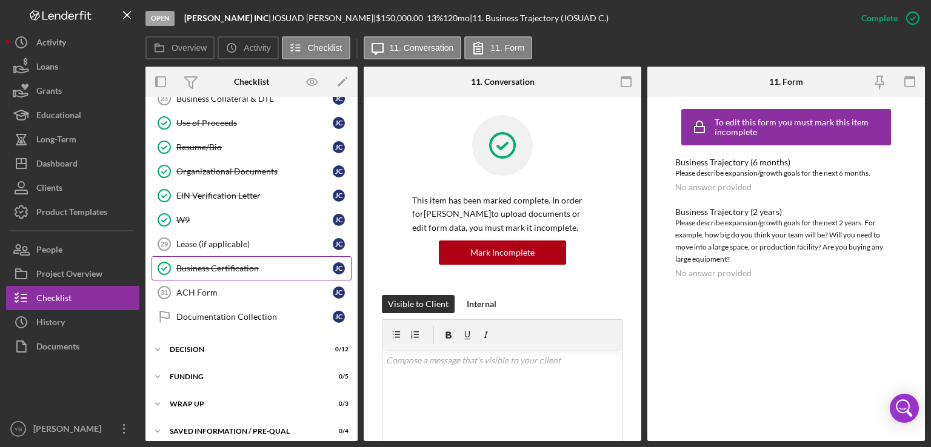
click at [230, 265] on link "Business Certification Business Certification J C" at bounding box center [252, 268] width 200 height 24
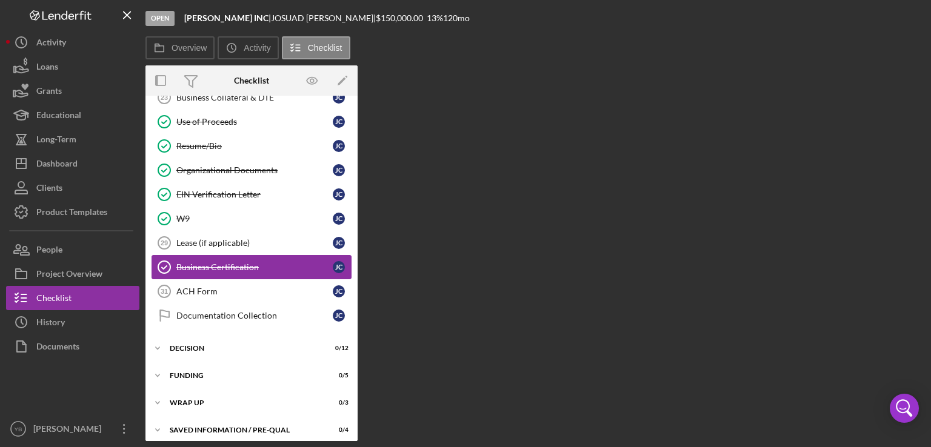
scroll to position [715, 0]
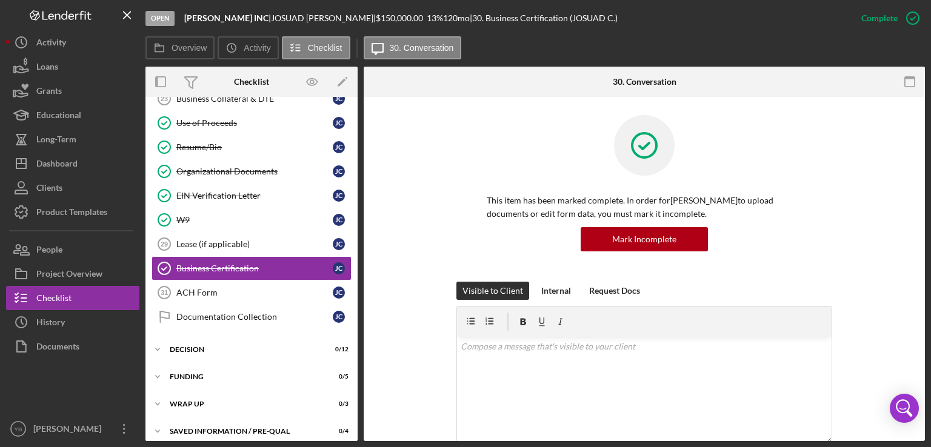
click at [930, 166] on div "Open AJ LUX INC | JOSUAD CRUZ GONZALEZ | $150,000.00 13 % 120 mo | 30. Business…" at bounding box center [465, 223] width 931 height 447
drag, startPoint x: 921, startPoint y: 229, endPoint x: 889, endPoint y: 258, distance: 43.3
click at [889, 258] on div "This item has been marked complete. In order for JOSUAD CRUZ GONZALEZ to upload…" at bounding box center [644, 198] width 525 height 167
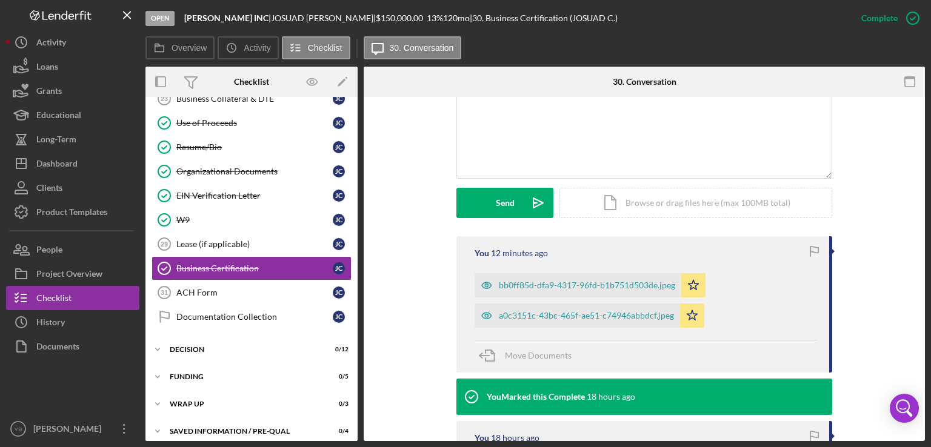
scroll to position [267, 0]
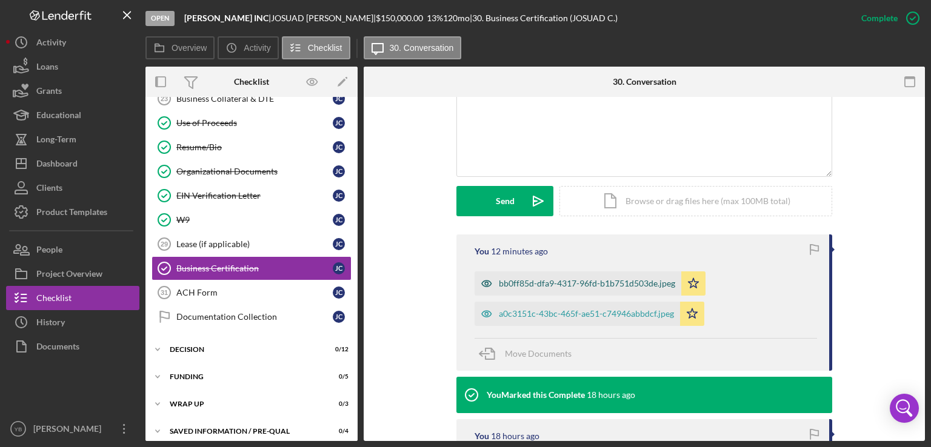
click at [565, 287] on div "bb0ff85d-dfa9-4317-96fd-b1b751d503de.jpeg" at bounding box center [587, 284] width 176 height 10
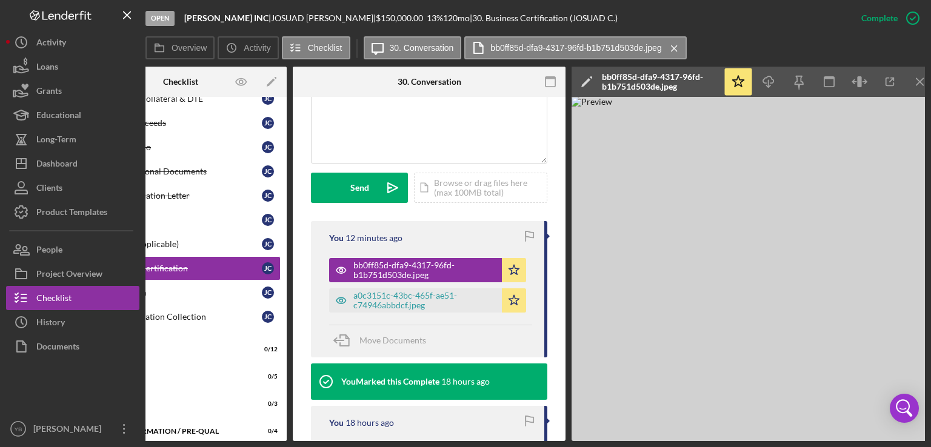
scroll to position [0, 72]
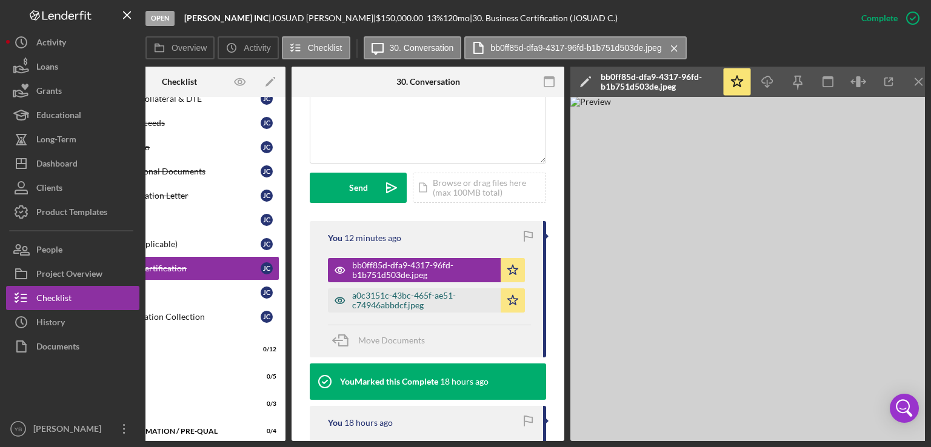
click at [412, 310] on div "a0c3151c-43bc-465f-ae51-c74946abbdcf.jpeg" at bounding box center [423, 300] width 142 height 19
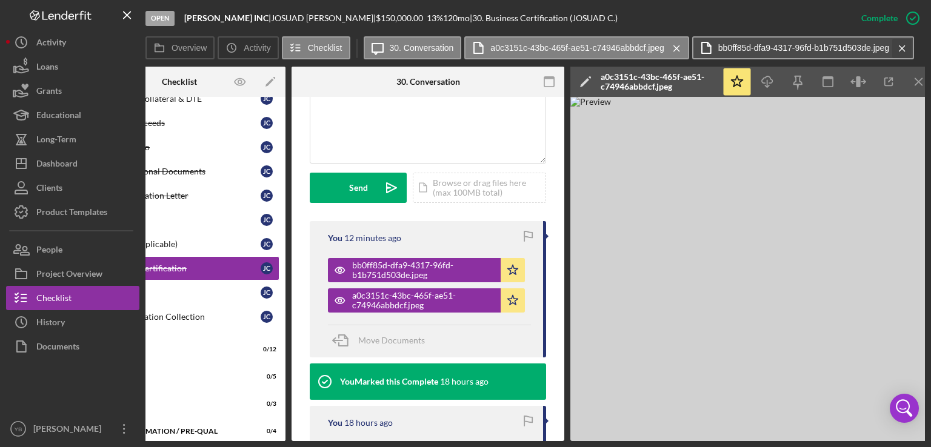
click at [902, 52] on icon "Icon/Menu Close" at bounding box center [902, 48] width 21 height 30
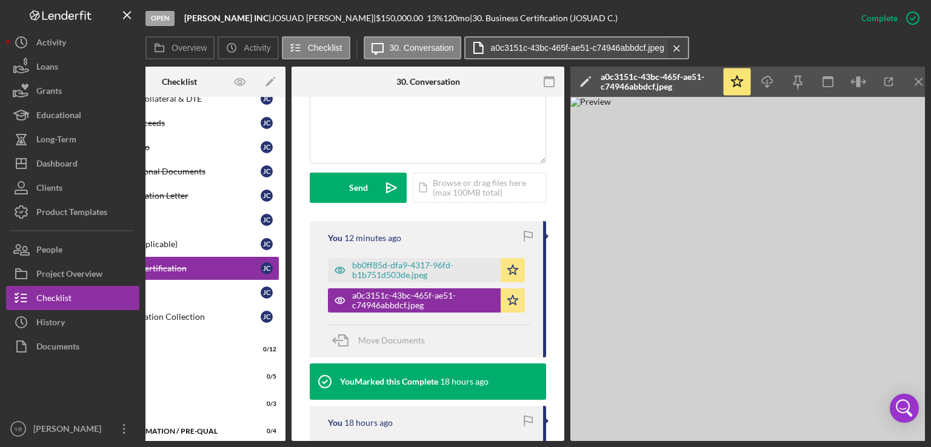
click at [673, 48] on icon "Icon/Menu Close" at bounding box center [676, 48] width 21 height 30
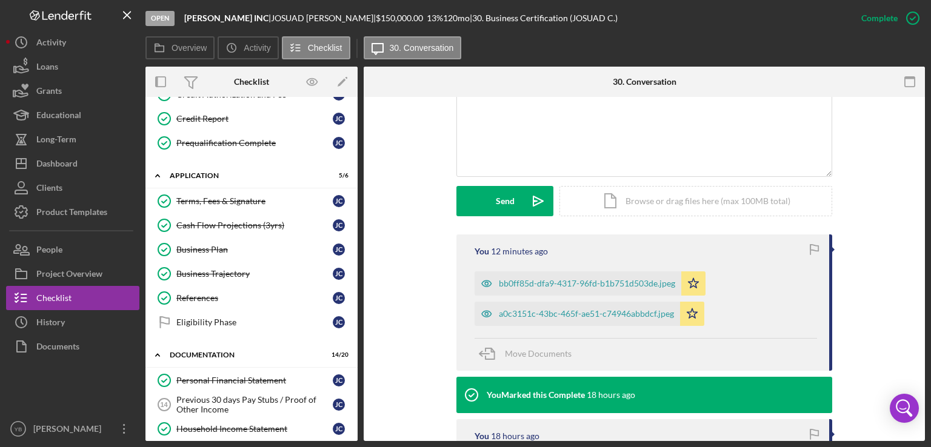
scroll to position [188, 0]
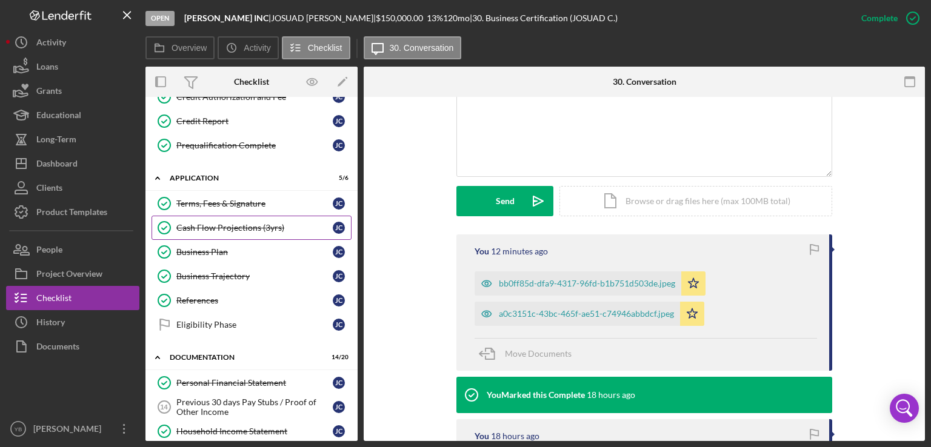
click at [247, 226] on div "Cash Flow Projections (3yrs)" at bounding box center [254, 228] width 156 height 10
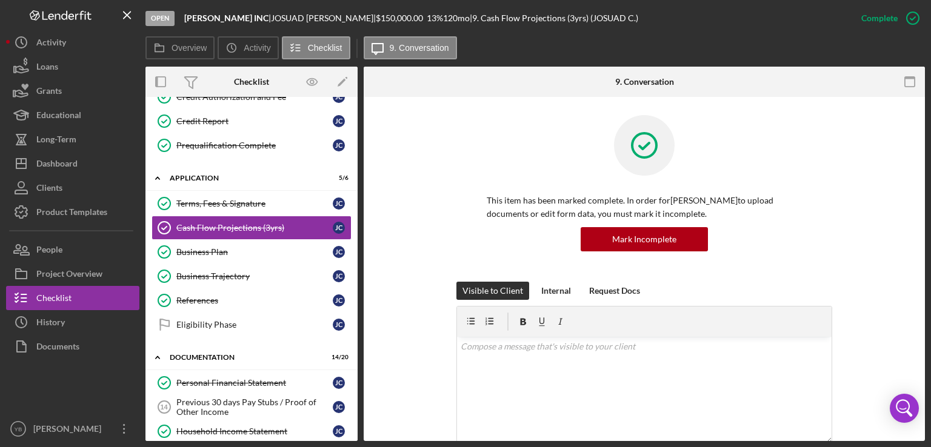
click at [844, 147] on div "This item has been marked complete. In order for JOSUAD CRUZ GONZALEZ to upload…" at bounding box center [644, 198] width 525 height 167
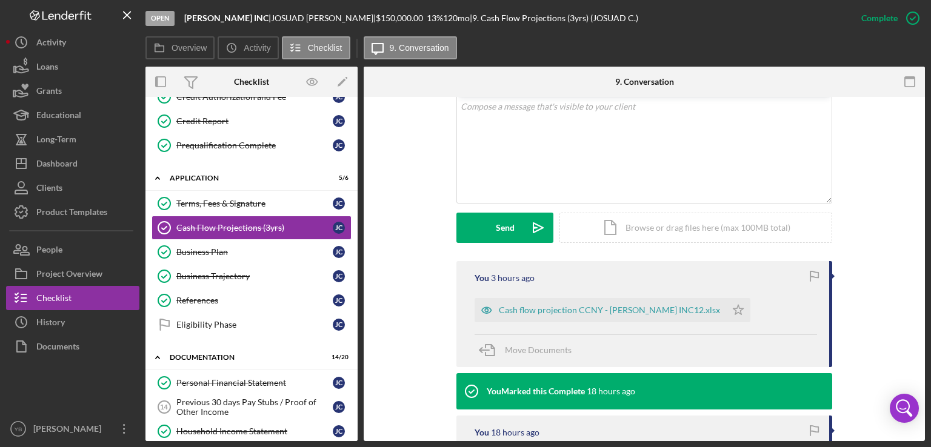
scroll to position [242, 0]
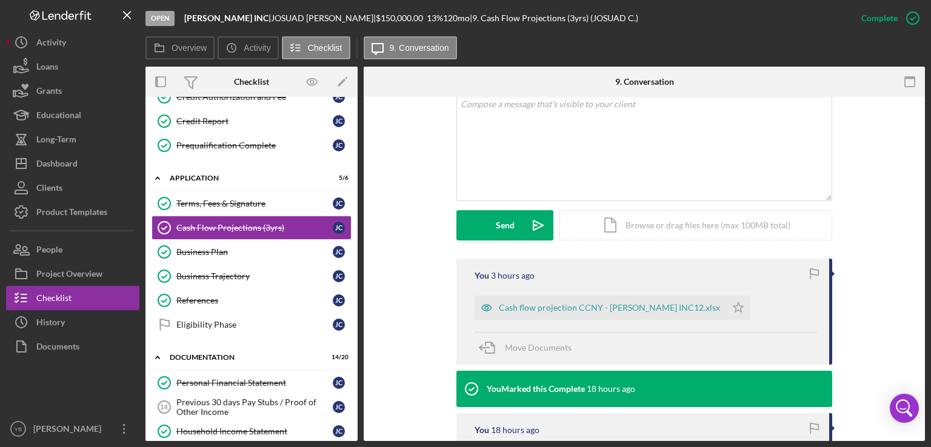
drag, startPoint x: 359, startPoint y: 224, endPoint x: 355, endPoint y: 258, distance: 34.8
click at [355, 258] on div "Overview Internal Workflow Stage Open Icon/Dropdown Arrow Archive (can unarchiv…" at bounding box center [534, 254] width 779 height 375
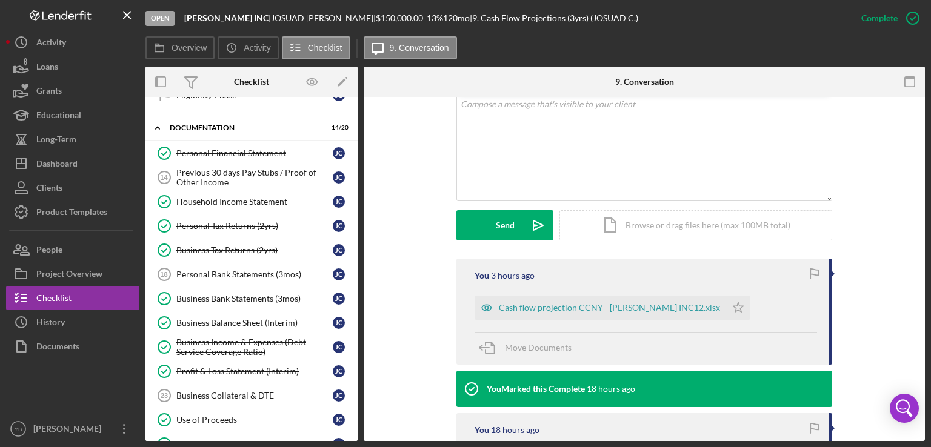
scroll to position [422, 0]
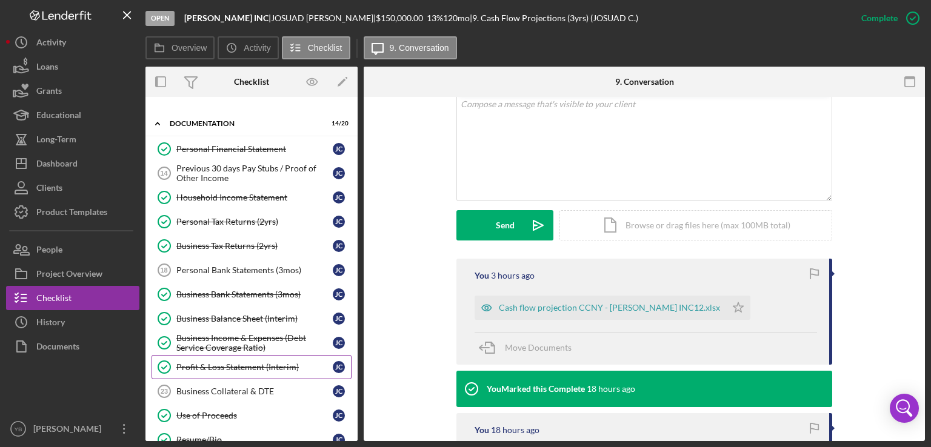
click at [259, 364] on div "Profit & Loss Statement (Interim)" at bounding box center [254, 367] width 156 height 10
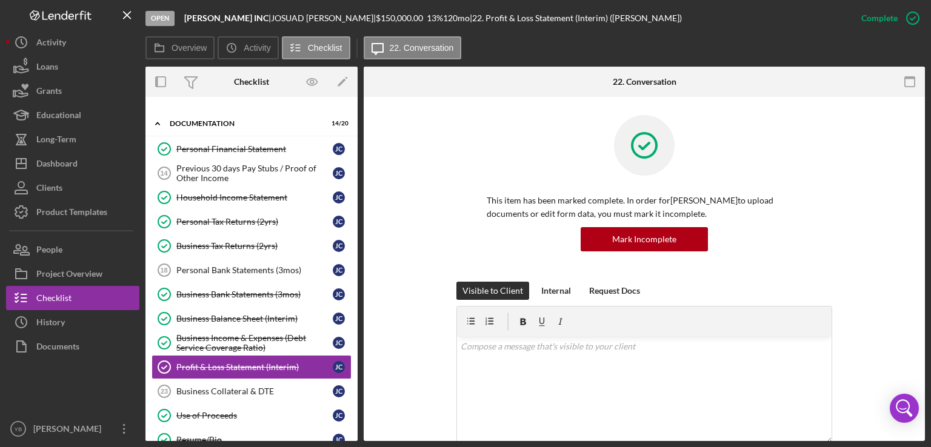
click at [871, 249] on div "This item has been marked complete. In order for JOSUAD CRUZ GONZALEZ to upload…" at bounding box center [644, 198] width 525 height 167
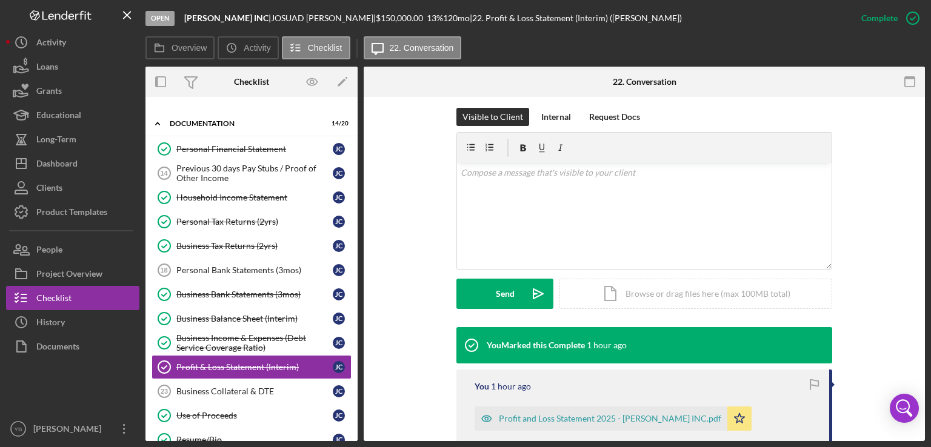
scroll to position [291, 0]
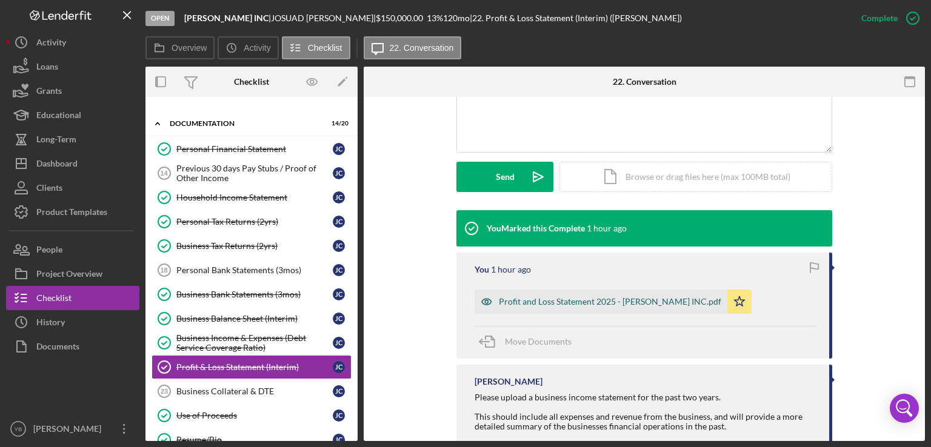
click at [616, 302] on div "Profit and Loss Statement 2025 - AJ LUX INC.pdf" at bounding box center [610, 302] width 222 height 10
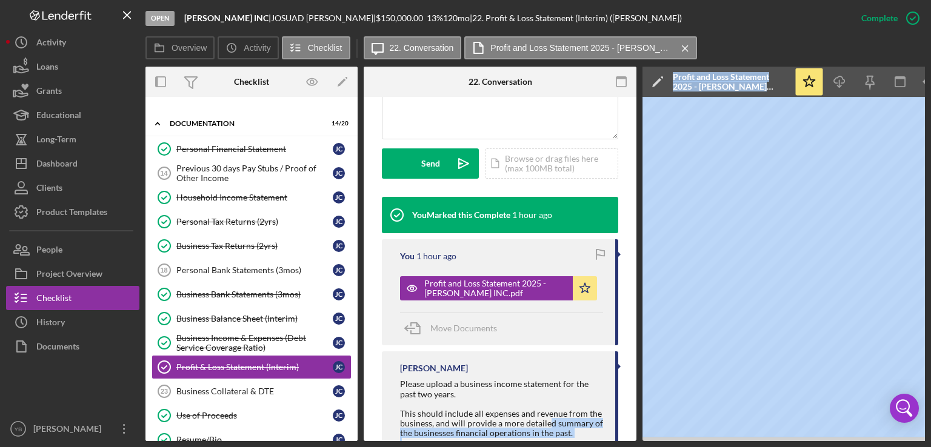
drag, startPoint x: 550, startPoint y: 441, endPoint x: 692, endPoint y: 438, distance: 141.2
click at [692, 438] on div "Overview Internal Workflow Stage Open Icon/Dropdown Arrow Archive (can unarchiv…" at bounding box center [534, 254] width 779 height 375
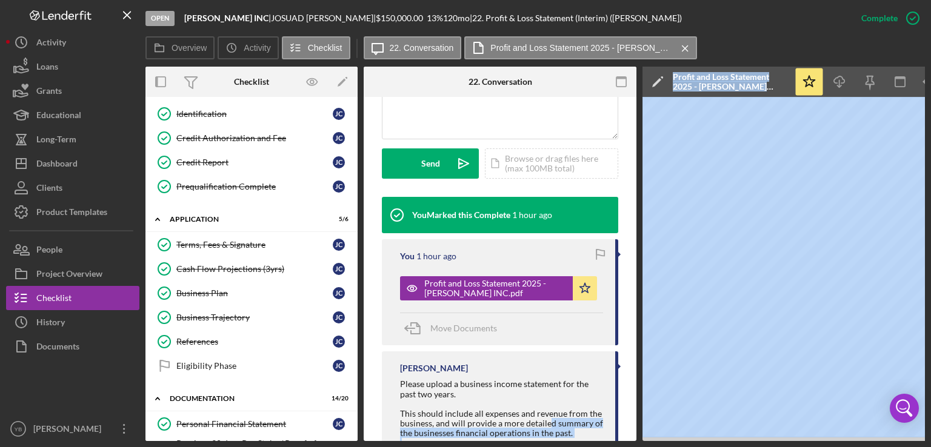
scroll to position [136, 0]
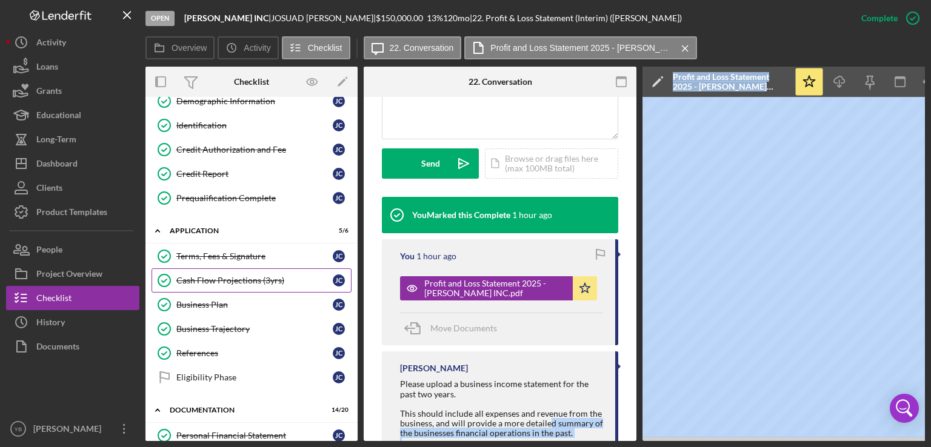
click at [257, 279] on div "Cash Flow Projections (3yrs)" at bounding box center [254, 281] width 156 height 10
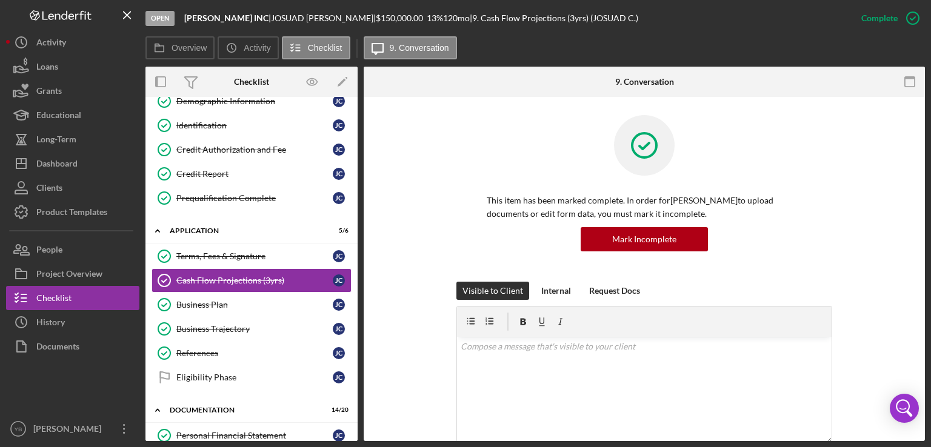
click at [815, 233] on div "This item has been marked complete. In order for JOSUAD CRUZ GONZALEZ to upload…" at bounding box center [644, 198] width 376 height 167
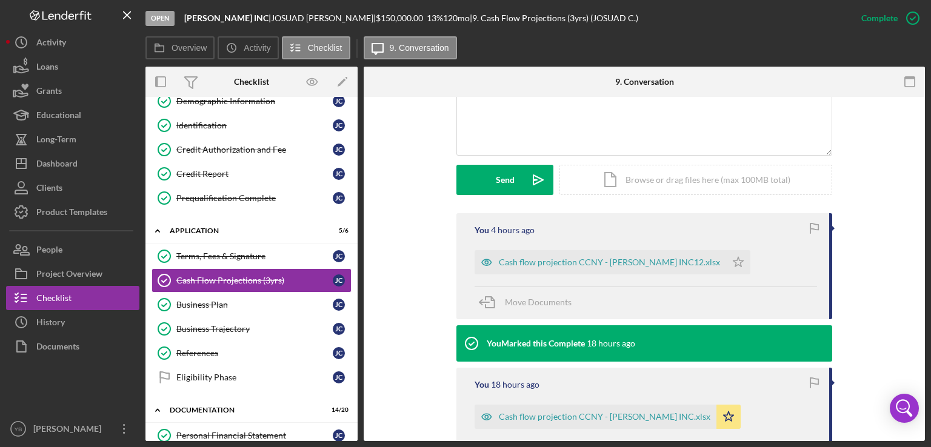
scroll to position [291, 0]
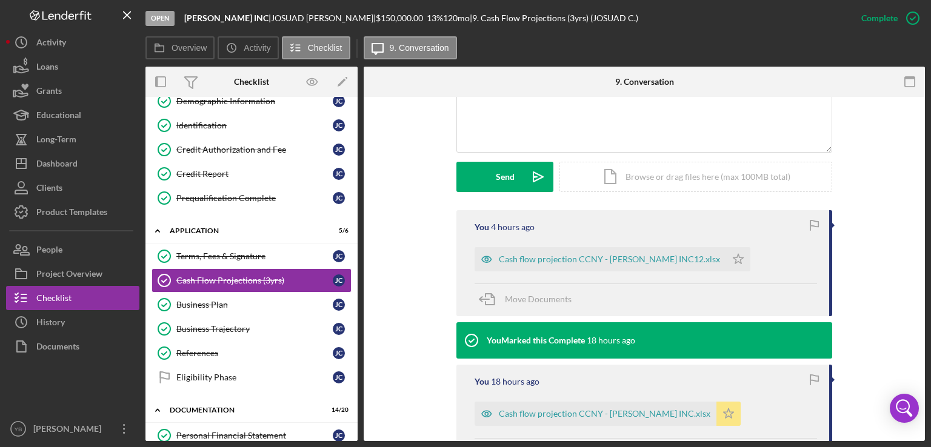
click at [716, 415] on icon "Icon/Star" at bounding box center [728, 414] width 24 height 24
click at [659, 173] on div "Icon/Document Browse or drag files here (max 100MB total) Tap to choose files o…" at bounding box center [695, 177] width 273 height 30
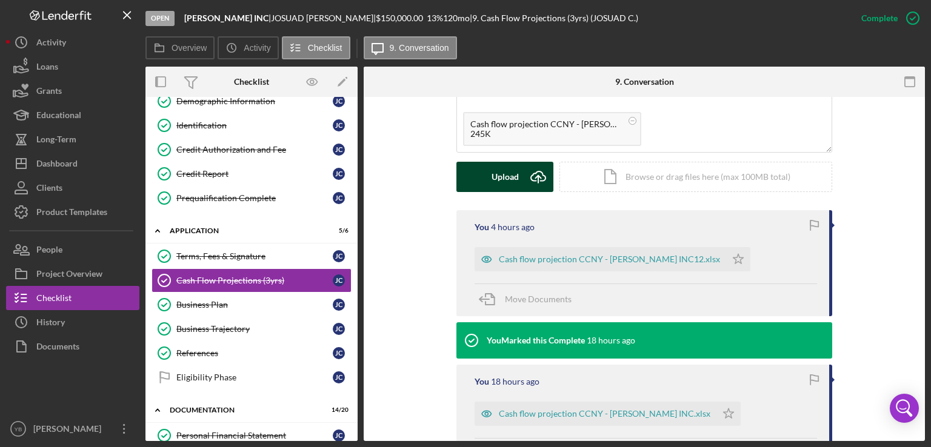
click at [514, 179] on div "Upload" at bounding box center [505, 177] width 27 height 30
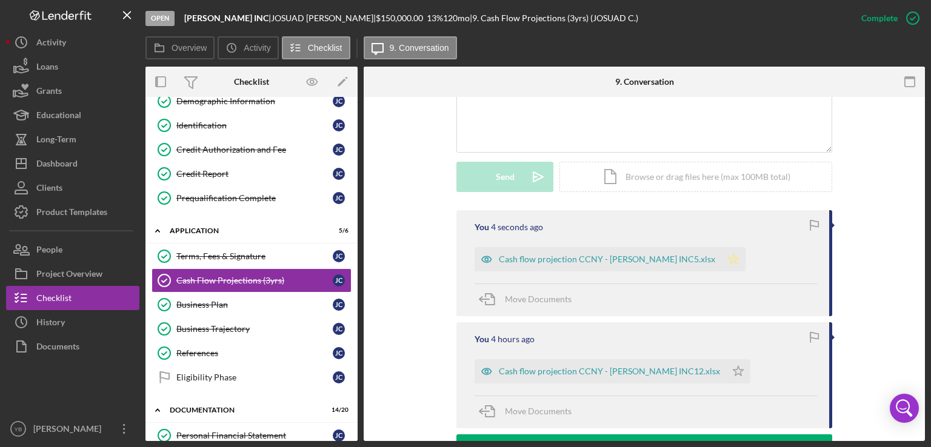
click at [729, 262] on polygon "button" at bounding box center [734, 259] width 10 height 10
click at [611, 261] on div "Cash flow projection CCNY - [PERSON_NAME] INC5.xlsx" at bounding box center [607, 260] width 216 height 10
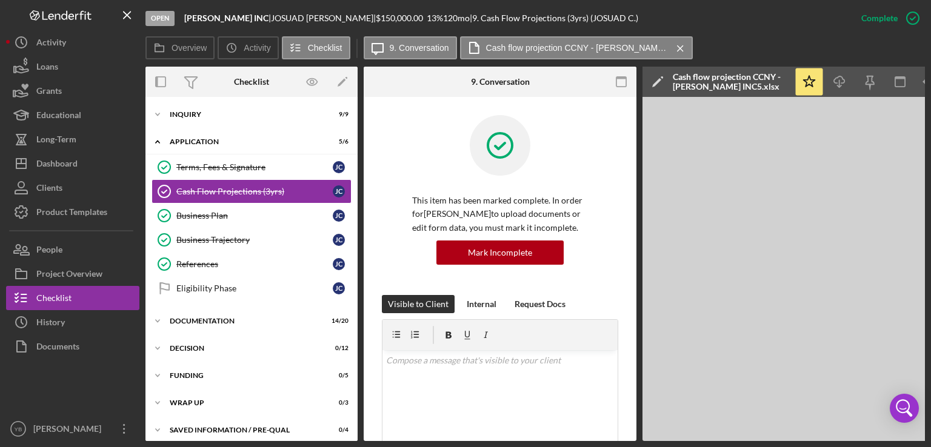
scroll to position [0, 81]
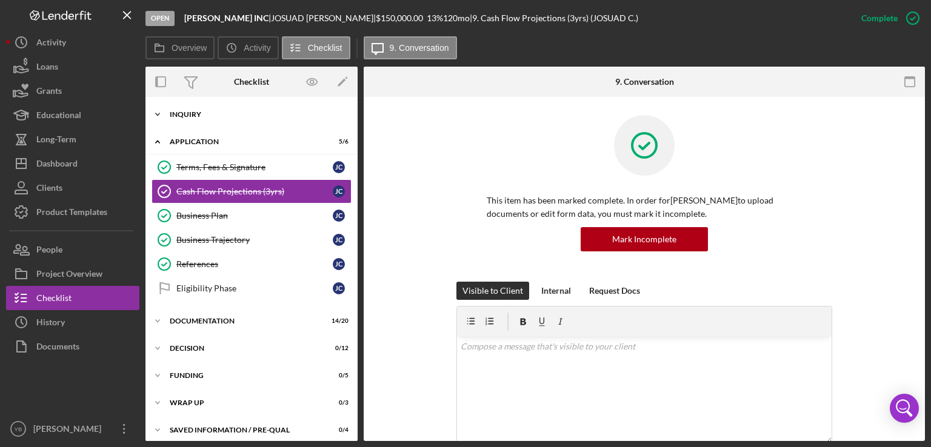
click at [201, 109] on div "Icon/Expander Inquiry 9 / 9" at bounding box center [251, 114] width 212 height 24
